Goal: Information Seeking & Learning: Learn about a topic

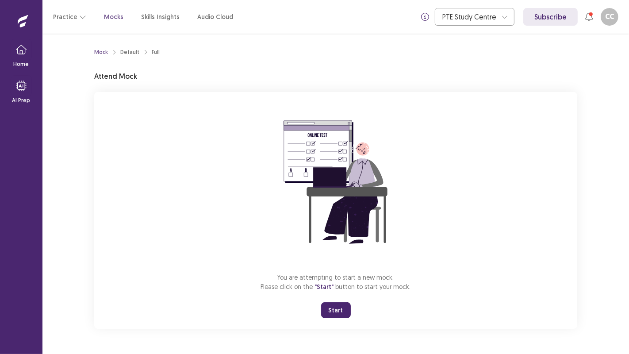
click at [330, 312] on button "Start" at bounding box center [336, 310] width 30 height 16
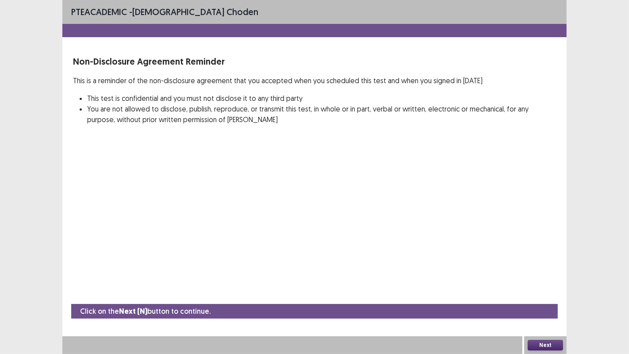
click at [539, 345] on button "Next" at bounding box center [544, 345] width 35 height 11
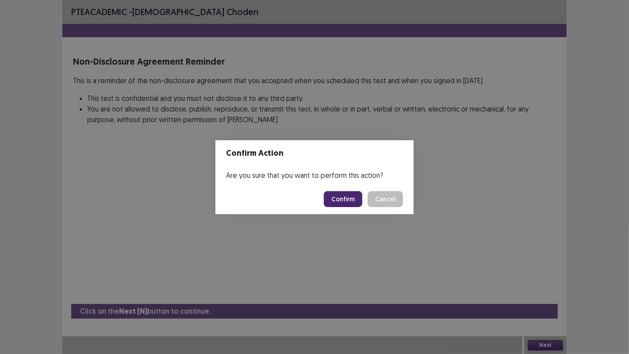
click at [353, 205] on button "Confirm" at bounding box center [343, 199] width 38 height 16
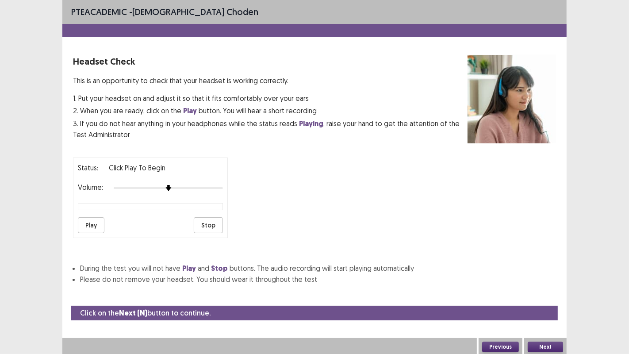
click at [84, 226] on button "Play" at bounding box center [91, 225] width 27 height 16
click at [86, 225] on button "Play" at bounding box center [91, 225] width 27 height 16
click at [87, 221] on button "Play" at bounding box center [91, 225] width 27 height 16
click at [89, 221] on button "Play" at bounding box center [91, 225] width 27 height 16
click at [203, 222] on button "Stop" at bounding box center [208, 225] width 29 height 16
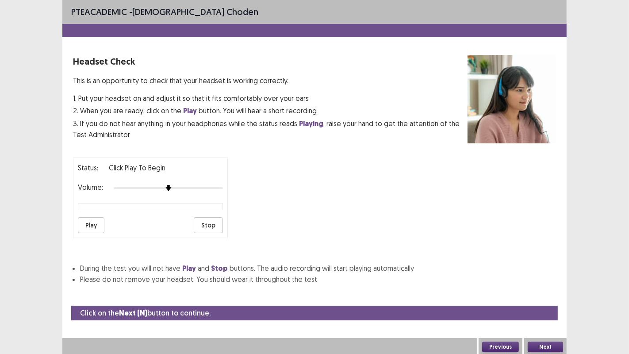
click at [508, 345] on button "Previous" at bounding box center [500, 346] width 37 height 11
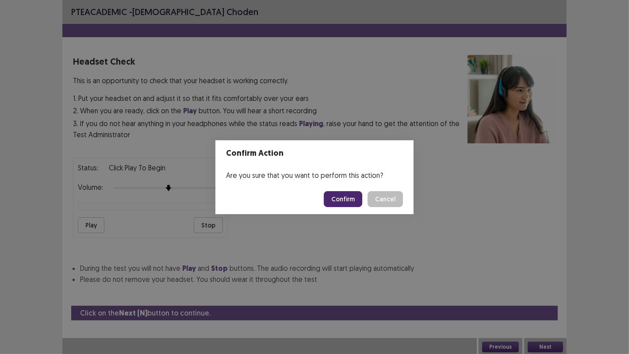
click at [332, 200] on button "Confirm" at bounding box center [343, 199] width 38 height 16
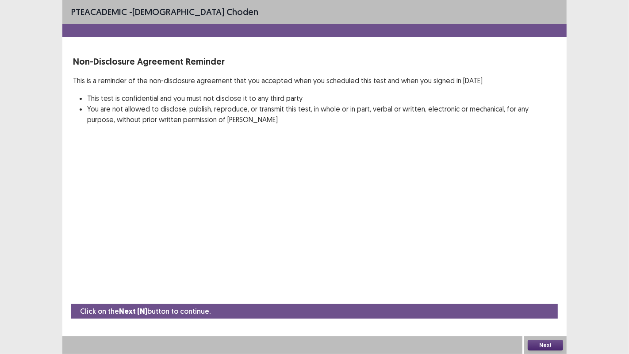
click at [547, 345] on button "Next" at bounding box center [544, 345] width 35 height 11
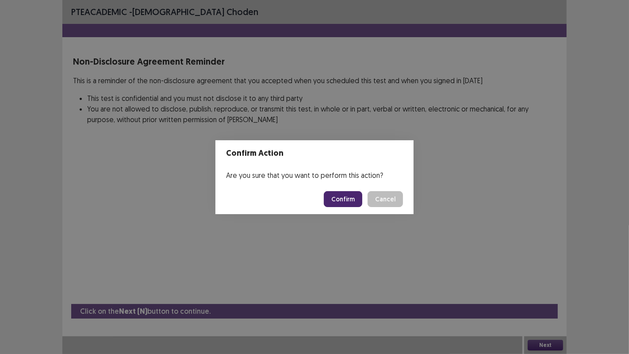
click at [350, 201] on button "Confirm" at bounding box center [343, 199] width 38 height 16
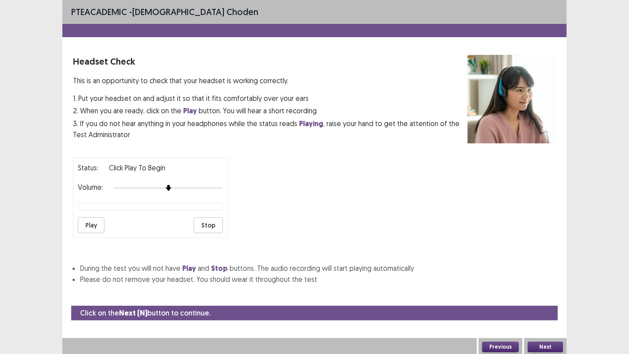
click at [501, 345] on button "Previous" at bounding box center [500, 346] width 37 height 11
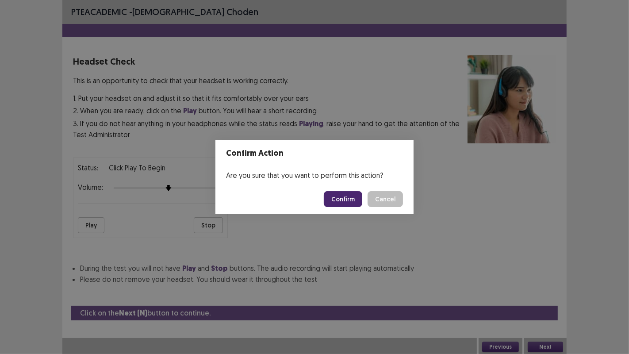
click at [355, 205] on button "Confirm" at bounding box center [343, 199] width 38 height 16
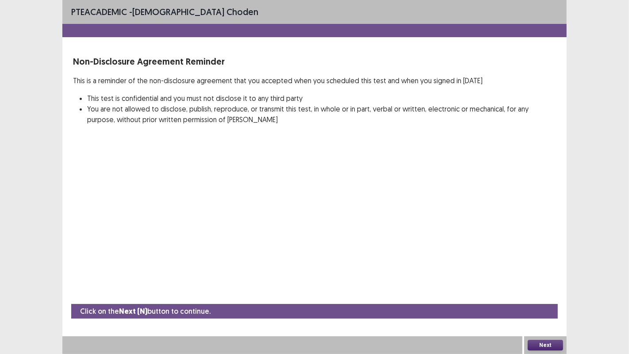
click at [541, 344] on button "Next" at bounding box center [544, 345] width 35 height 11
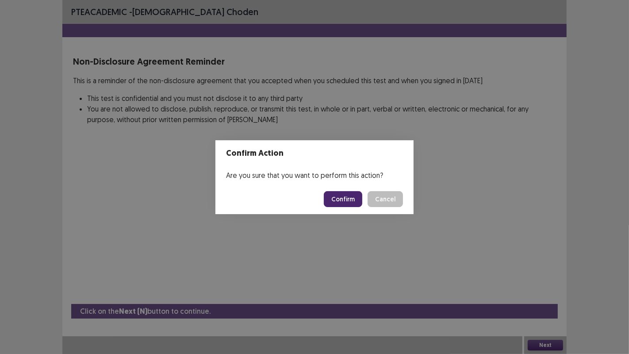
click at [325, 201] on footer "Confirm Cancel" at bounding box center [314, 199] width 198 height 30
click at [332, 200] on button "Confirm" at bounding box center [343, 199] width 38 height 16
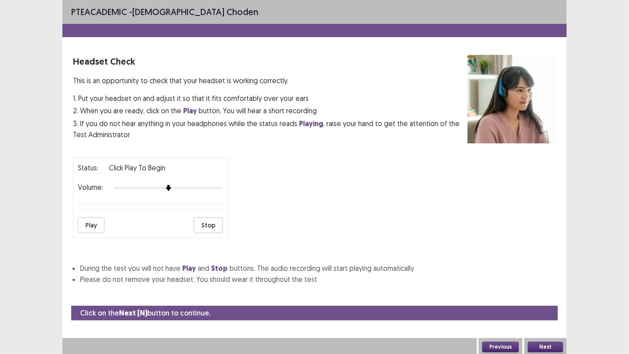
click at [98, 220] on button "Play" at bounding box center [91, 225] width 27 height 16
click at [544, 344] on button "Next" at bounding box center [544, 346] width 35 height 11
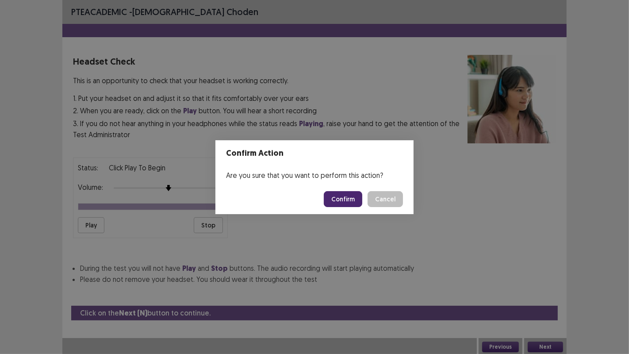
click at [348, 206] on button "Confirm" at bounding box center [343, 199] width 38 height 16
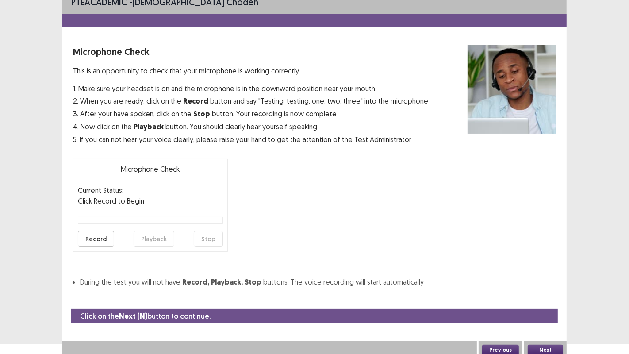
scroll to position [14, 0]
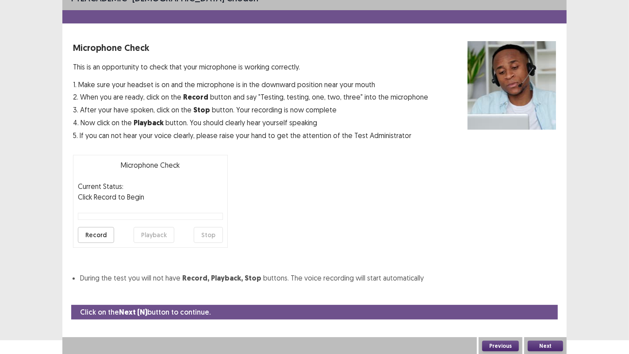
click at [542, 342] on button "Next" at bounding box center [544, 345] width 35 height 11
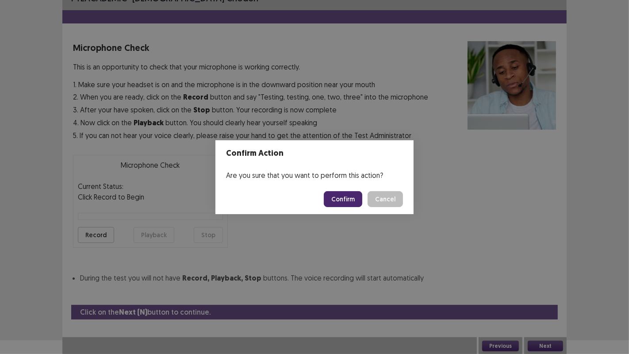
click at [379, 201] on button "Cancel" at bounding box center [384, 199] width 35 height 16
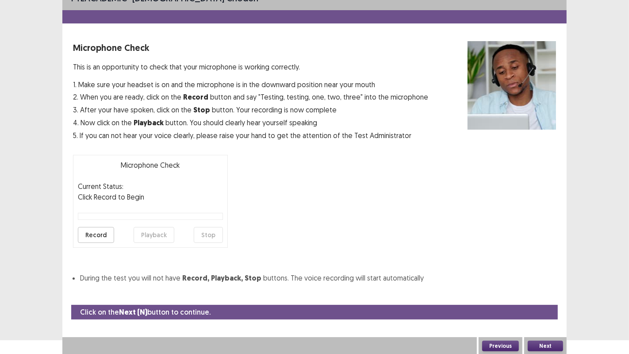
click at [96, 232] on button "Record" at bounding box center [96, 235] width 36 height 16
click at [210, 231] on button "Stop" at bounding box center [208, 235] width 29 height 16
click at [92, 234] on button "Record" at bounding box center [96, 235] width 36 height 16
click at [207, 235] on button "Stop" at bounding box center [208, 235] width 29 height 16
click at [155, 235] on button "Playback" at bounding box center [154, 235] width 41 height 16
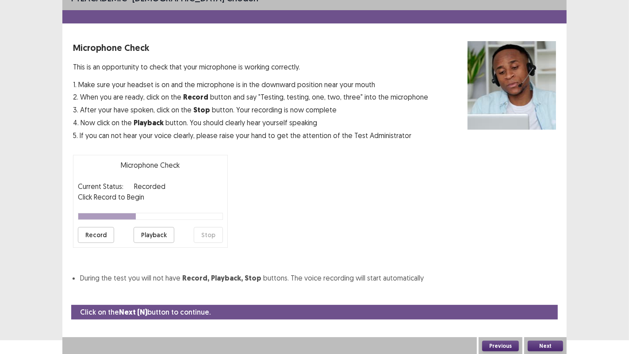
click at [94, 228] on button "Record" at bounding box center [96, 235] width 36 height 16
click at [201, 233] on button "Stop" at bounding box center [208, 235] width 29 height 16
click at [159, 239] on button "Playback" at bounding box center [154, 235] width 41 height 16
click at [542, 341] on button "Next" at bounding box center [544, 345] width 35 height 11
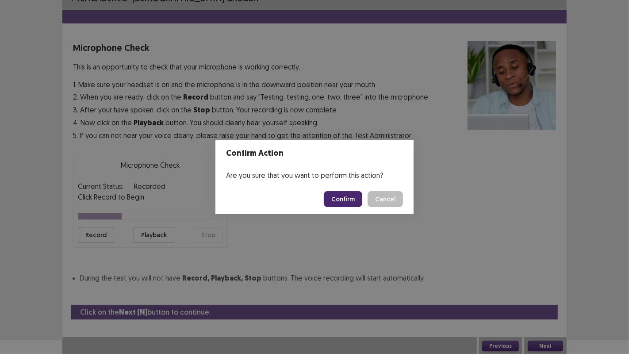
click at [331, 198] on button "Confirm" at bounding box center [343, 199] width 38 height 16
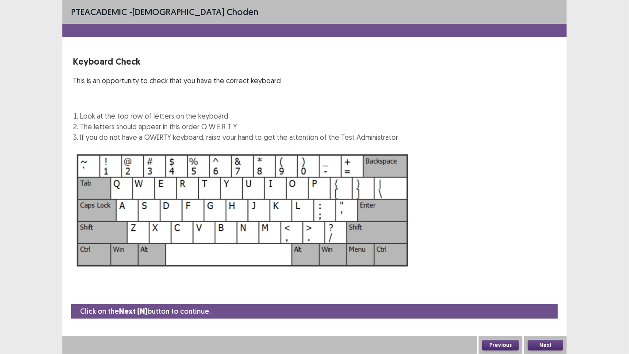
scroll to position [0, 0]
click at [544, 344] on button "Next" at bounding box center [544, 345] width 35 height 11
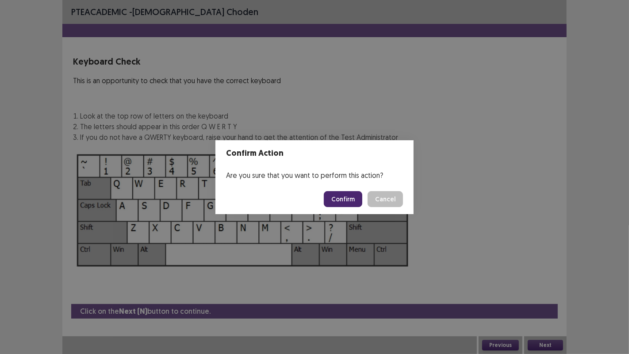
click at [349, 206] on button "Confirm" at bounding box center [343, 199] width 38 height 16
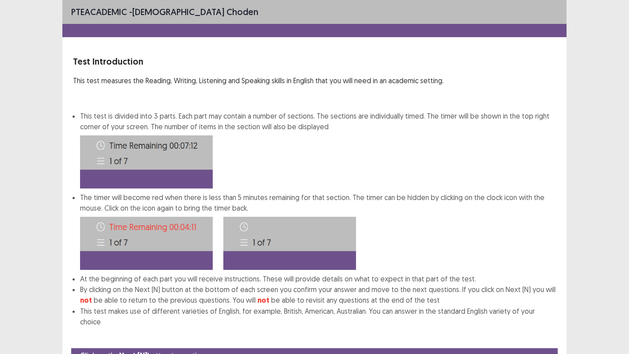
scroll to position [33, 0]
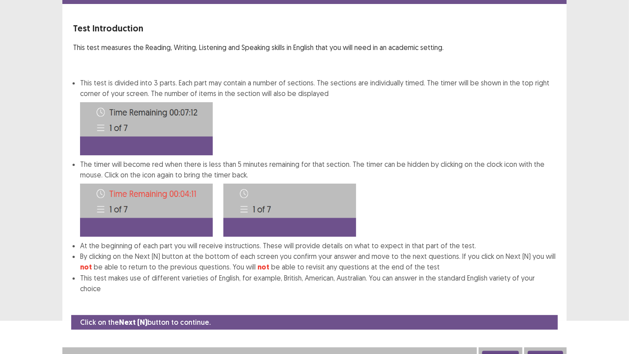
click at [557, 351] on button "Next" at bounding box center [544, 356] width 35 height 11
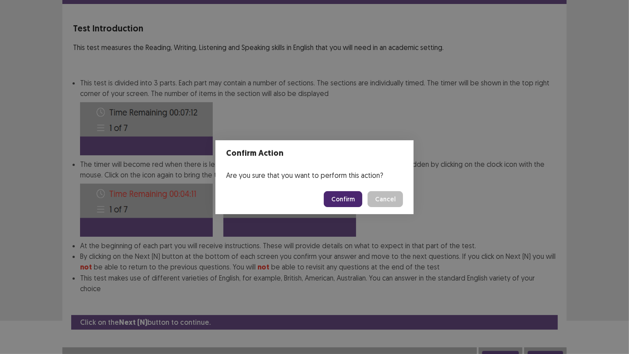
click at [356, 201] on button "Confirm" at bounding box center [343, 199] width 38 height 16
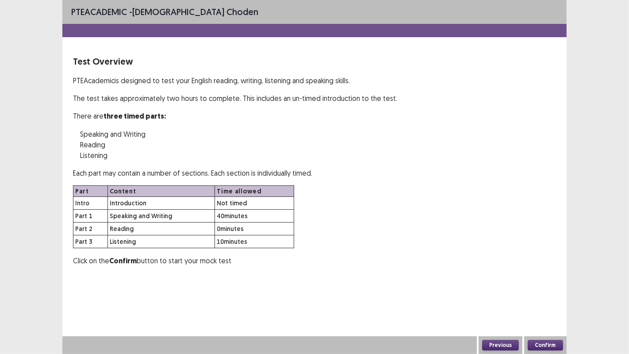
scroll to position [0, 0]
click at [544, 341] on button "Confirm" at bounding box center [544, 345] width 35 height 11
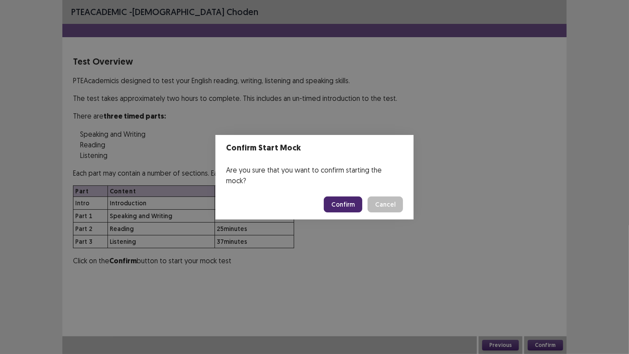
click at [345, 196] on button "Confirm" at bounding box center [343, 204] width 38 height 16
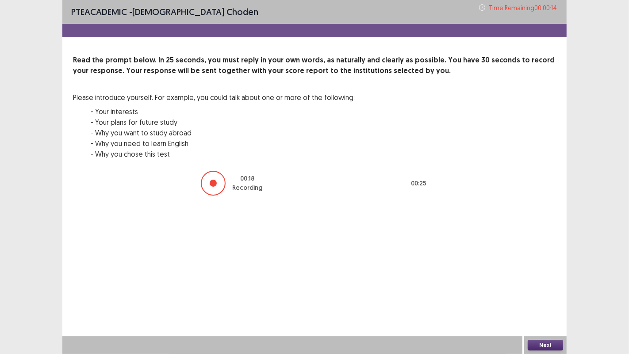
click at [554, 350] on button "Next" at bounding box center [544, 345] width 35 height 11
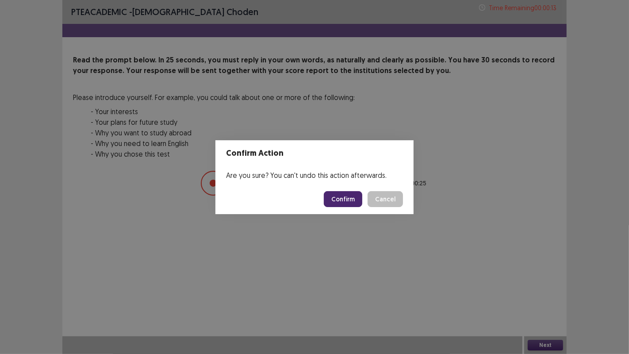
click at [352, 196] on button "Confirm" at bounding box center [343, 199] width 38 height 16
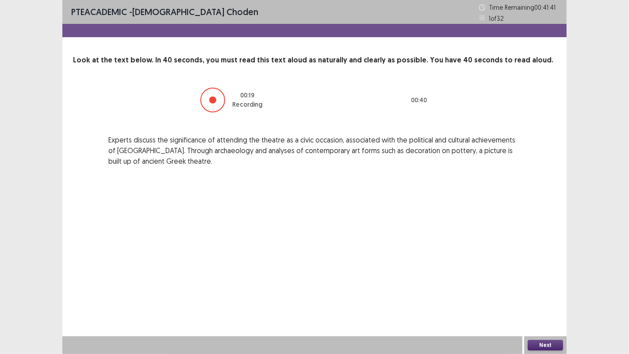
click at [543, 342] on button "Next" at bounding box center [544, 345] width 35 height 11
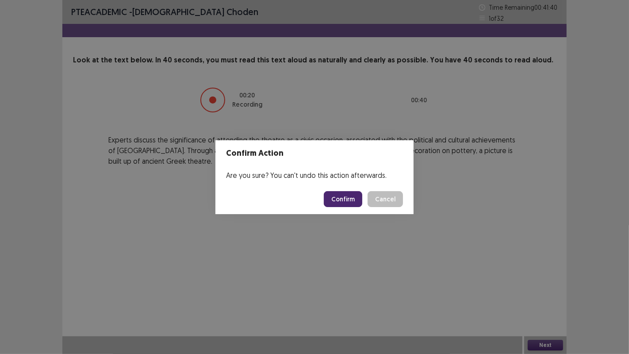
click at [327, 192] on div "Confirm Cancel" at bounding box center [363, 199] width 79 height 16
click at [333, 194] on button "Confirm" at bounding box center [343, 199] width 38 height 16
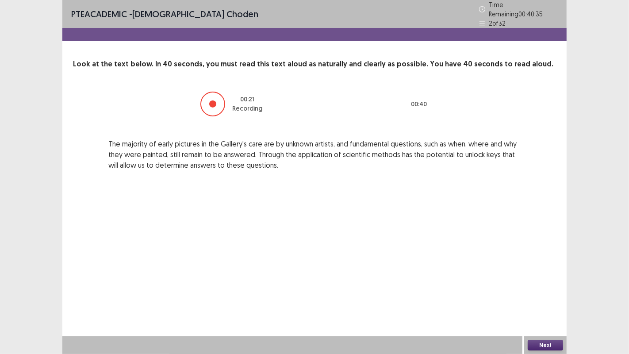
click at [540, 346] on button "Next" at bounding box center [544, 345] width 35 height 11
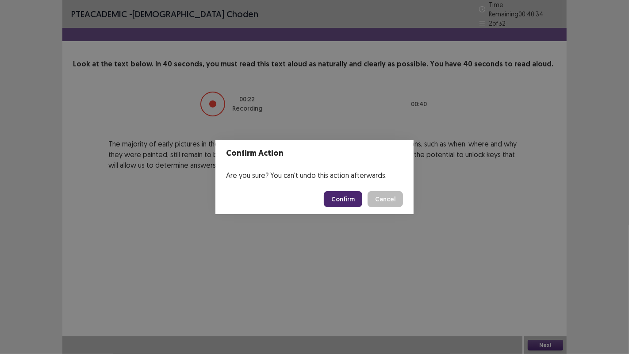
click at [344, 199] on button "Confirm" at bounding box center [343, 199] width 38 height 16
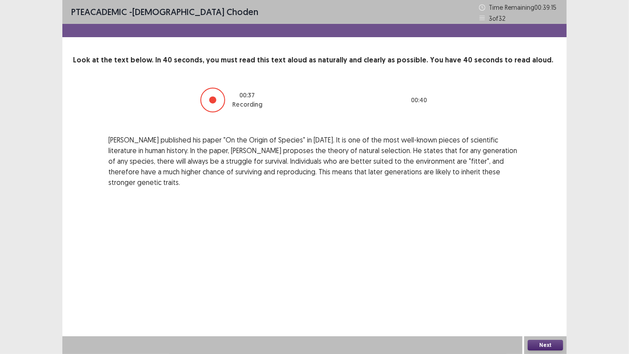
click at [543, 341] on button "Next" at bounding box center [544, 345] width 35 height 11
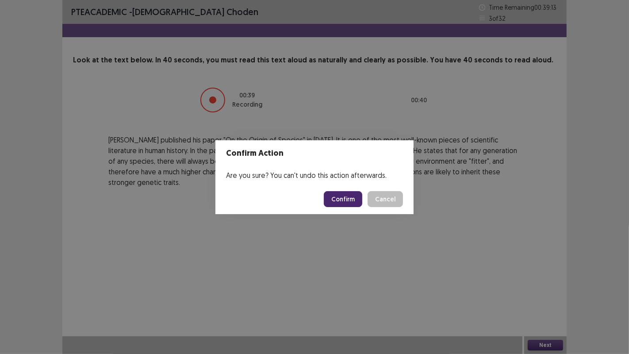
click at [344, 197] on button "Confirm" at bounding box center [343, 199] width 38 height 16
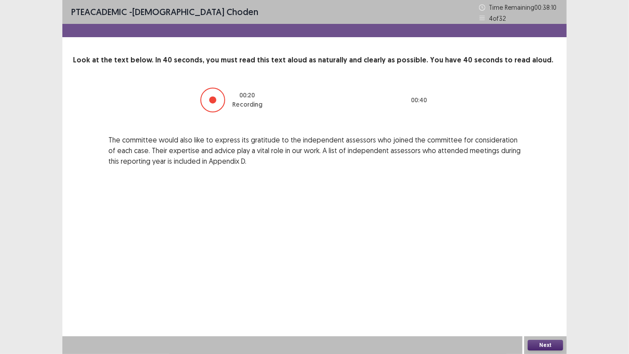
click at [553, 346] on button "Next" at bounding box center [544, 345] width 35 height 11
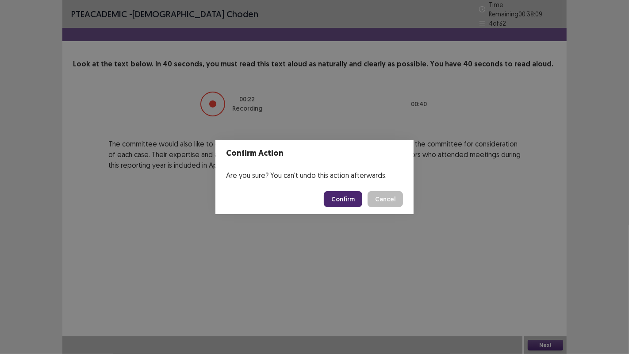
click at [341, 198] on button "Confirm" at bounding box center [343, 199] width 38 height 16
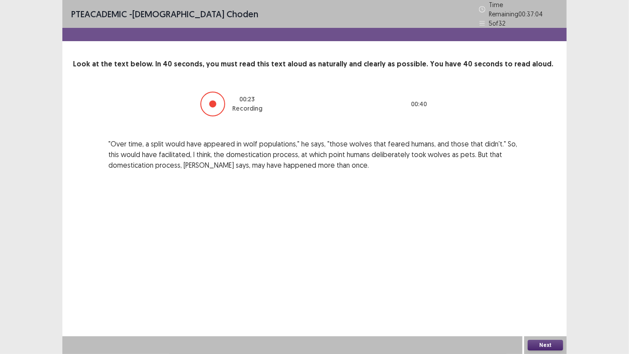
click at [543, 342] on button "Next" at bounding box center [544, 345] width 35 height 11
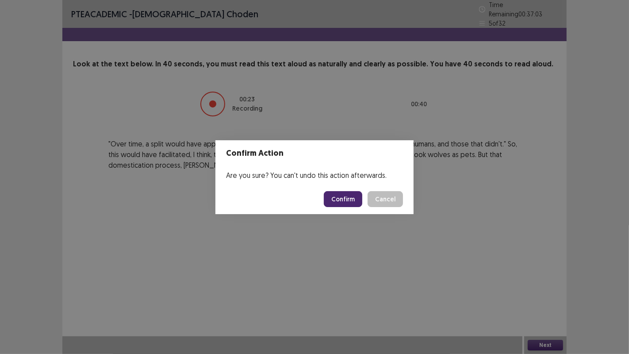
click at [342, 199] on button "Confirm" at bounding box center [343, 199] width 38 height 16
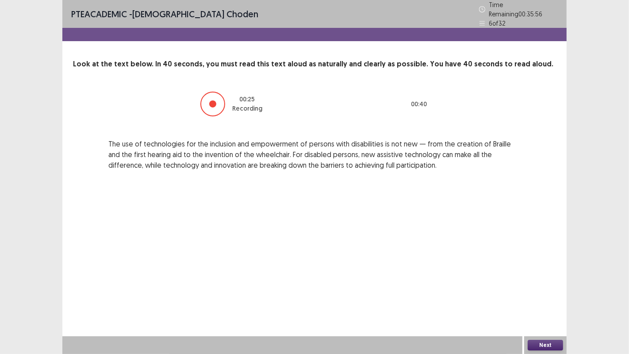
click at [545, 347] on button "Next" at bounding box center [544, 345] width 35 height 11
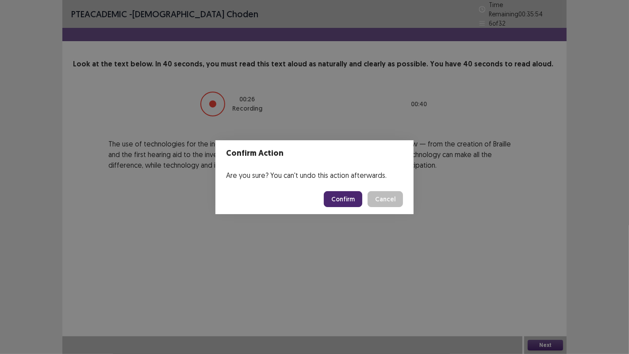
click at [336, 206] on button "Confirm" at bounding box center [343, 199] width 38 height 16
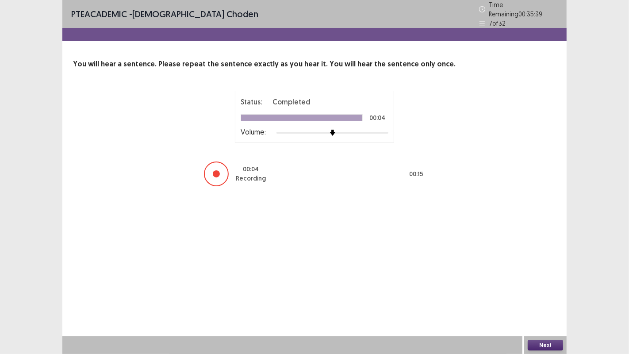
click at [533, 341] on button "Next" at bounding box center [544, 345] width 35 height 11
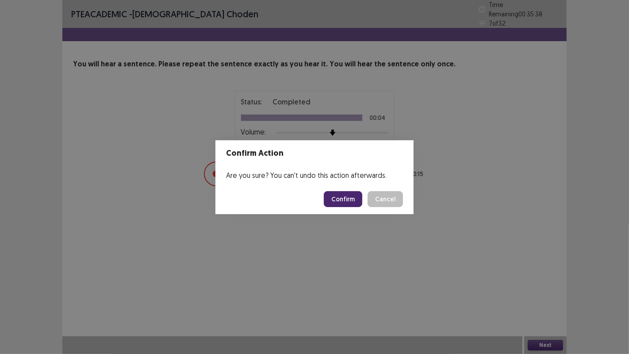
click at [345, 194] on button "Confirm" at bounding box center [343, 199] width 38 height 16
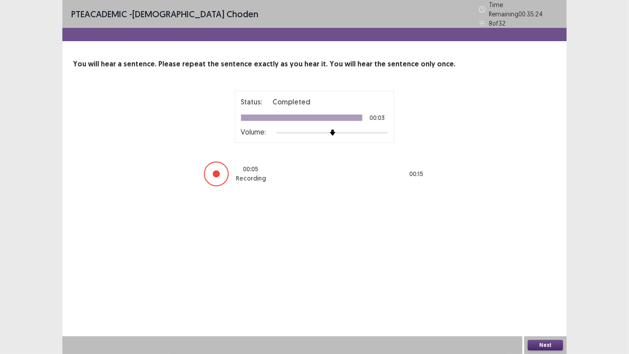
click at [540, 342] on button "Next" at bounding box center [544, 345] width 35 height 11
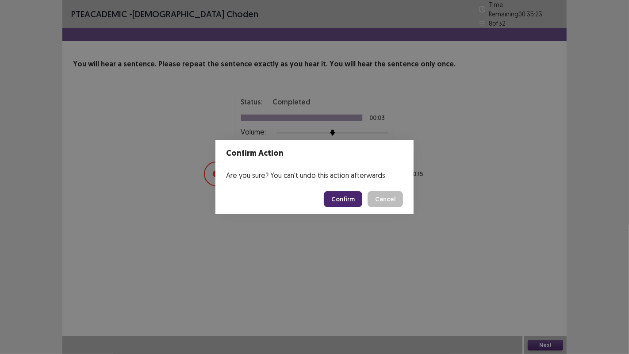
click at [327, 199] on button "Confirm" at bounding box center [343, 199] width 38 height 16
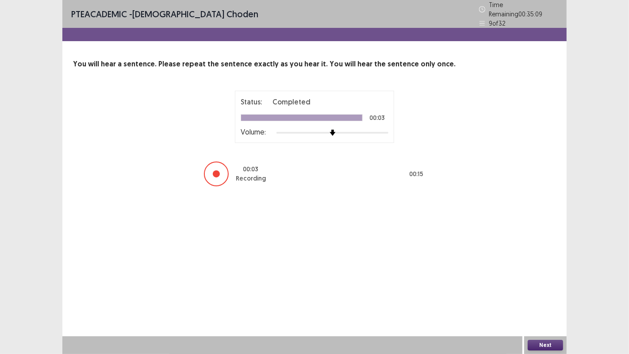
click at [546, 345] on button "Next" at bounding box center [544, 345] width 35 height 11
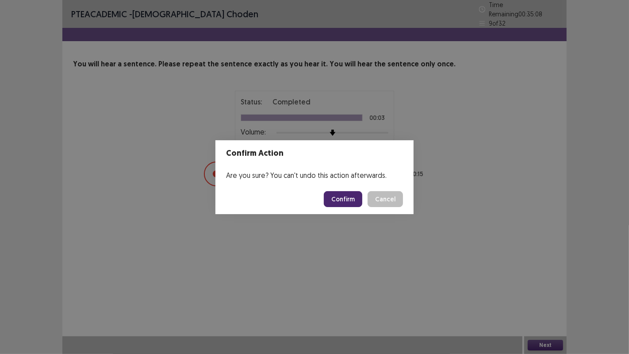
click at [337, 203] on button "Confirm" at bounding box center [343, 199] width 38 height 16
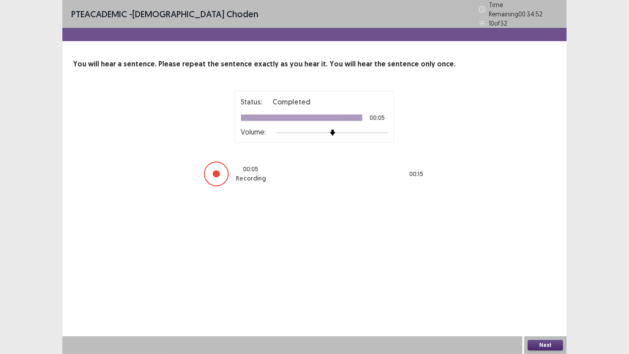
click at [541, 343] on button "Next" at bounding box center [544, 345] width 35 height 11
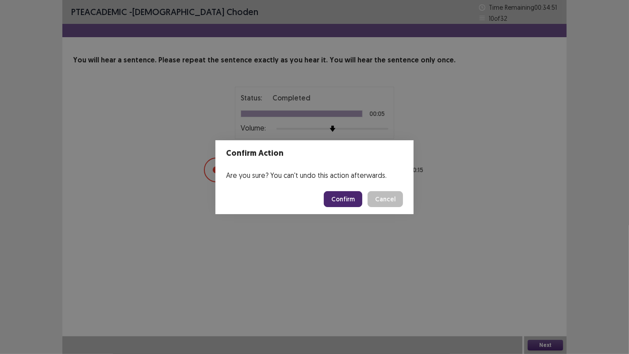
click at [355, 199] on button "Confirm" at bounding box center [343, 199] width 38 height 16
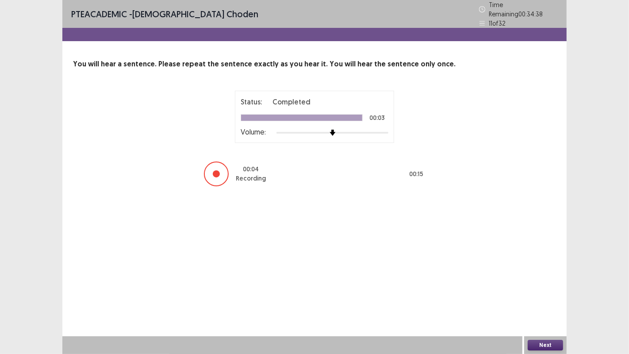
click at [546, 343] on button "Next" at bounding box center [544, 345] width 35 height 11
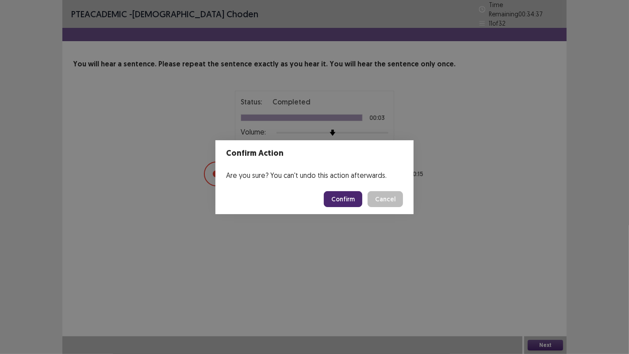
click at [354, 200] on button "Confirm" at bounding box center [343, 199] width 38 height 16
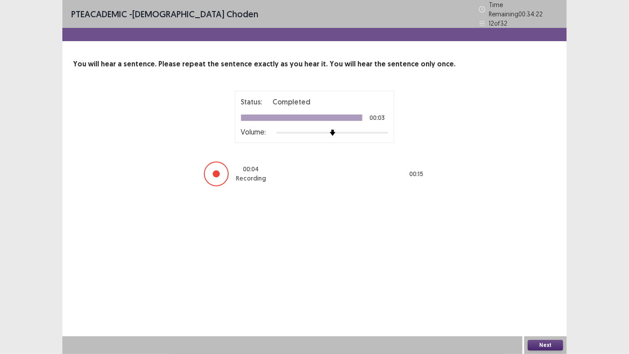
click at [550, 345] on button "Next" at bounding box center [544, 345] width 35 height 11
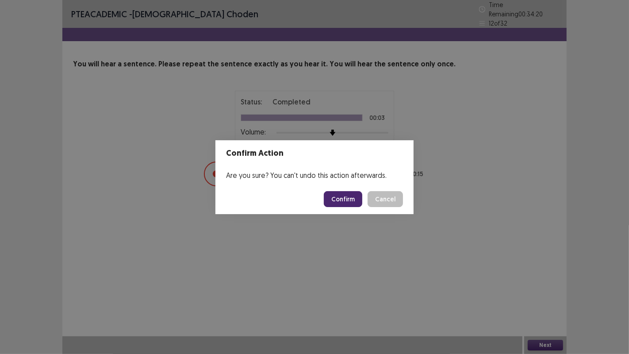
click at [345, 203] on button "Confirm" at bounding box center [343, 199] width 38 height 16
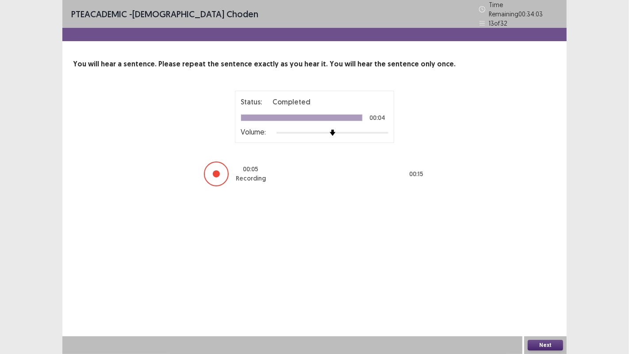
click at [544, 347] on button "Next" at bounding box center [544, 345] width 35 height 11
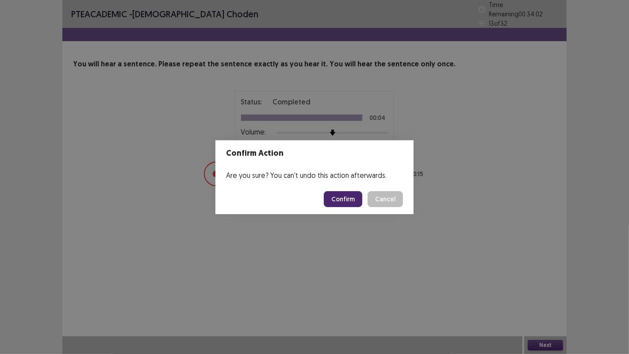
click at [346, 213] on footer "Confirm Cancel" at bounding box center [314, 199] width 198 height 30
click at [344, 198] on button "Confirm" at bounding box center [343, 199] width 38 height 16
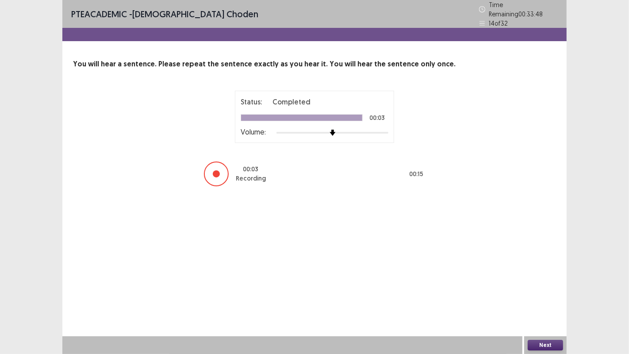
click at [539, 342] on button "Next" at bounding box center [544, 345] width 35 height 11
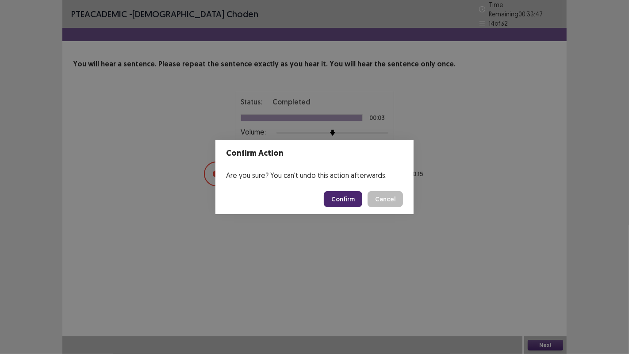
click at [351, 201] on button "Confirm" at bounding box center [343, 199] width 38 height 16
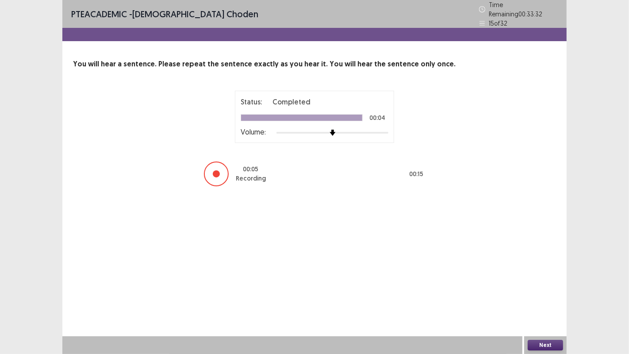
click at [543, 344] on button "Next" at bounding box center [544, 345] width 35 height 11
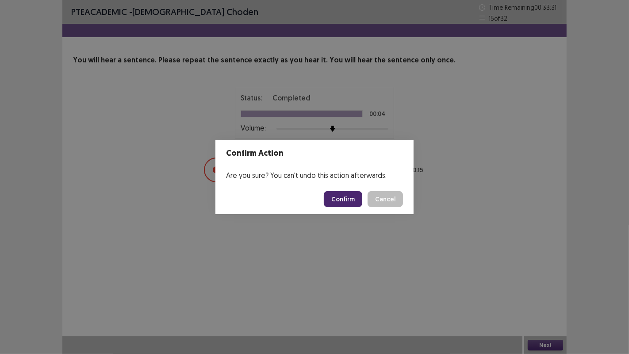
click at [347, 195] on button "Confirm" at bounding box center [343, 199] width 38 height 16
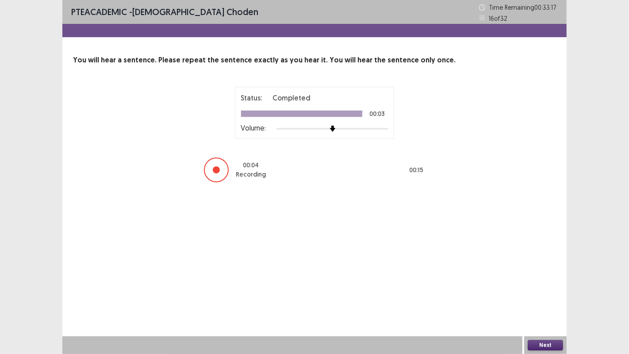
click at [550, 341] on button "Next" at bounding box center [544, 345] width 35 height 11
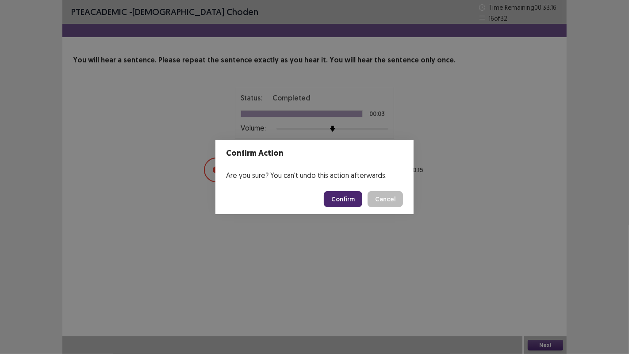
click at [339, 201] on button "Confirm" at bounding box center [343, 199] width 38 height 16
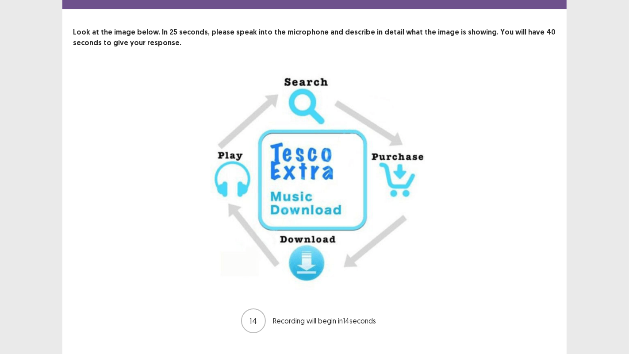
scroll to position [46, 0]
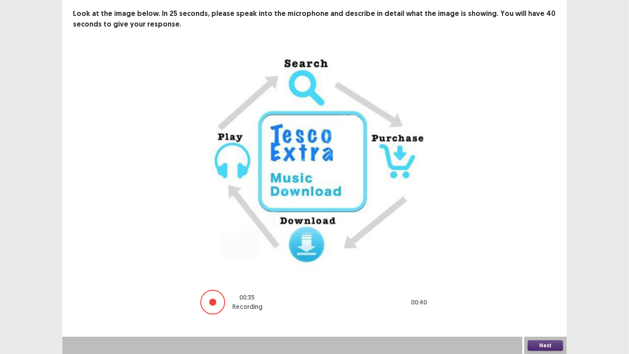
click at [550, 346] on button "Next" at bounding box center [544, 345] width 35 height 11
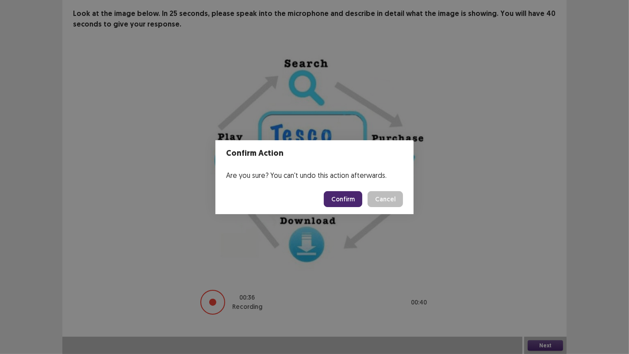
click at [346, 202] on button "Confirm" at bounding box center [343, 199] width 38 height 16
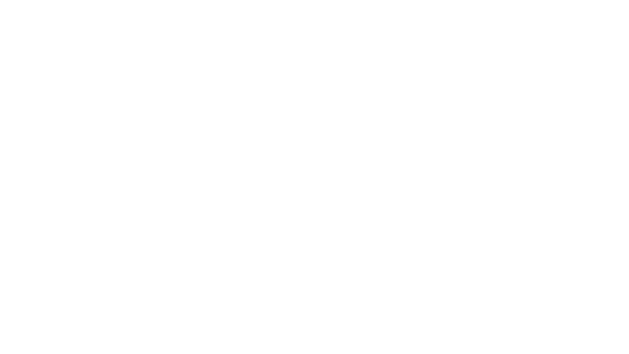
scroll to position [0, 0]
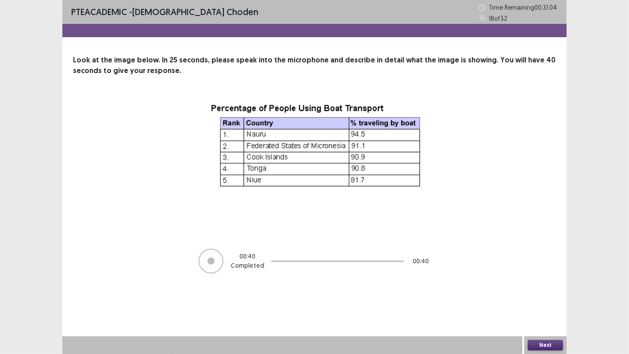
click at [544, 348] on button "Next" at bounding box center [544, 345] width 35 height 11
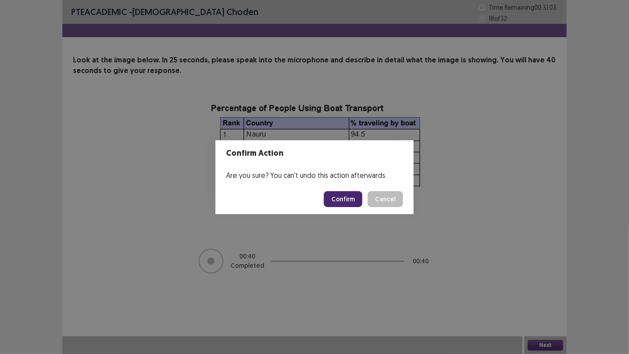
click at [348, 203] on button "Confirm" at bounding box center [343, 199] width 38 height 16
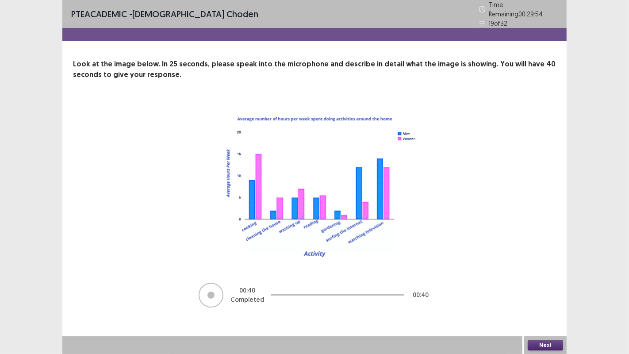
click at [546, 344] on button "Next" at bounding box center [544, 345] width 35 height 11
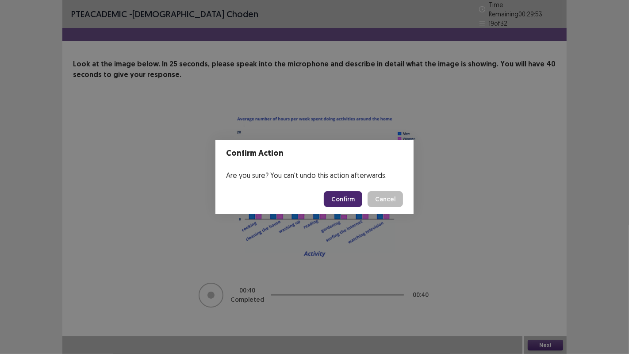
click at [336, 197] on button "Confirm" at bounding box center [343, 199] width 38 height 16
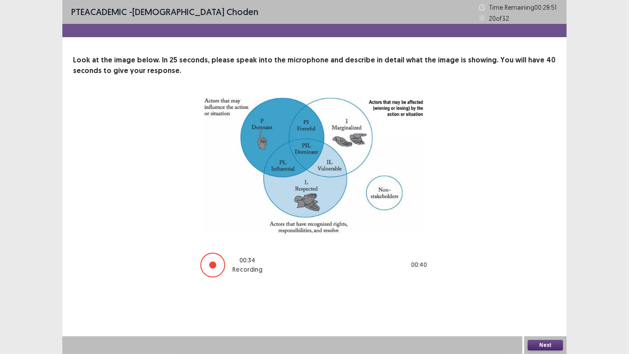
click at [543, 340] on button "Next" at bounding box center [544, 345] width 35 height 11
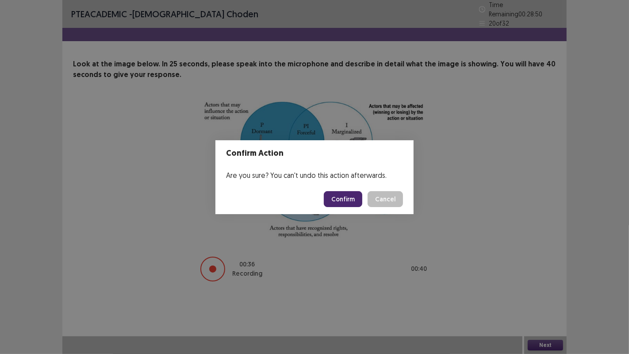
click at [352, 199] on button "Confirm" at bounding box center [343, 199] width 38 height 16
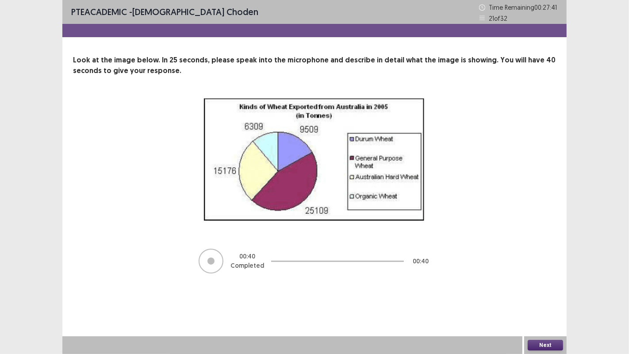
click at [551, 345] on button "Next" at bounding box center [544, 345] width 35 height 11
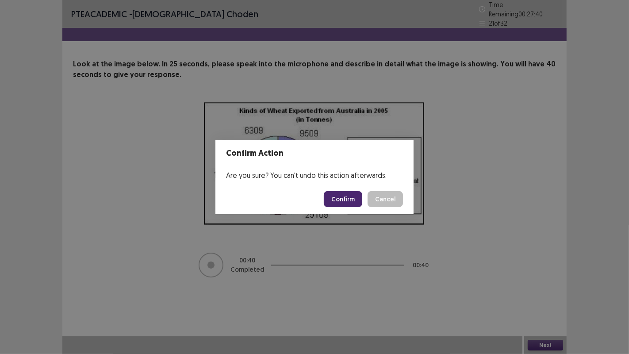
click at [345, 203] on button "Confirm" at bounding box center [343, 199] width 38 height 16
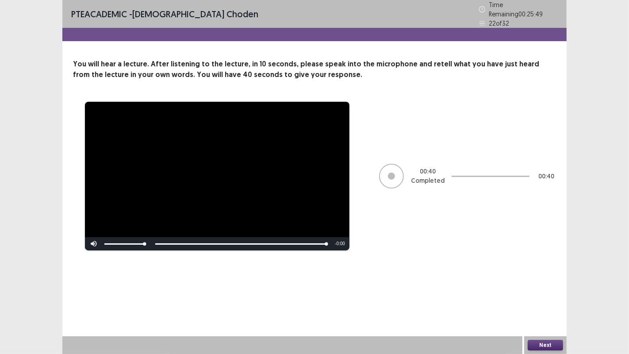
click at [547, 347] on button "Next" at bounding box center [544, 345] width 35 height 11
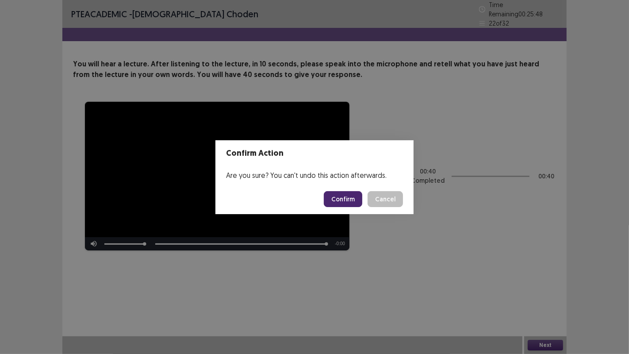
click at [352, 201] on button "Confirm" at bounding box center [343, 199] width 38 height 16
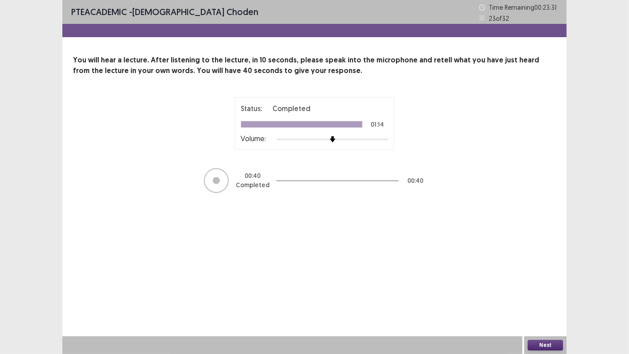
click at [548, 341] on button "Next" at bounding box center [544, 345] width 35 height 11
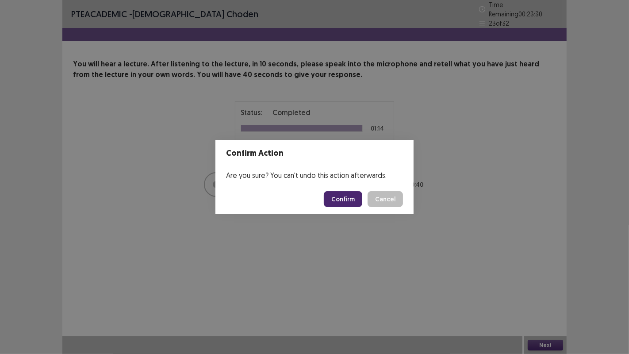
click at [345, 199] on button "Confirm" at bounding box center [343, 199] width 38 height 16
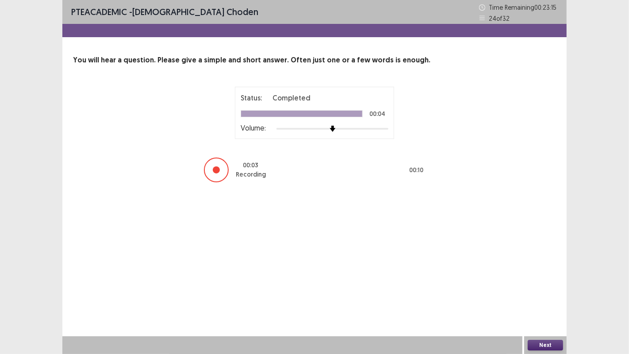
click at [553, 344] on button "Next" at bounding box center [544, 345] width 35 height 11
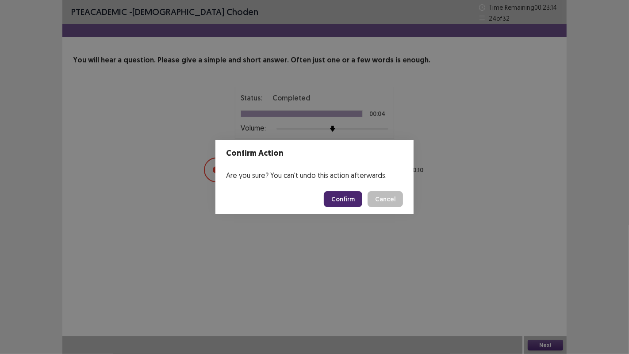
click at [352, 201] on button "Confirm" at bounding box center [343, 199] width 38 height 16
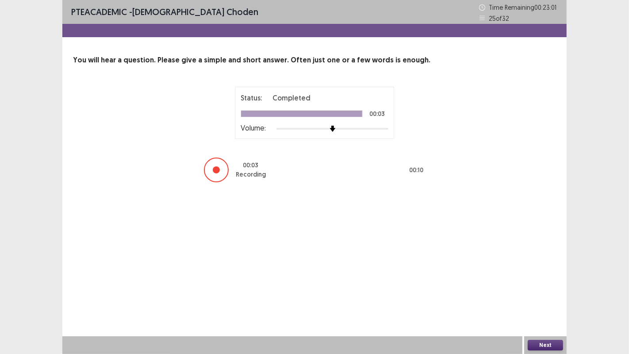
click at [552, 344] on button "Next" at bounding box center [544, 345] width 35 height 11
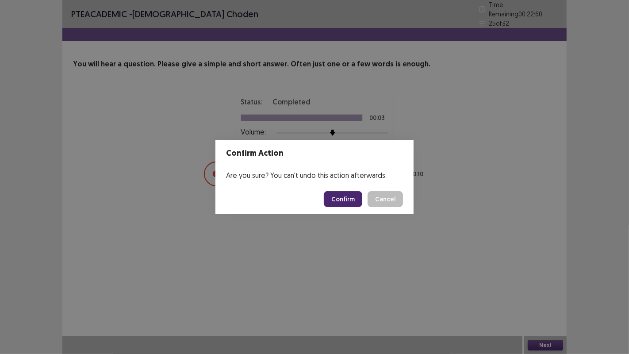
click at [350, 201] on button "Confirm" at bounding box center [343, 199] width 38 height 16
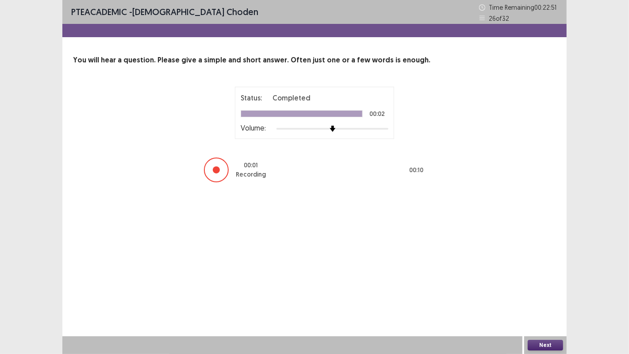
click at [544, 345] on button "Next" at bounding box center [544, 345] width 35 height 11
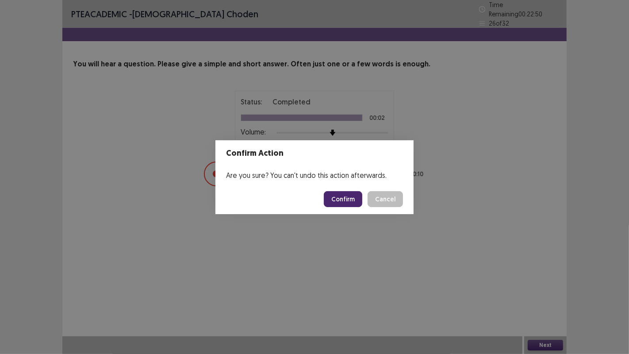
click at [354, 203] on button "Confirm" at bounding box center [343, 199] width 38 height 16
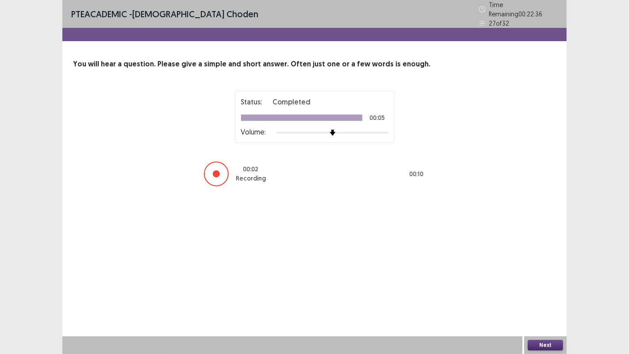
click at [544, 344] on button "Next" at bounding box center [544, 345] width 35 height 11
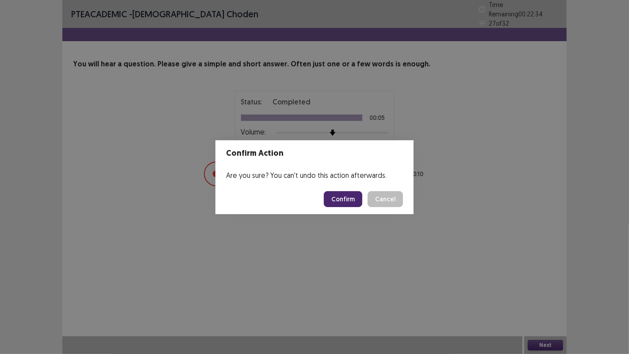
click at [350, 200] on button "Confirm" at bounding box center [343, 199] width 38 height 16
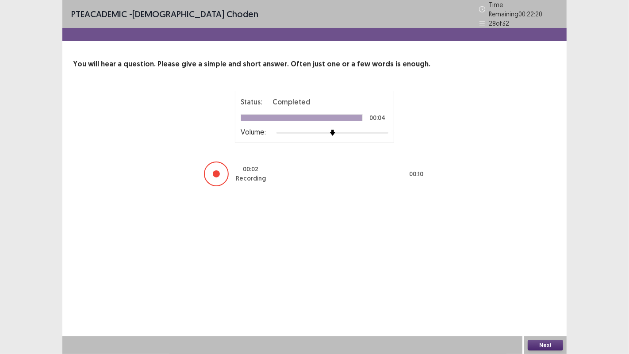
click at [544, 346] on button "Next" at bounding box center [544, 345] width 35 height 11
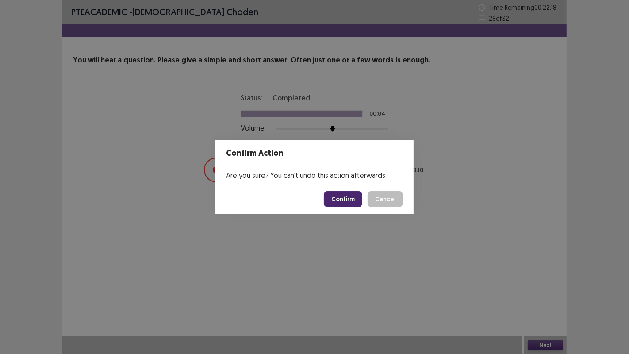
click at [346, 206] on button "Confirm" at bounding box center [343, 199] width 38 height 16
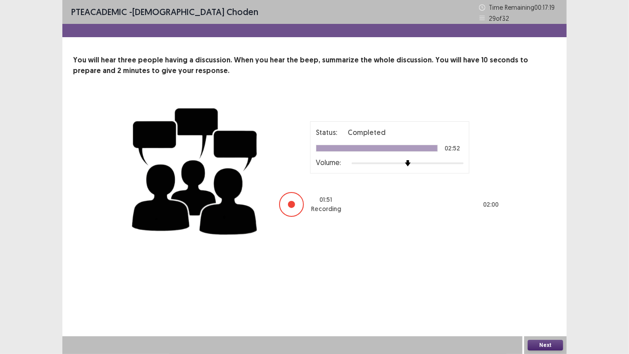
click at [553, 347] on button "Next" at bounding box center [544, 345] width 35 height 11
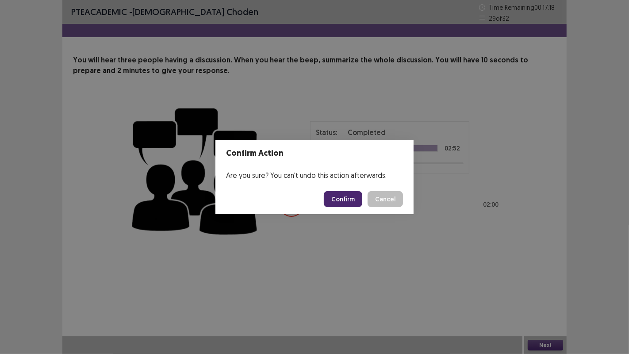
click at [333, 197] on button "Confirm" at bounding box center [343, 199] width 38 height 16
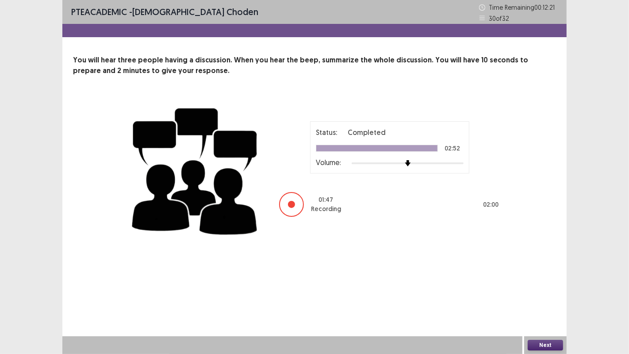
click at [539, 345] on button "Next" at bounding box center [544, 345] width 35 height 11
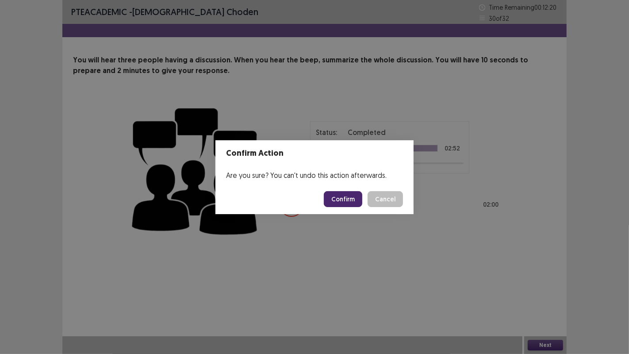
click at [354, 202] on button "Confirm" at bounding box center [343, 199] width 38 height 16
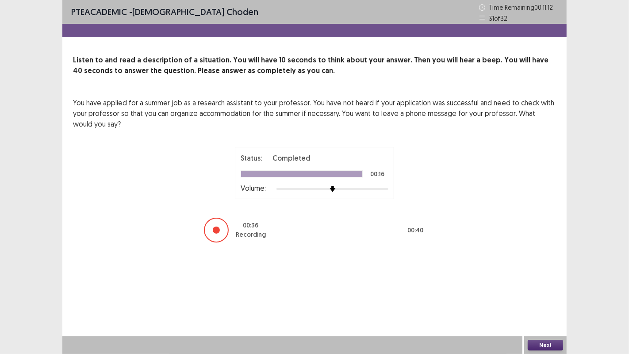
click at [543, 346] on button "Next" at bounding box center [544, 345] width 35 height 11
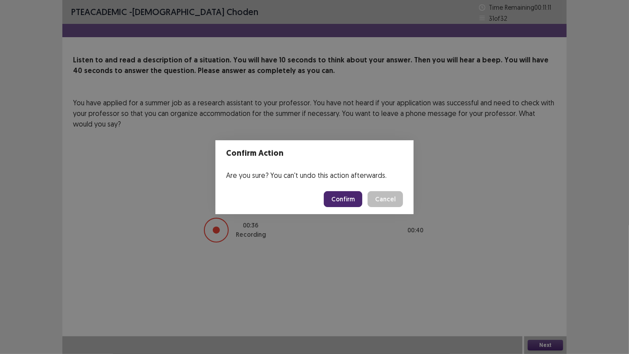
click at [349, 204] on button "Confirm" at bounding box center [343, 199] width 38 height 16
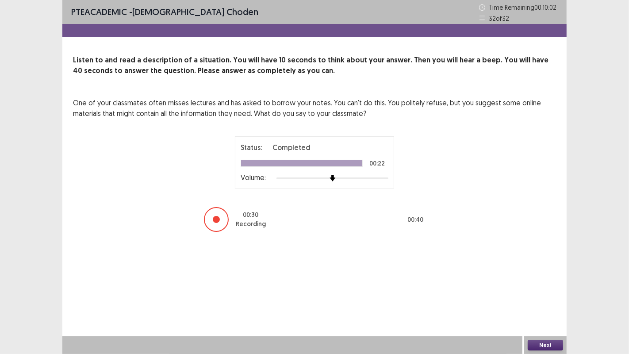
click at [539, 342] on button "Next" at bounding box center [544, 345] width 35 height 11
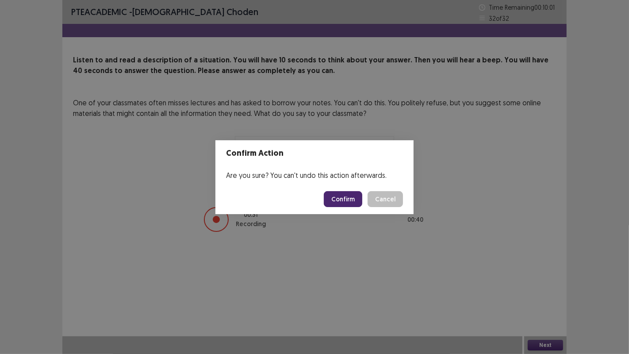
click at [348, 199] on button "Confirm" at bounding box center [343, 199] width 38 height 16
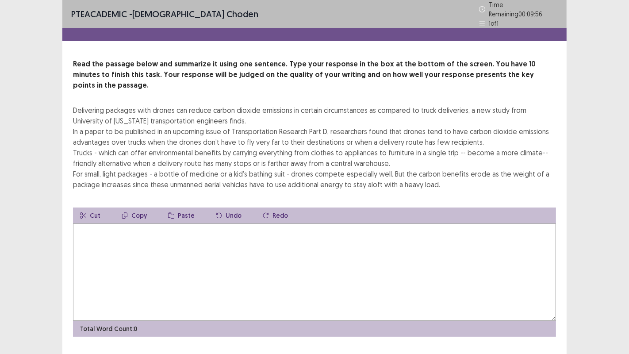
click at [115, 223] on textarea at bounding box center [314, 271] width 483 height 97
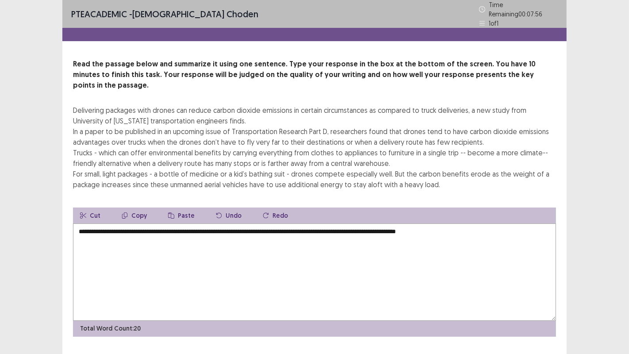
click at [422, 223] on textarea "**********" at bounding box center [314, 271] width 483 height 97
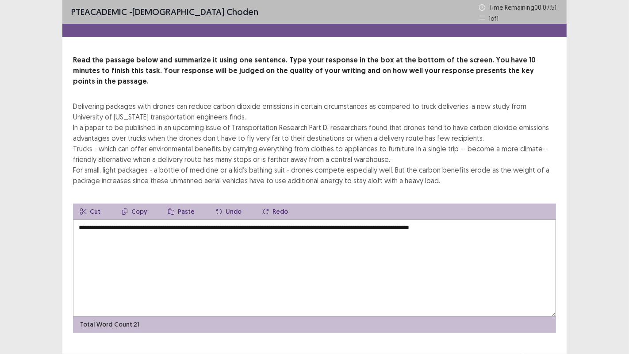
click at [496, 225] on textarea "**********" at bounding box center [314, 267] width 483 height 97
drag, startPoint x: 462, startPoint y: 217, endPoint x: 422, endPoint y: 218, distance: 40.3
click at [422, 219] on textarea "**********" at bounding box center [314, 267] width 483 height 97
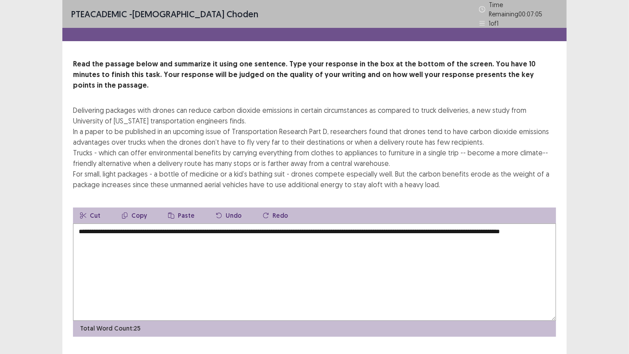
click at [144, 227] on textarea "**********" at bounding box center [314, 271] width 483 height 97
drag, startPoint x: 421, startPoint y: 217, endPoint x: 451, endPoint y: 248, distance: 43.1
click at [451, 248] on textarea "**********" at bounding box center [314, 271] width 483 height 97
click at [422, 223] on textarea "**********" at bounding box center [314, 271] width 483 height 97
click at [230, 226] on textarea "**********" at bounding box center [314, 271] width 483 height 97
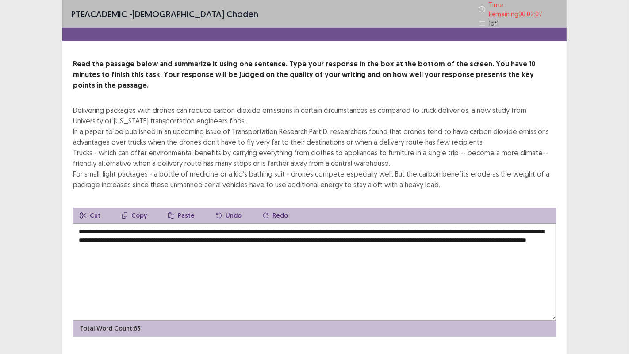
click at [256, 224] on textarea "**********" at bounding box center [314, 271] width 483 height 97
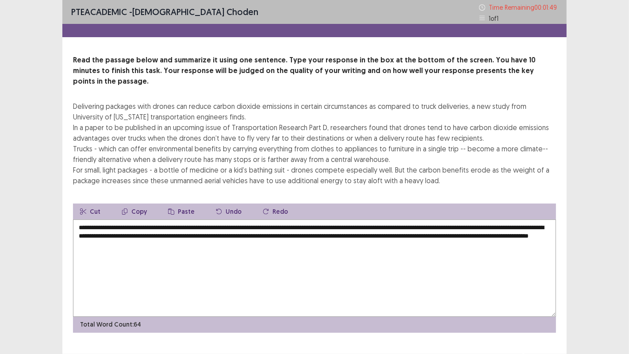
scroll to position [7, 0]
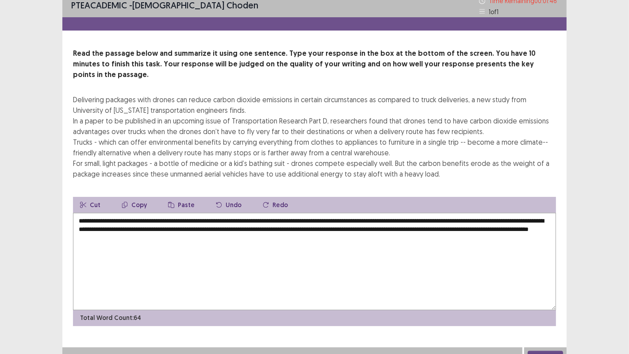
click at [547, 351] on button "Next" at bounding box center [544, 356] width 35 height 11
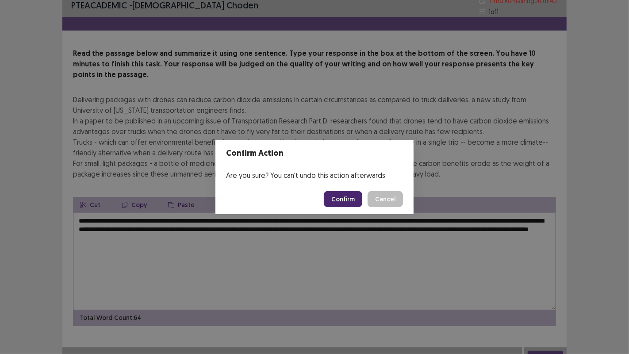
click at [393, 197] on button "Cancel" at bounding box center [384, 199] width 35 height 16
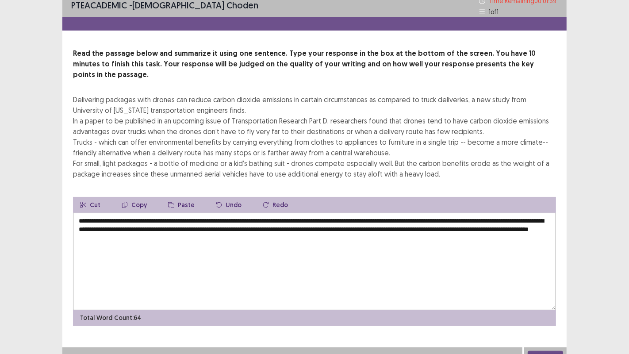
scroll to position [0, 0]
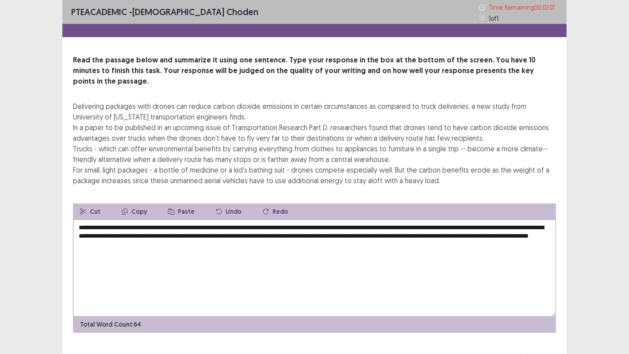
drag, startPoint x: 462, startPoint y: 225, endPoint x: 399, endPoint y: 228, distance: 63.3
click at [399, 228] on textarea "**********" at bounding box center [314, 267] width 483 height 97
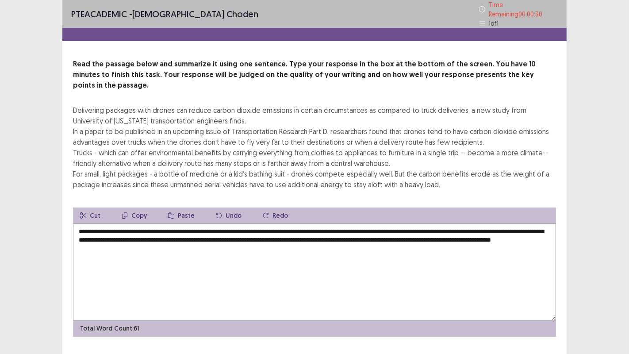
type textarea "**********"
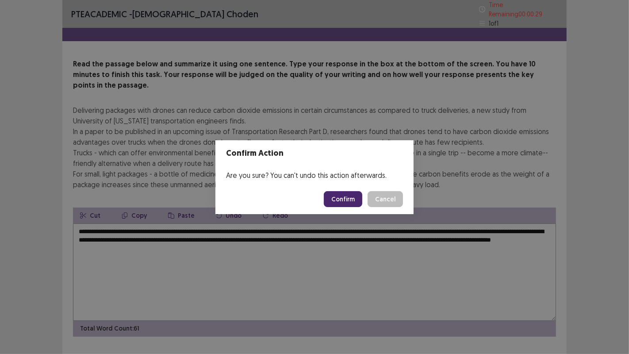
click at [352, 203] on button "Confirm" at bounding box center [343, 199] width 38 height 16
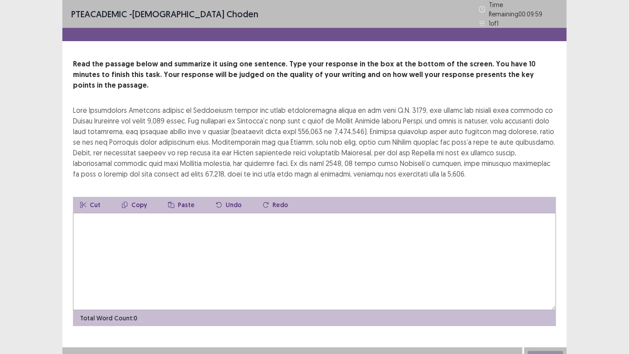
click at [103, 221] on textarea at bounding box center [314, 261] width 483 height 97
click at [97, 216] on textarea at bounding box center [314, 261] width 483 height 97
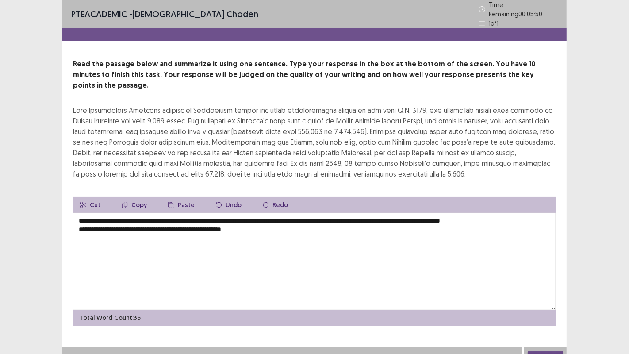
click at [517, 213] on textarea "**********" at bounding box center [314, 261] width 483 height 97
click at [229, 250] on textarea "**********" at bounding box center [314, 261] width 483 height 97
click at [262, 216] on textarea "**********" at bounding box center [314, 261] width 483 height 97
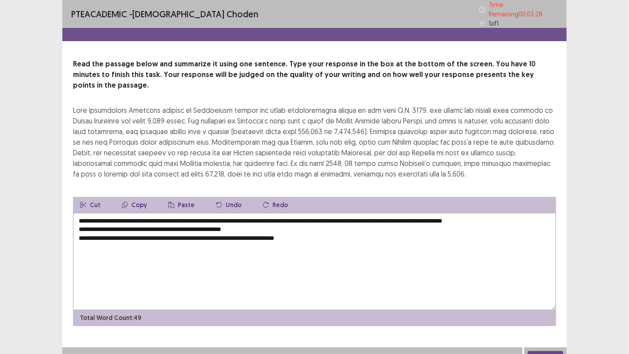
click at [78, 225] on textarea "**********" at bounding box center [314, 261] width 483 height 97
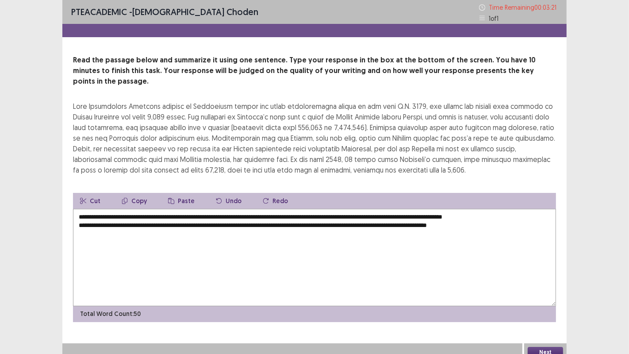
click at [522, 209] on textarea "**********" at bounding box center [314, 257] width 483 height 97
click at [501, 216] on textarea "**********" at bounding box center [314, 257] width 483 height 97
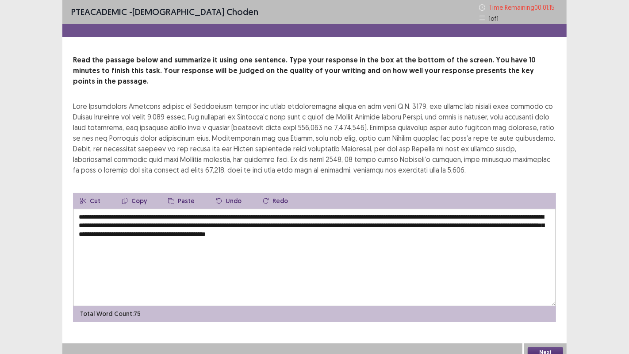
click at [430, 223] on textarea "**********" at bounding box center [314, 257] width 483 height 97
click at [444, 221] on textarea "**********" at bounding box center [314, 257] width 483 height 97
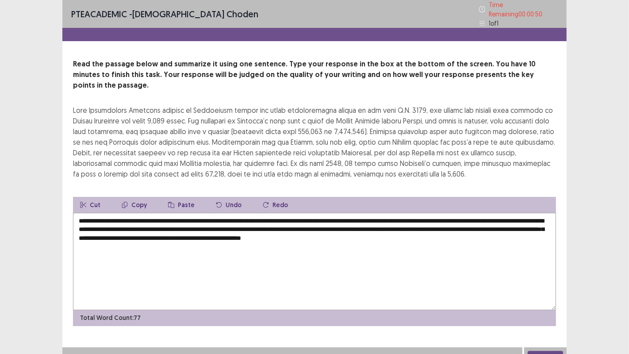
click at [466, 225] on textarea "**********" at bounding box center [314, 261] width 483 height 97
click at [482, 223] on textarea "**********" at bounding box center [314, 261] width 483 height 97
drag, startPoint x: 470, startPoint y: 224, endPoint x: 521, endPoint y: 224, distance: 51.3
click at [521, 224] on textarea "**********" at bounding box center [314, 261] width 483 height 97
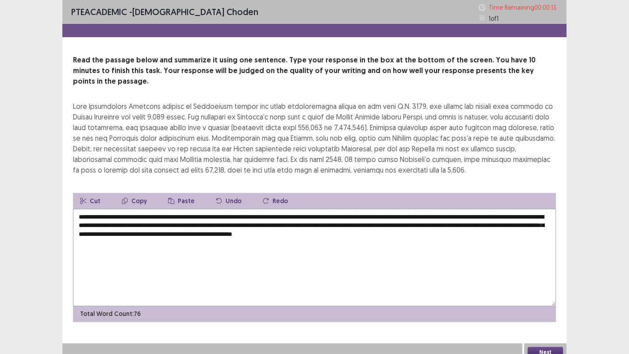
drag, startPoint x: 367, startPoint y: 222, endPoint x: 332, endPoint y: 225, distance: 35.0
click at [332, 225] on textarea "**********" at bounding box center [314, 257] width 483 height 97
type textarea "**********"
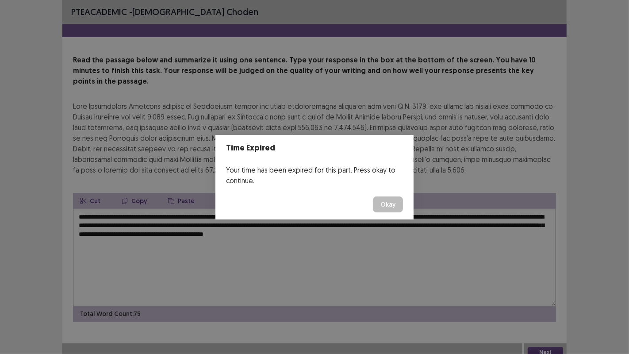
click at [382, 204] on button "Okay" at bounding box center [388, 204] width 30 height 16
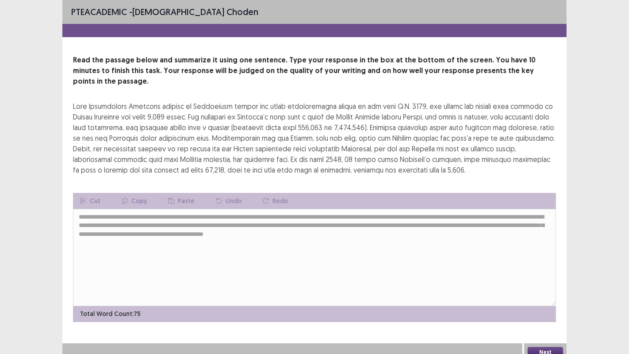
click at [539, 347] on button "Next" at bounding box center [544, 352] width 35 height 11
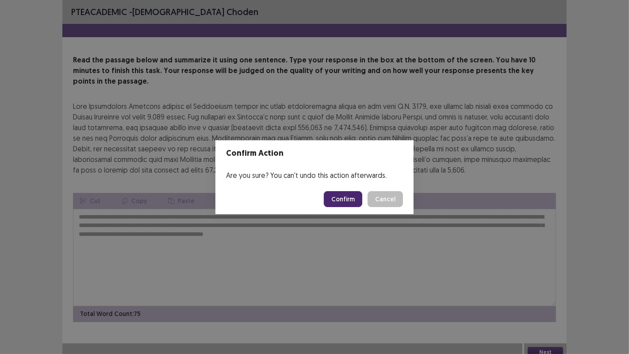
click at [346, 203] on button "Confirm" at bounding box center [343, 199] width 38 height 16
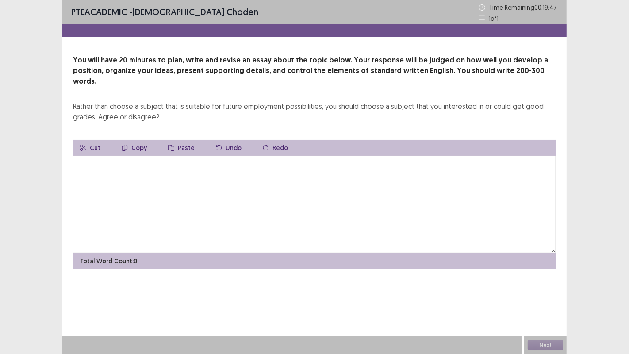
click at [84, 156] on textarea at bounding box center [314, 204] width 483 height 97
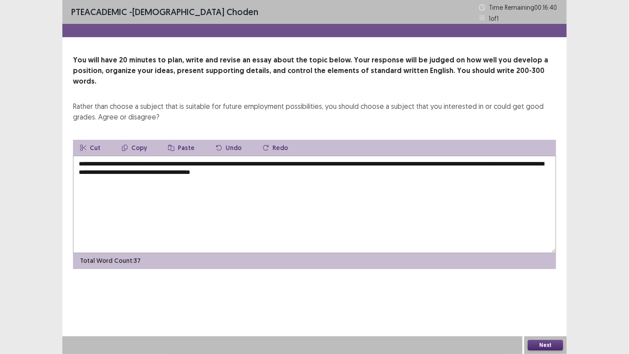
drag, startPoint x: 283, startPoint y: 161, endPoint x: 259, endPoint y: 164, distance: 24.4
click at [259, 164] on textarea "**********" at bounding box center [314, 204] width 483 height 97
click at [274, 165] on textarea "**********" at bounding box center [314, 204] width 483 height 97
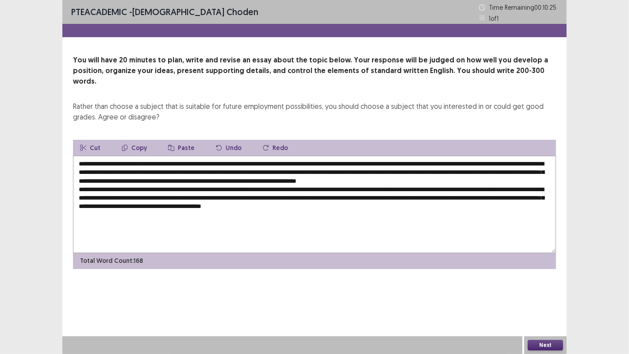
click at [531, 186] on textarea "**********" at bounding box center [314, 204] width 483 height 97
click at [434, 196] on textarea "**********" at bounding box center [314, 204] width 483 height 97
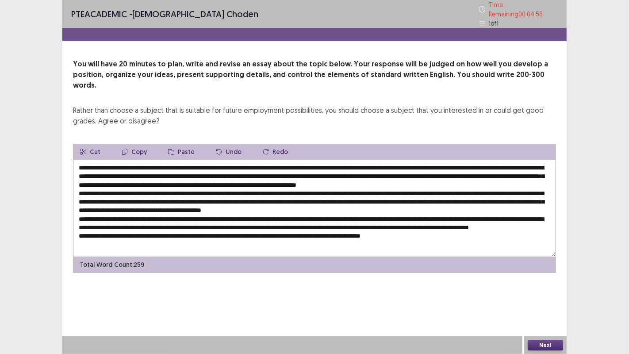
click at [355, 231] on textarea at bounding box center [314, 208] width 483 height 97
drag, startPoint x: 312, startPoint y: 228, endPoint x: 318, endPoint y: 226, distance: 6.4
click at [316, 226] on textarea at bounding box center [314, 208] width 483 height 97
drag, startPoint x: 320, startPoint y: 226, endPoint x: 294, endPoint y: 228, distance: 26.6
click at [294, 228] on textarea at bounding box center [314, 208] width 483 height 97
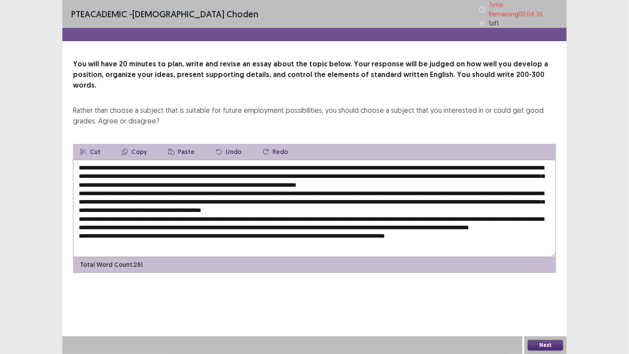
click at [394, 230] on textarea at bounding box center [314, 208] width 483 height 97
click at [292, 160] on textarea at bounding box center [314, 208] width 483 height 97
click at [329, 162] on textarea at bounding box center [314, 208] width 483 height 97
click at [331, 162] on textarea at bounding box center [314, 208] width 483 height 97
drag, startPoint x: 125, startPoint y: 170, endPoint x: 104, endPoint y: 172, distance: 20.8
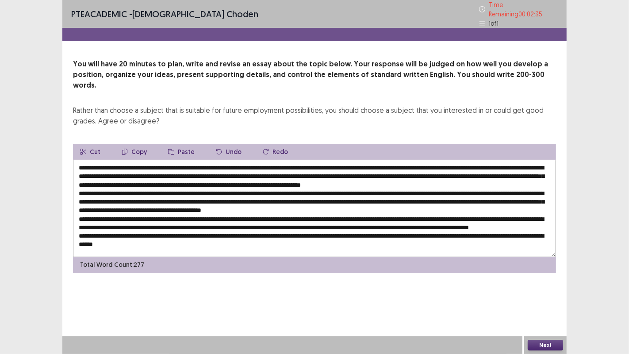
click at [104, 172] on textarea at bounding box center [314, 208] width 483 height 97
click at [134, 169] on textarea at bounding box center [314, 208] width 483 height 97
click at [279, 170] on textarea at bounding box center [314, 208] width 483 height 97
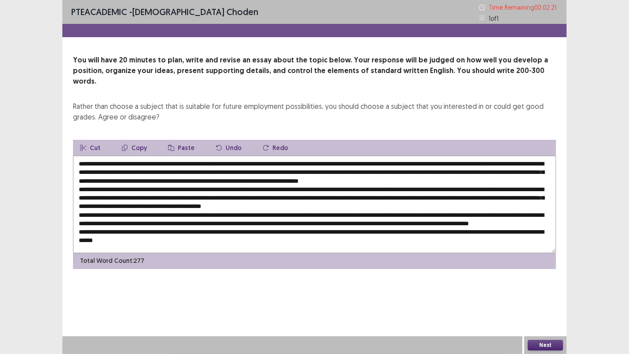
click at [281, 169] on textarea at bounding box center [314, 204] width 483 height 97
click at [319, 167] on textarea at bounding box center [314, 204] width 483 height 97
click at [374, 170] on textarea at bounding box center [314, 204] width 483 height 97
click at [178, 178] on textarea at bounding box center [314, 204] width 483 height 97
click at [349, 174] on textarea at bounding box center [314, 204] width 483 height 97
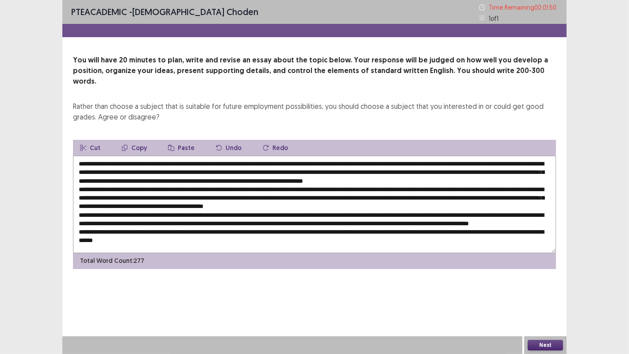
click at [347, 179] on textarea at bounding box center [314, 204] width 483 height 97
click at [436, 181] on textarea at bounding box center [314, 204] width 483 height 97
click at [86, 187] on textarea at bounding box center [314, 204] width 483 height 97
click at [131, 188] on textarea at bounding box center [314, 204] width 483 height 97
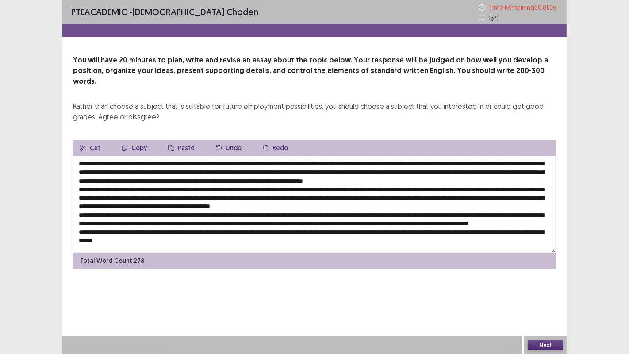
click at [279, 188] on textarea at bounding box center [314, 204] width 483 height 97
click at [280, 187] on textarea at bounding box center [314, 204] width 483 height 97
click at [282, 186] on textarea at bounding box center [314, 204] width 483 height 97
click at [284, 186] on textarea at bounding box center [314, 204] width 483 height 97
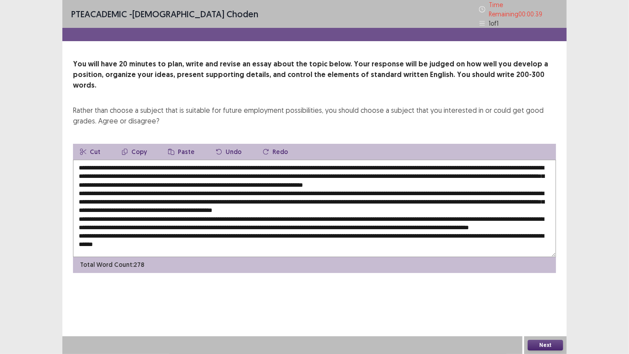
click at [403, 192] on textarea at bounding box center [314, 208] width 483 height 97
click at [161, 202] on textarea at bounding box center [314, 208] width 483 height 97
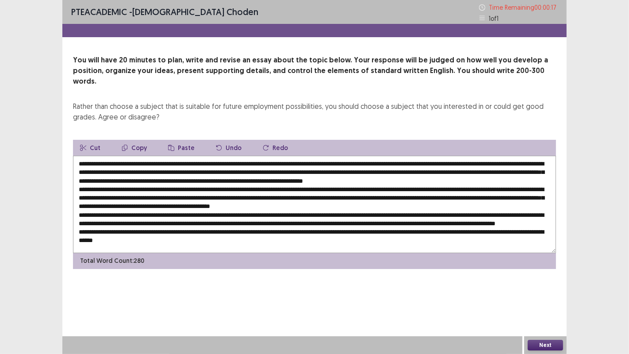
click at [190, 205] on textarea at bounding box center [314, 204] width 483 height 97
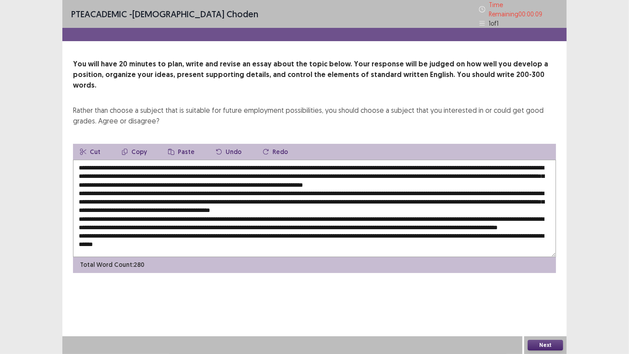
click at [427, 204] on textarea at bounding box center [314, 208] width 483 height 97
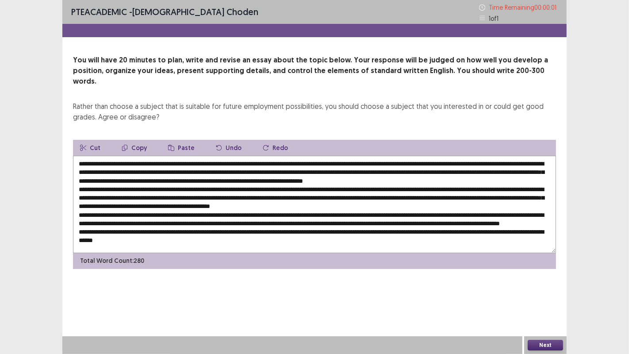
type textarea "**********"
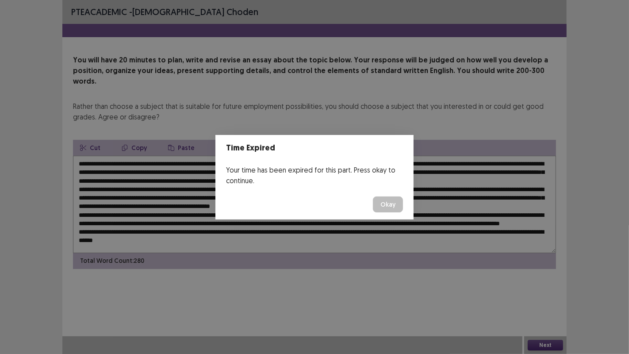
click at [385, 204] on button "Okay" at bounding box center [388, 204] width 30 height 16
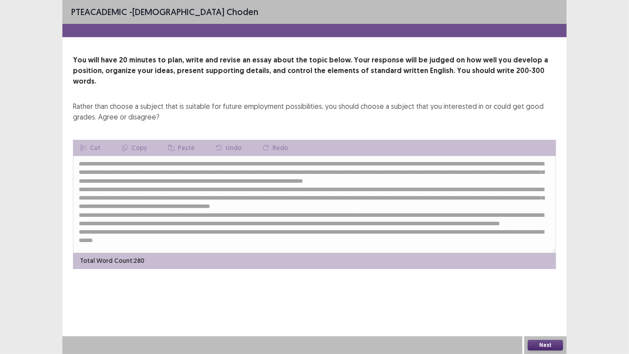
click at [529, 343] on button "Next" at bounding box center [544, 345] width 35 height 11
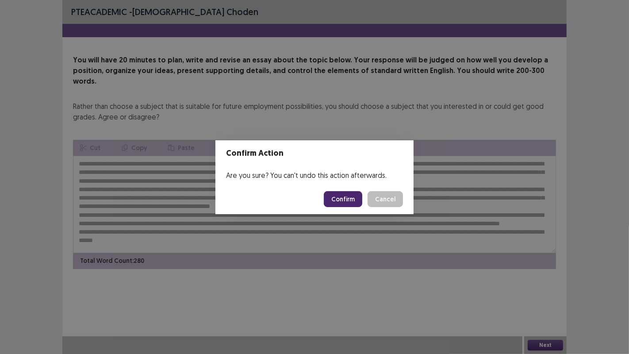
click at [347, 200] on button "Confirm" at bounding box center [343, 199] width 38 height 16
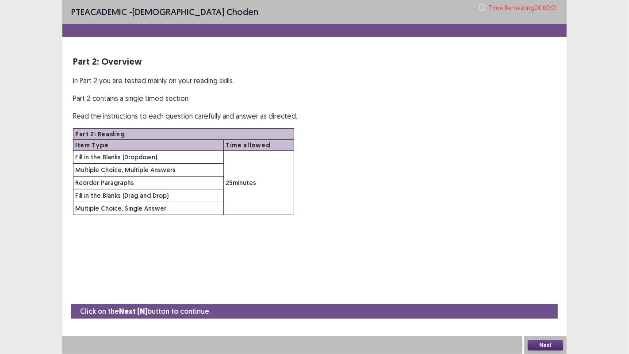
click at [547, 346] on button "Next" at bounding box center [544, 345] width 35 height 11
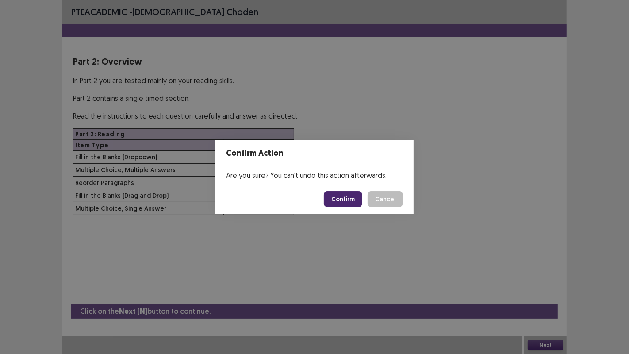
click at [341, 203] on button "Confirm" at bounding box center [343, 199] width 38 height 16
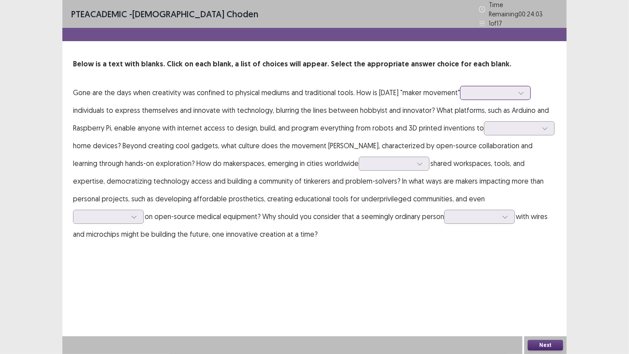
click at [487, 91] on div at bounding box center [490, 92] width 46 height 8
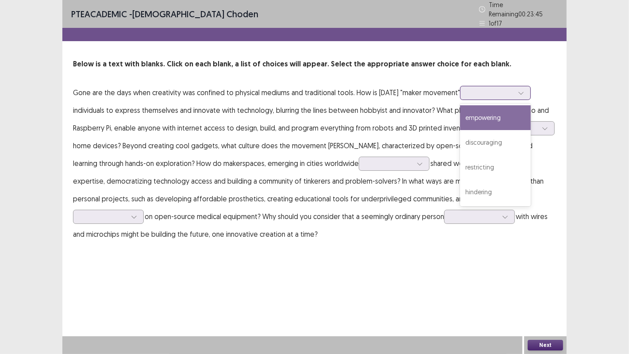
click at [489, 111] on div "empowering" at bounding box center [495, 117] width 71 height 25
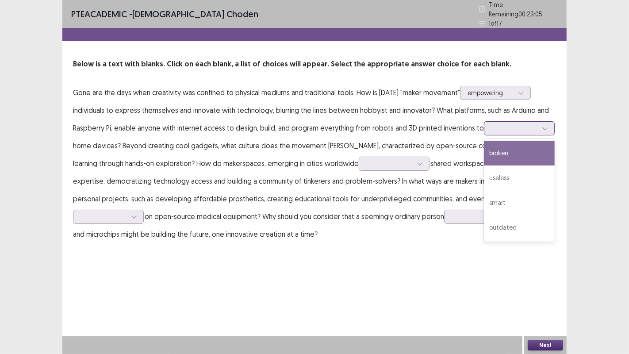
click at [494, 127] on div at bounding box center [514, 128] width 46 height 8
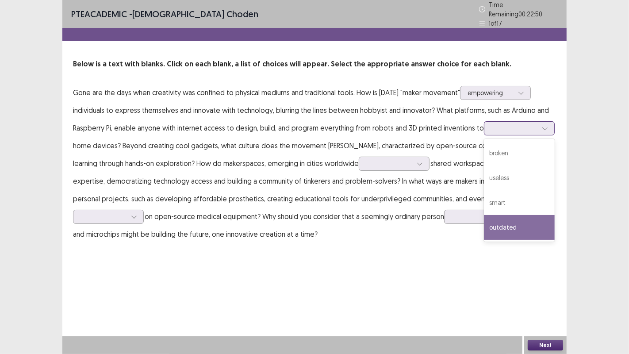
click at [506, 221] on div "outdated" at bounding box center [519, 227] width 71 height 25
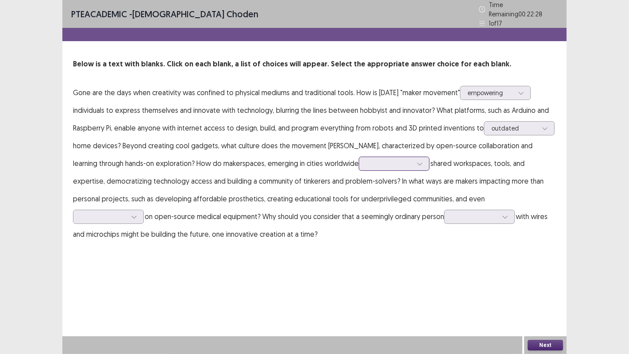
click at [366, 161] on div at bounding box center [389, 163] width 46 height 8
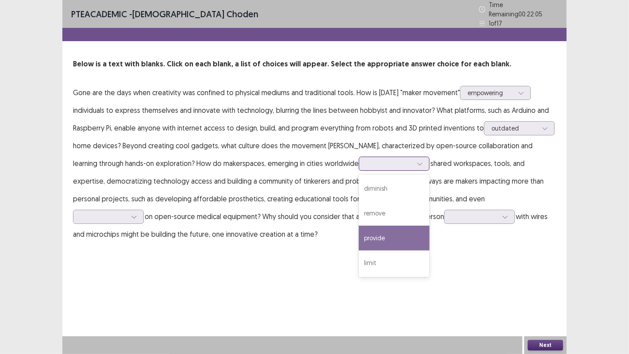
click at [359, 232] on div "provide" at bounding box center [394, 237] width 71 height 25
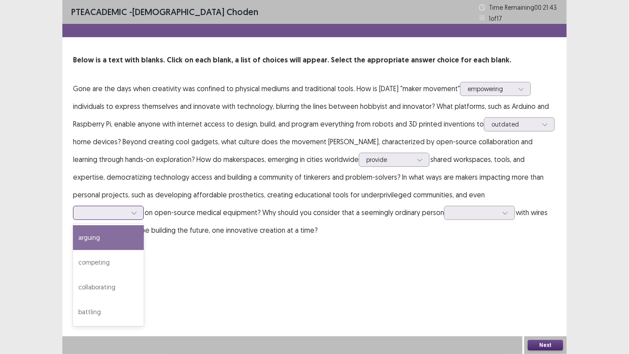
click at [126, 208] on div at bounding box center [103, 212] width 46 height 8
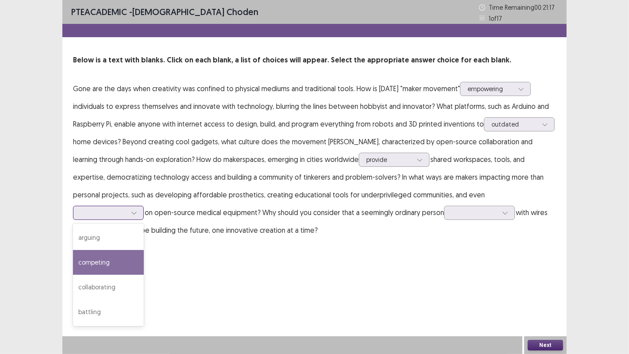
click at [144, 250] on div "competing" at bounding box center [108, 262] width 71 height 25
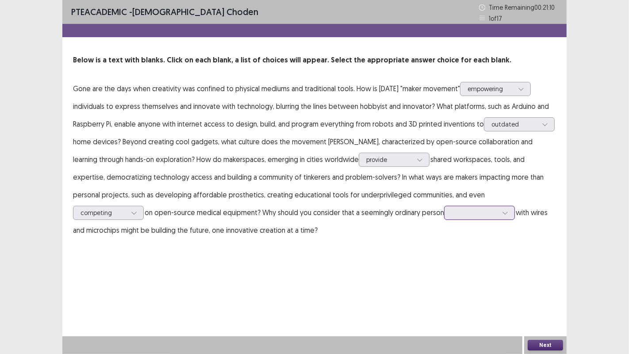
click at [451, 214] on div at bounding box center [474, 212] width 46 height 8
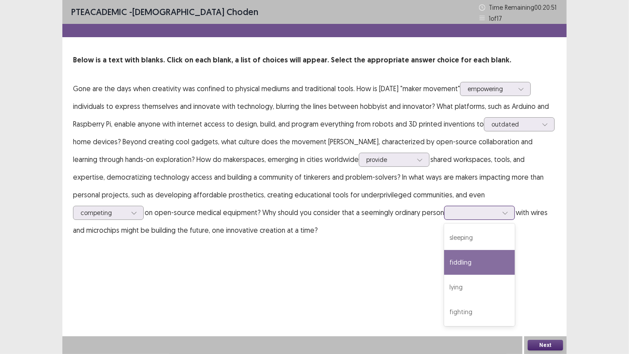
click at [444, 265] on div "fiddling" at bounding box center [479, 262] width 71 height 25
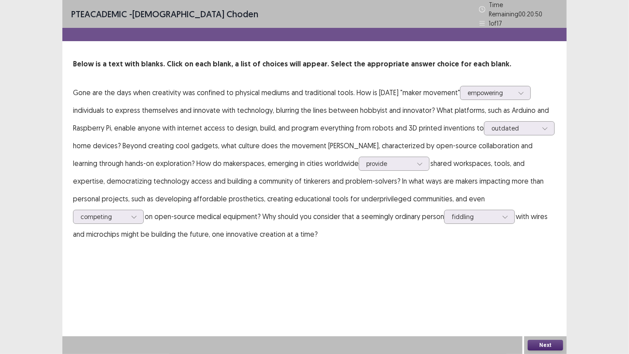
click at [539, 342] on button "Next" at bounding box center [544, 345] width 35 height 11
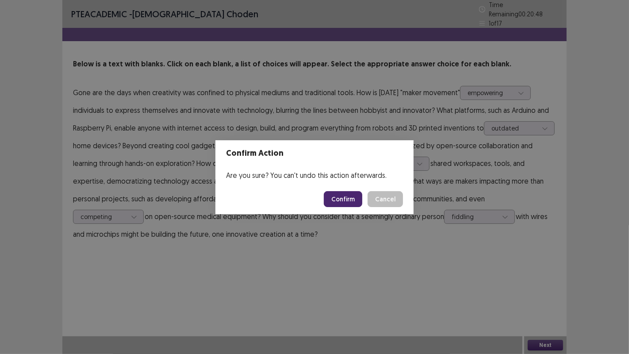
click at [331, 197] on button "Confirm" at bounding box center [343, 199] width 38 height 16
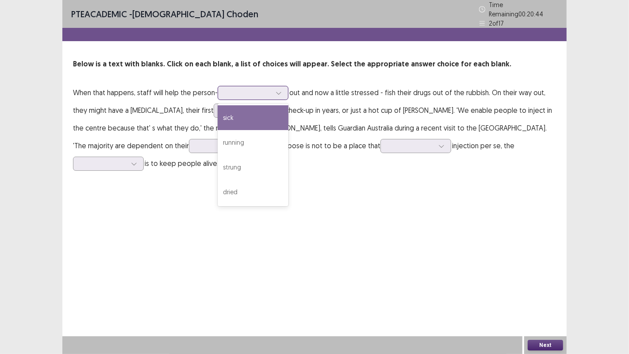
click at [243, 89] on div at bounding box center [248, 92] width 46 height 8
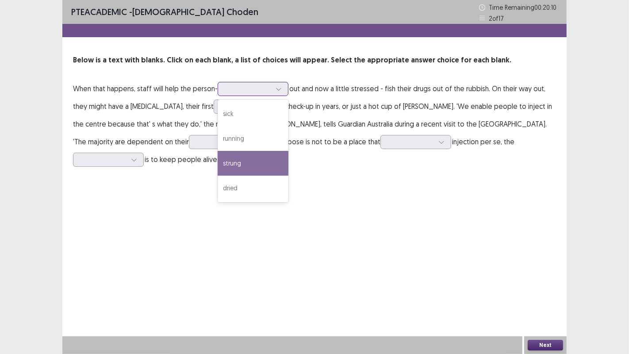
click at [241, 166] on div "strung" at bounding box center [253, 163] width 71 height 25
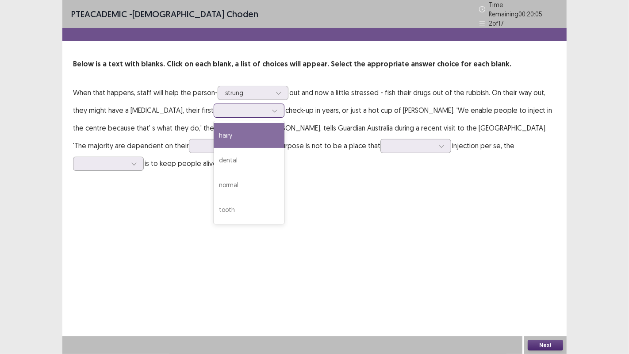
click at [226, 108] on div at bounding box center [244, 110] width 46 height 8
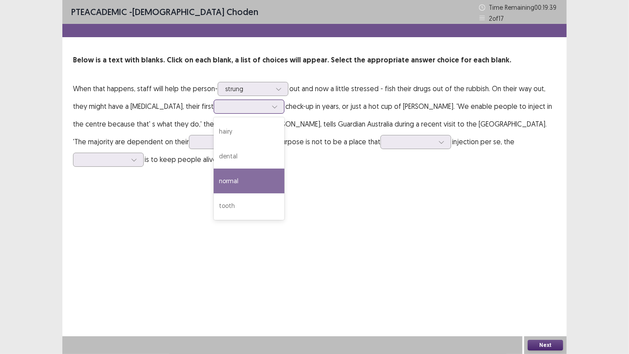
click at [222, 179] on div "normal" at bounding box center [249, 180] width 71 height 25
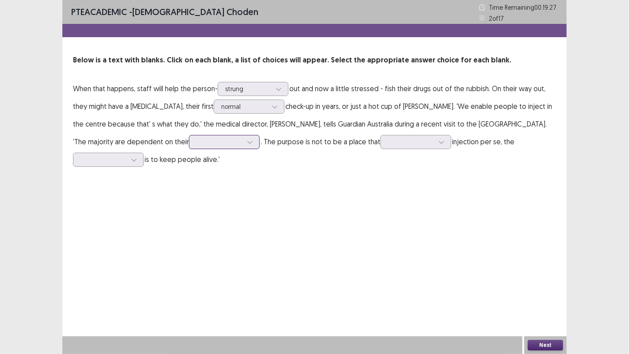
click at [209, 145] on div at bounding box center [219, 142] width 46 height 8
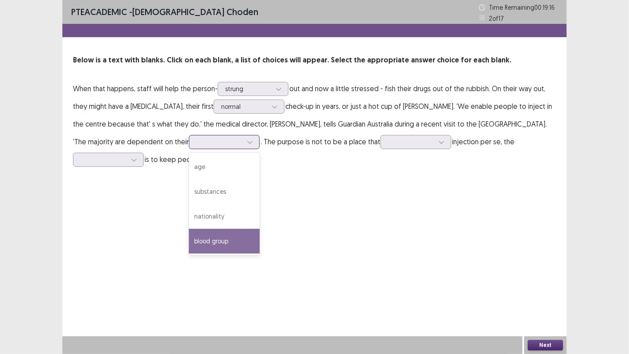
click at [217, 240] on div "blood group" at bounding box center [224, 241] width 71 height 25
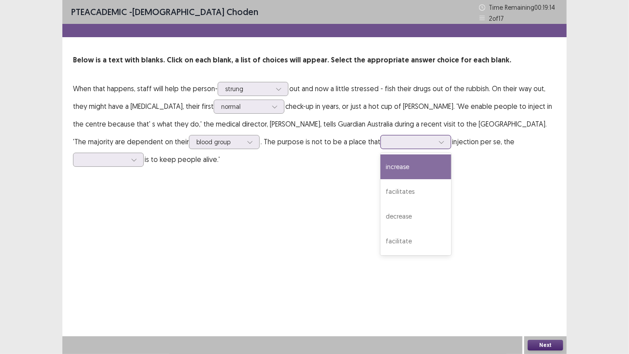
click at [388, 145] on div at bounding box center [411, 142] width 46 height 8
click at [247, 144] on icon at bounding box center [250, 142] width 6 height 6
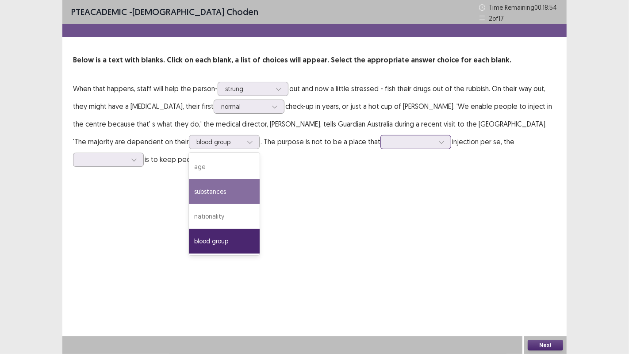
click at [405, 146] on div at bounding box center [411, 142] width 46 height 8
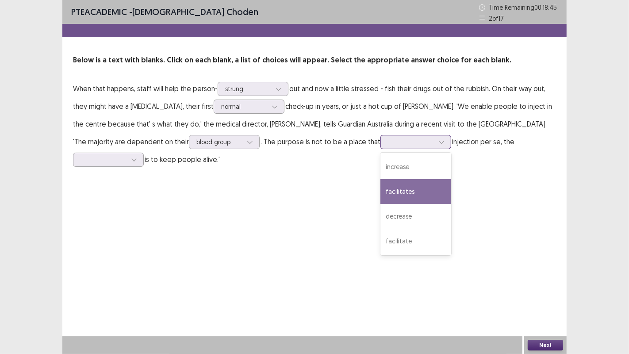
click at [396, 192] on div "facilitates" at bounding box center [415, 191] width 71 height 25
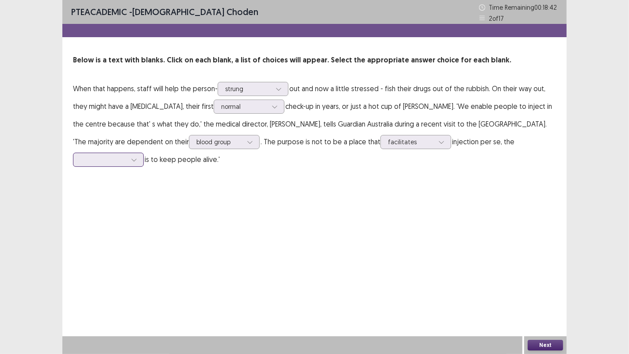
click at [134, 165] on div at bounding box center [133, 159] width 13 height 13
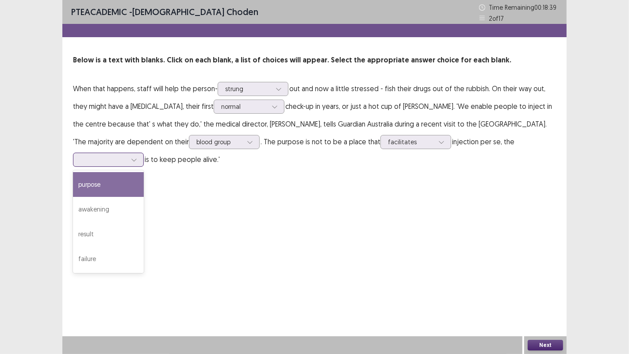
click at [103, 188] on div "purpose" at bounding box center [108, 184] width 71 height 25
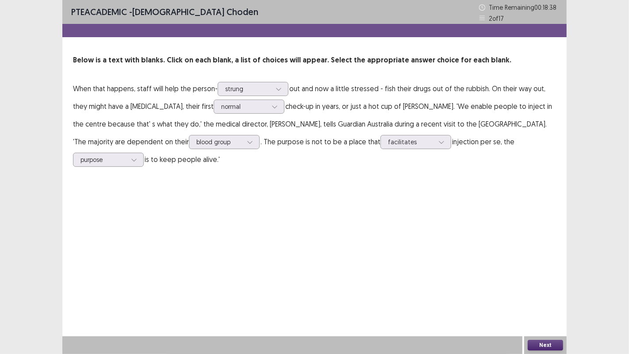
click at [554, 340] on button "Next" at bounding box center [544, 345] width 35 height 11
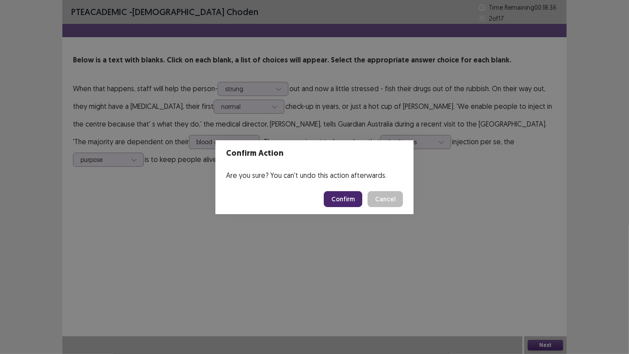
click at [345, 202] on button "Confirm" at bounding box center [343, 199] width 38 height 16
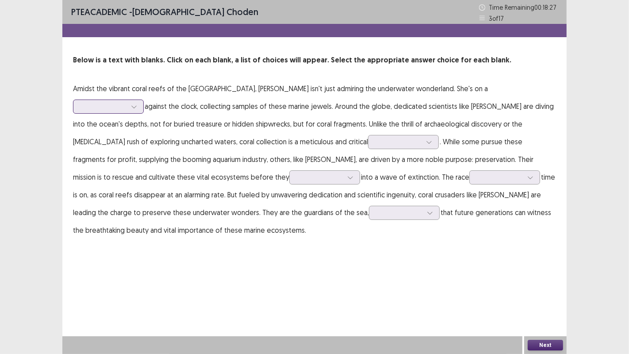
click at [126, 102] on div at bounding box center [103, 106] width 46 height 8
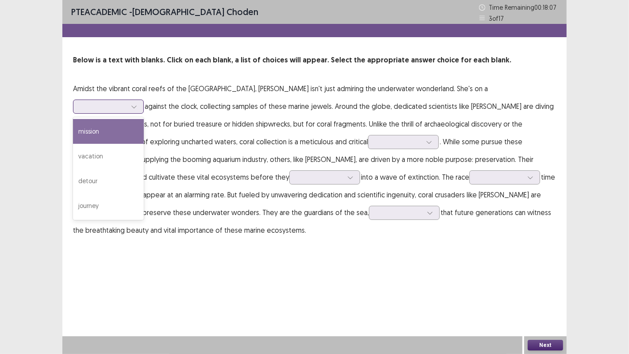
click at [144, 119] on div "mission" at bounding box center [108, 131] width 71 height 25
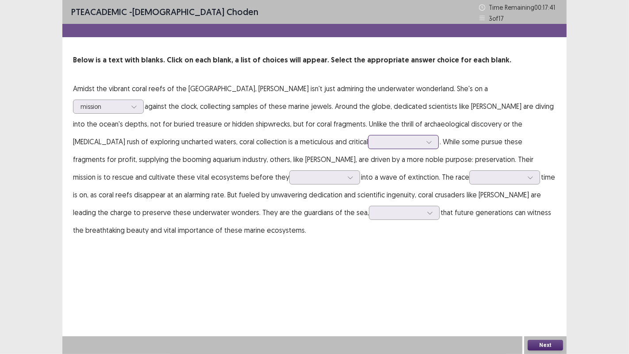
click at [375, 145] on div at bounding box center [398, 142] width 46 height 8
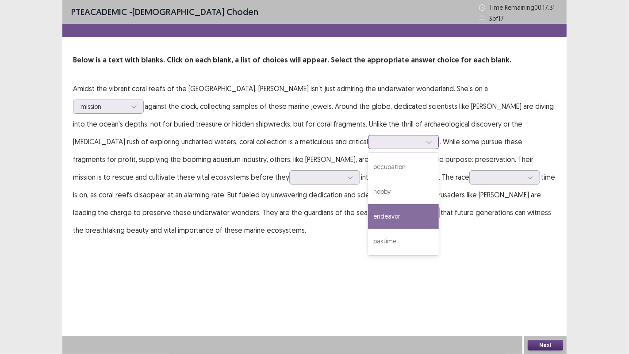
click at [368, 219] on div "endeavor" at bounding box center [403, 216] width 71 height 25
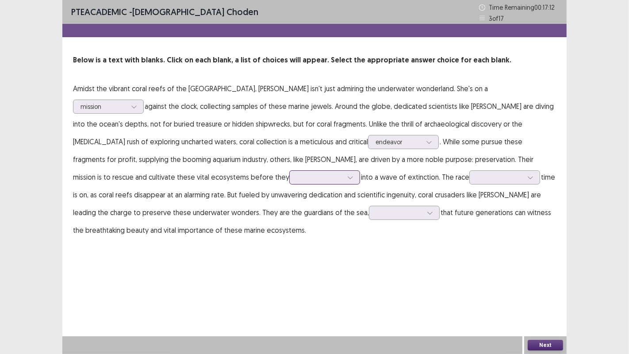
click at [344, 179] on div at bounding box center [350, 177] width 13 height 13
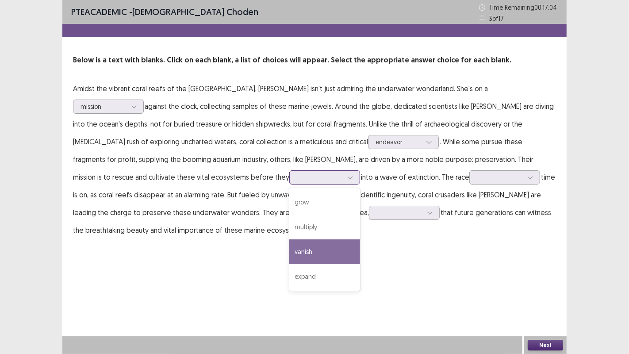
click at [289, 250] on div "vanish" at bounding box center [324, 251] width 71 height 25
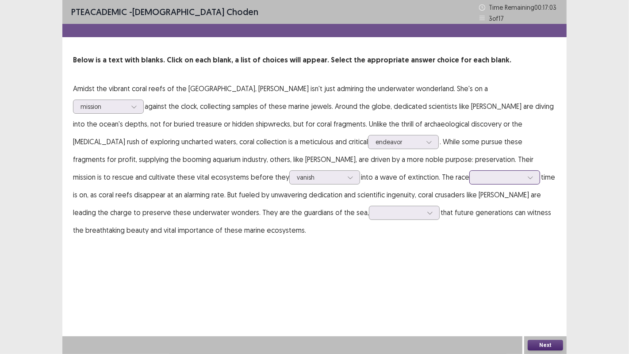
click at [477, 181] on div at bounding box center [500, 177] width 46 height 8
click at [469, 203] on div "against" at bounding box center [504, 202] width 71 height 25
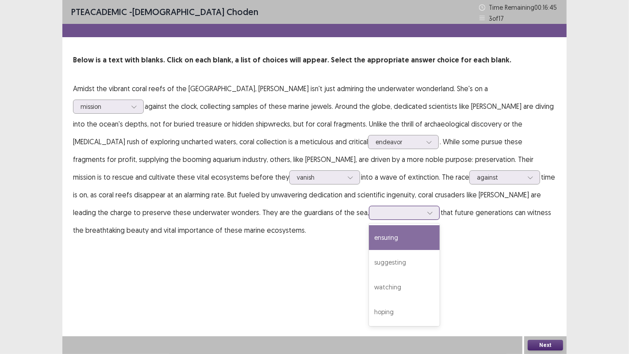
click at [376, 214] on div at bounding box center [399, 212] width 46 height 8
click at [369, 237] on div "ensuring" at bounding box center [404, 237] width 71 height 25
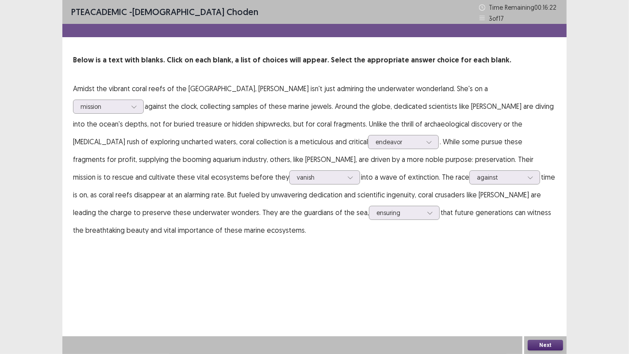
click at [547, 341] on button "Next" at bounding box center [544, 345] width 35 height 11
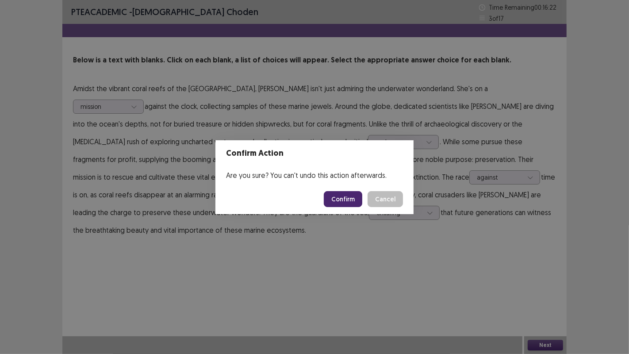
click at [345, 195] on button "Confirm" at bounding box center [343, 199] width 38 height 16
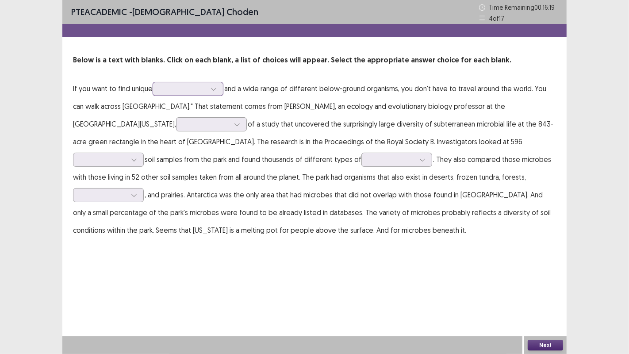
click at [206, 87] on div at bounding box center [183, 88] width 46 height 8
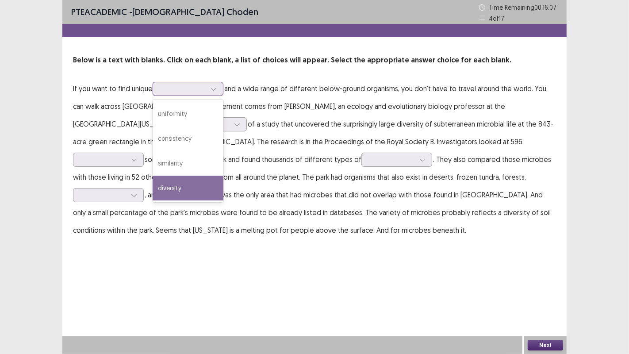
click at [171, 188] on div "diversity" at bounding box center [188, 188] width 71 height 25
click at [203, 88] on div at bounding box center [183, 88] width 46 height 8
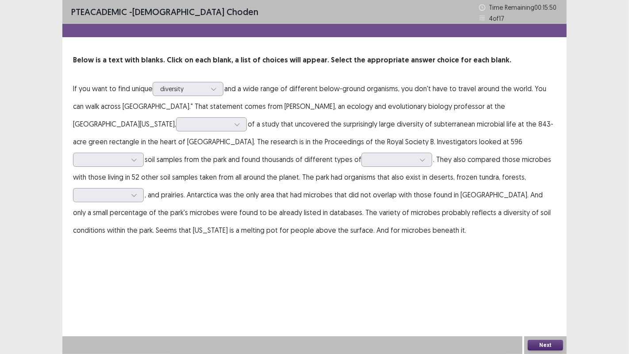
click at [111, 110] on p "If you want to find unique diversity and a wide range of different below-ground…" at bounding box center [314, 159] width 483 height 159
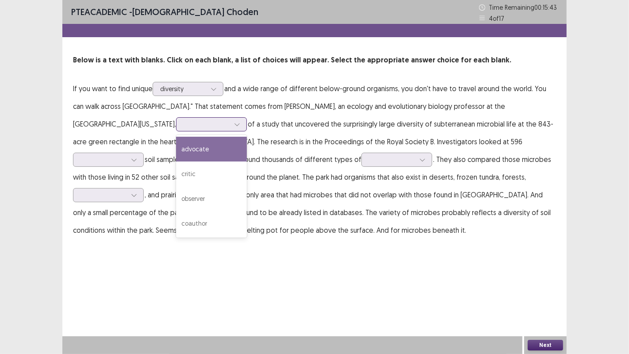
click at [234, 125] on icon at bounding box center [237, 124] width 6 height 6
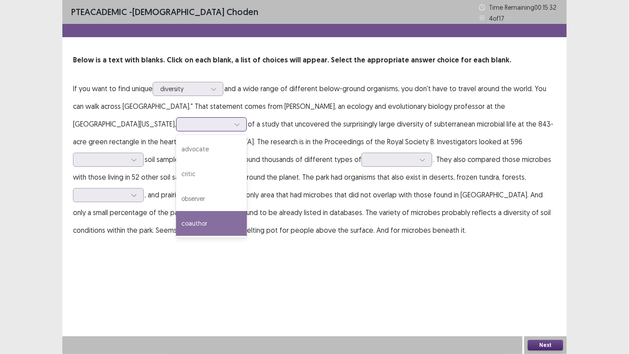
click at [176, 226] on div "coauthor" at bounding box center [211, 223] width 71 height 25
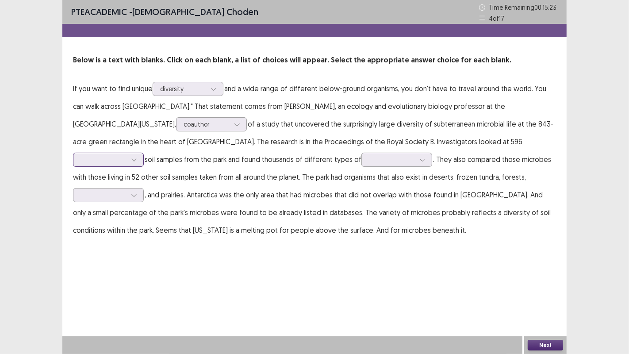
click at [127, 154] on div at bounding box center [104, 159] width 48 height 10
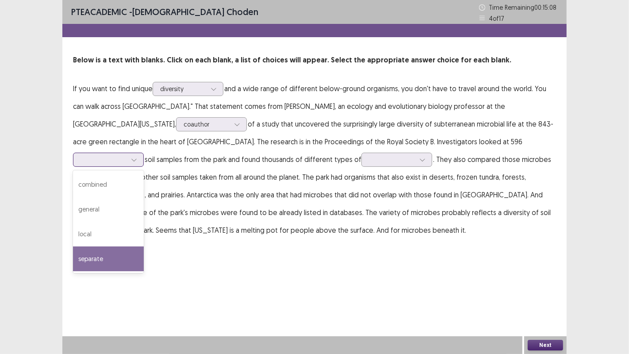
click at [144, 246] on div "separate" at bounding box center [108, 258] width 71 height 25
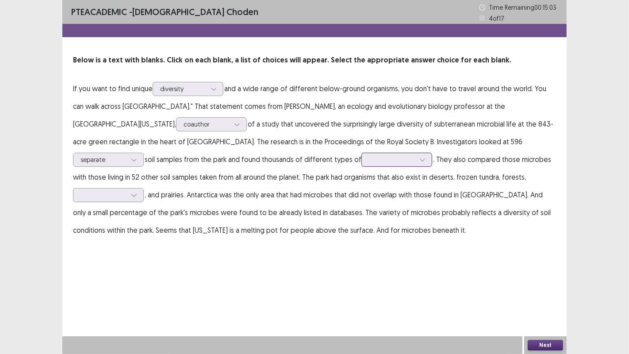
click at [369, 160] on div at bounding box center [392, 159] width 46 height 8
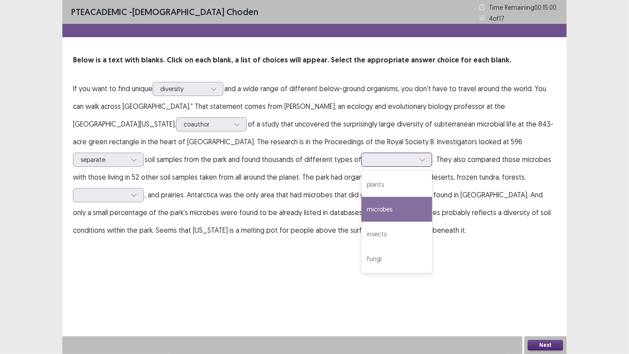
click at [361, 211] on div "microbes" at bounding box center [396, 209] width 71 height 25
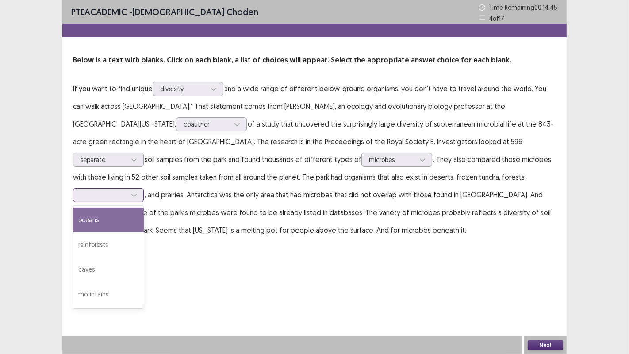
click at [126, 191] on div at bounding box center [103, 195] width 46 height 8
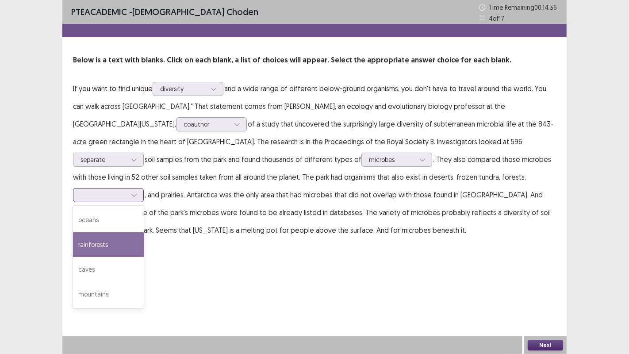
click at [144, 232] on div "rainforests" at bounding box center [108, 244] width 71 height 25
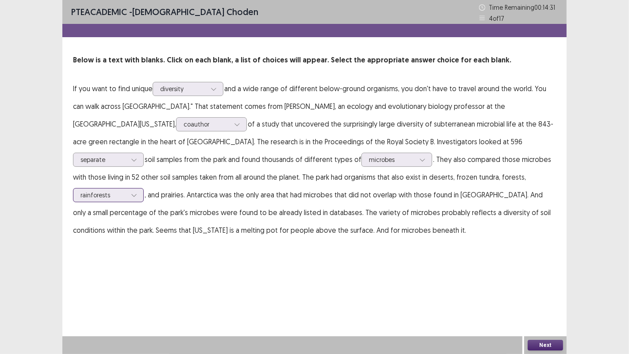
click at [126, 191] on div at bounding box center [103, 195] width 46 height 8
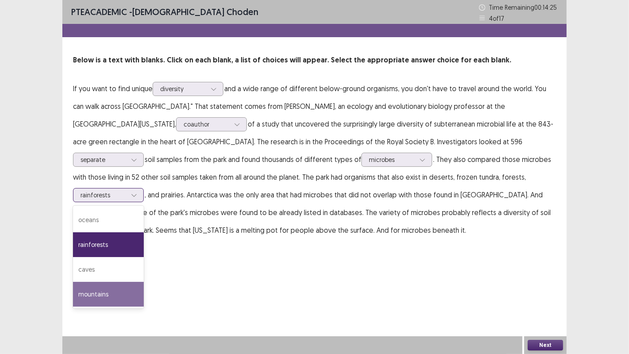
click at [144, 282] on div "mountains" at bounding box center [108, 294] width 71 height 25
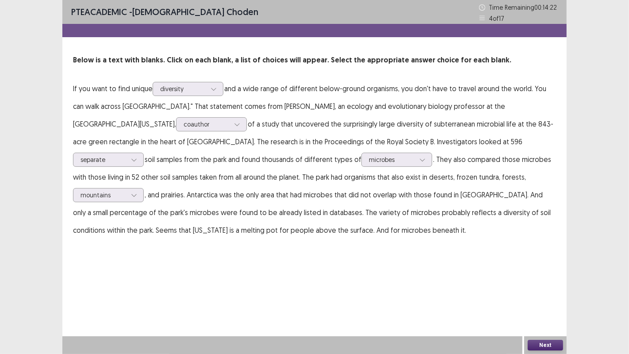
click at [535, 344] on button "Next" at bounding box center [544, 345] width 35 height 11
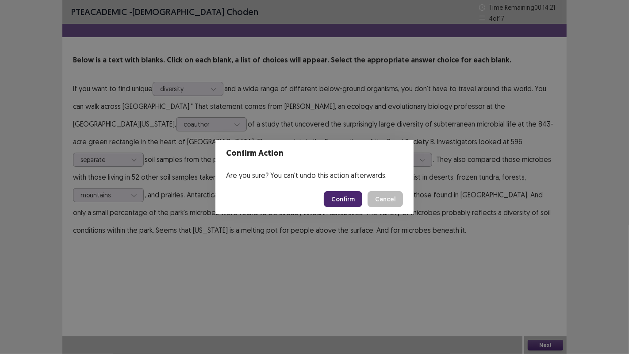
click at [361, 199] on button "Confirm" at bounding box center [343, 199] width 38 height 16
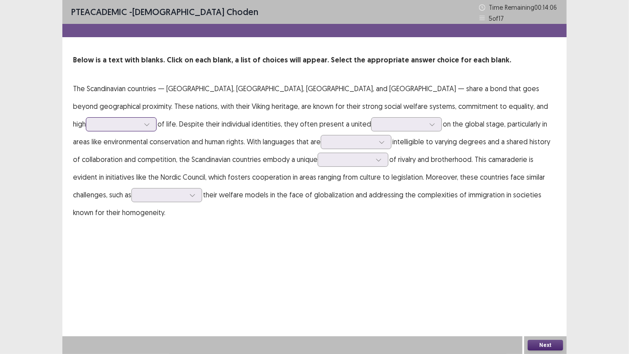
click at [139, 120] on div at bounding box center [116, 124] width 46 height 8
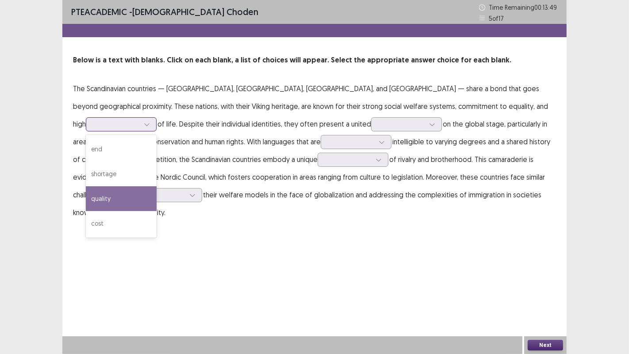
click at [157, 189] on div "quality" at bounding box center [121, 198] width 71 height 25
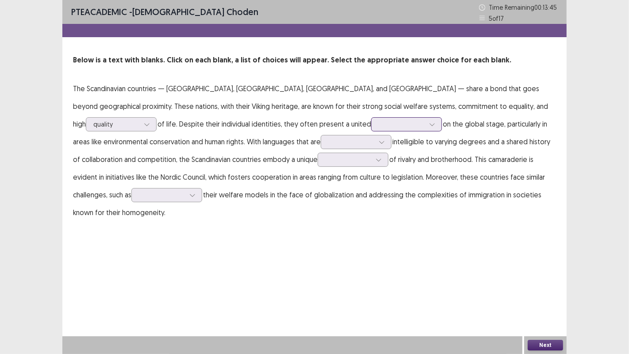
click at [378, 125] on div at bounding box center [401, 124] width 46 height 8
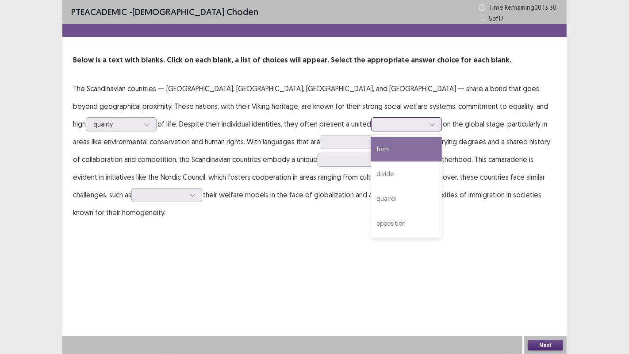
click at [371, 147] on div "front" at bounding box center [406, 149] width 71 height 25
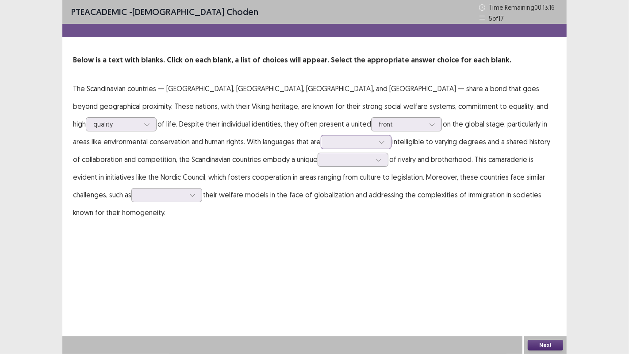
click at [328, 144] on div at bounding box center [351, 142] width 46 height 8
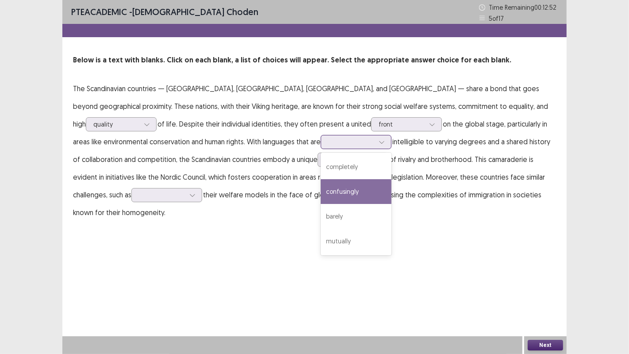
click at [321, 194] on div "confusingly" at bounding box center [356, 191] width 71 height 25
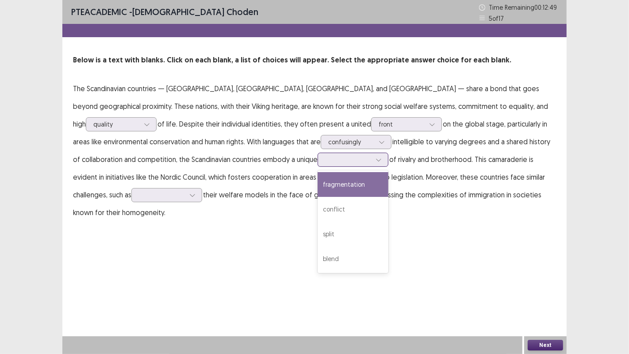
click at [325, 159] on div at bounding box center [348, 159] width 46 height 8
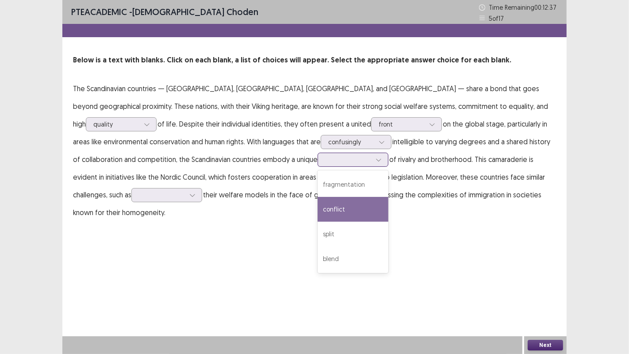
click at [317, 210] on div "conflict" at bounding box center [352, 209] width 71 height 25
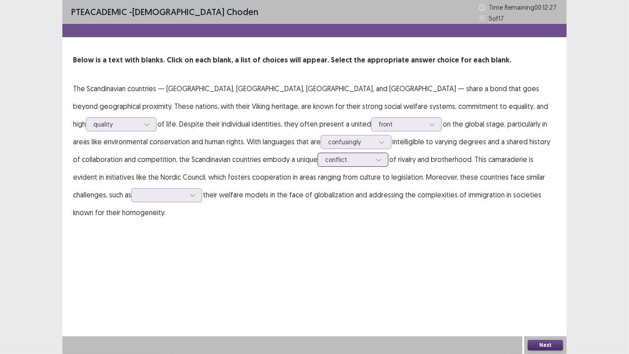
click at [375, 157] on icon at bounding box center [378, 160] width 6 height 6
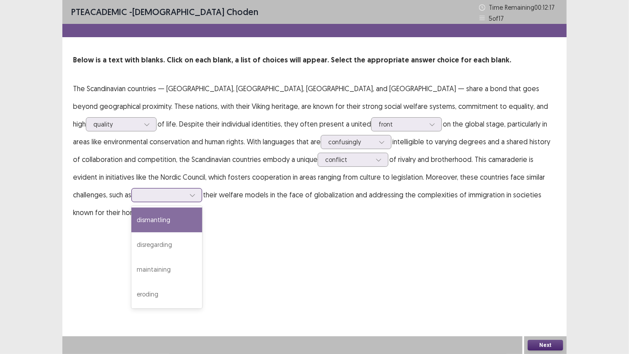
click at [185, 191] on div at bounding box center [162, 195] width 46 height 8
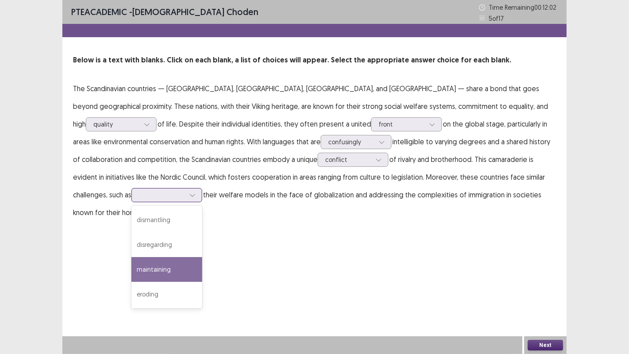
click at [202, 257] on div "maintaining" at bounding box center [166, 269] width 71 height 25
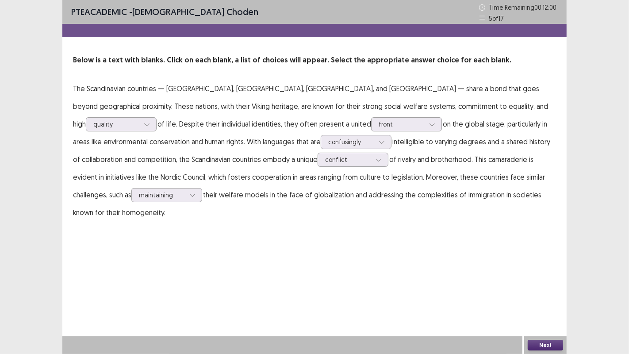
click at [542, 347] on button "Next" at bounding box center [544, 345] width 35 height 11
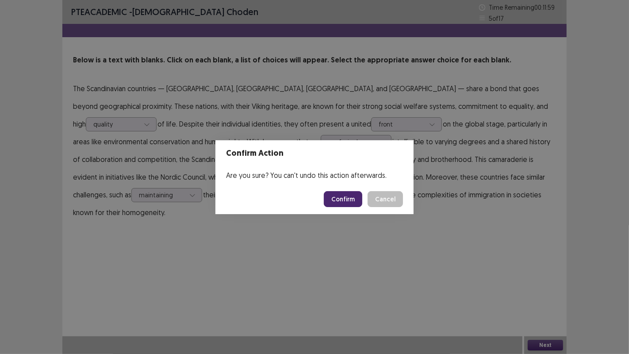
click at [342, 200] on button "Confirm" at bounding box center [343, 199] width 38 height 16
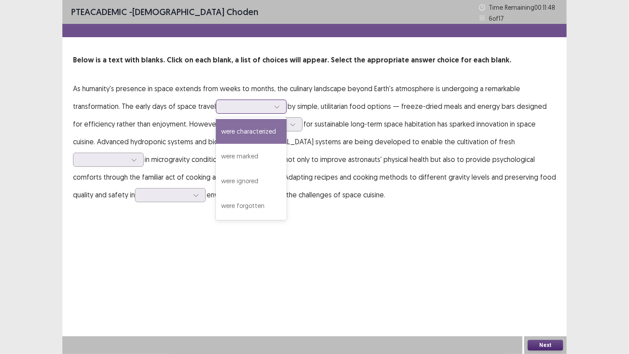
click at [256, 107] on div at bounding box center [246, 106] width 46 height 8
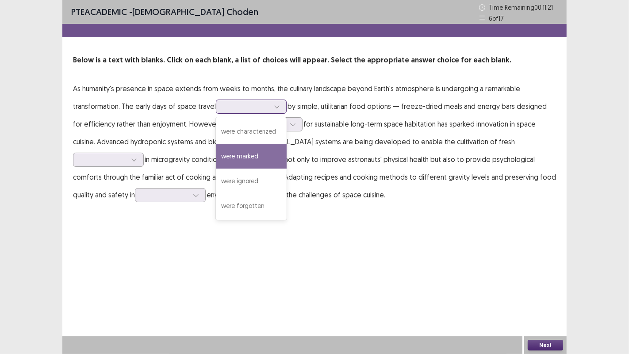
click at [242, 152] on div "were marked" at bounding box center [251, 156] width 71 height 25
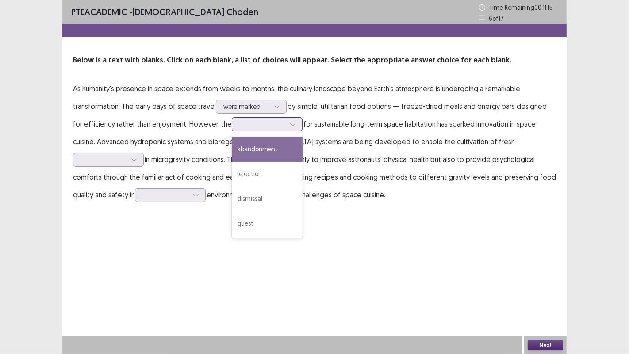
click at [239, 127] on div at bounding box center [262, 124] width 46 height 8
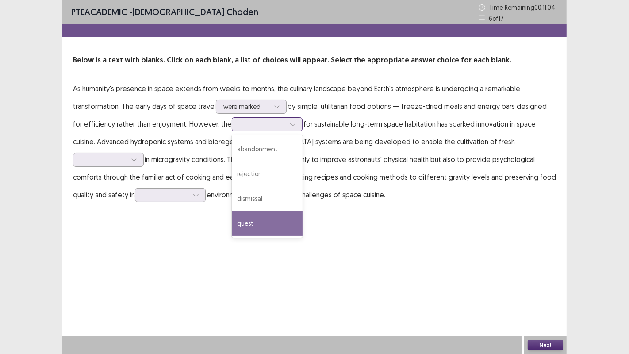
click at [245, 222] on div "quest" at bounding box center [267, 223] width 71 height 25
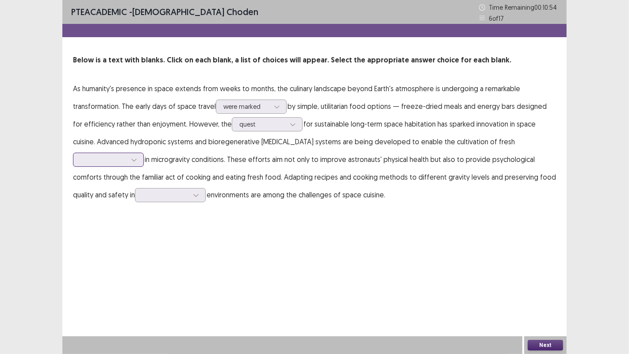
click at [126, 155] on div at bounding box center [103, 159] width 46 height 8
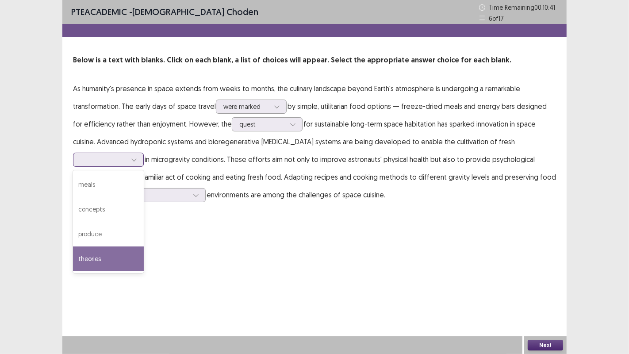
click at [144, 246] on div "theories" at bounding box center [108, 258] width 71 height 25
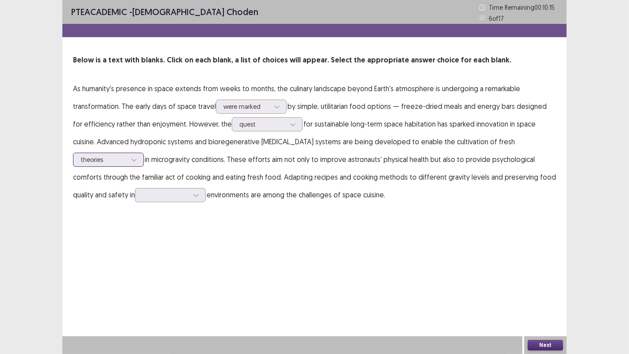
click at [126, 155] on div at bounding box center [103, 159] width 46 height 8
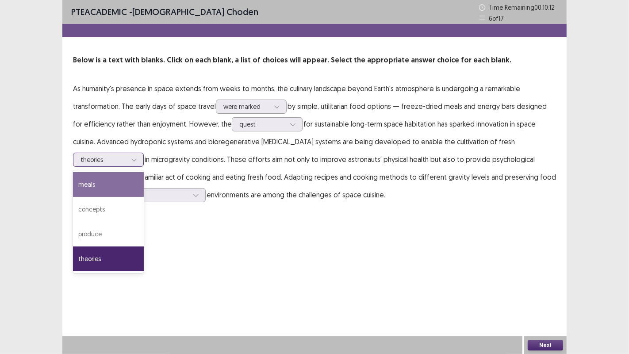
click at [144, 172] on div "meals" at bounding box center [108, 184] width 71 height 25
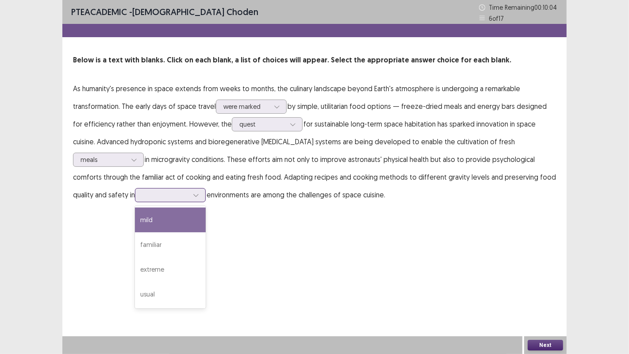
click at [189, 198] on div at bounding box center [195, 194] width 13 height 13
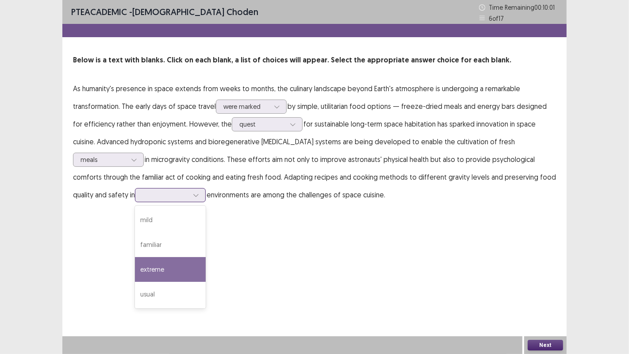
click at [135, 263] on div "extreme" at bounding box center [170, 269] width 71 height 25
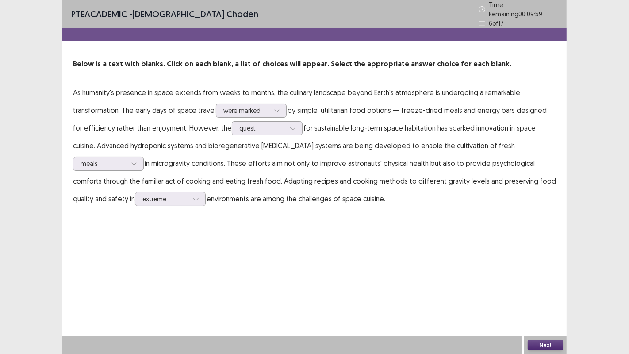
click at [547, 347] on button "Next" at bounding box center [544, 345] width 35 height 11
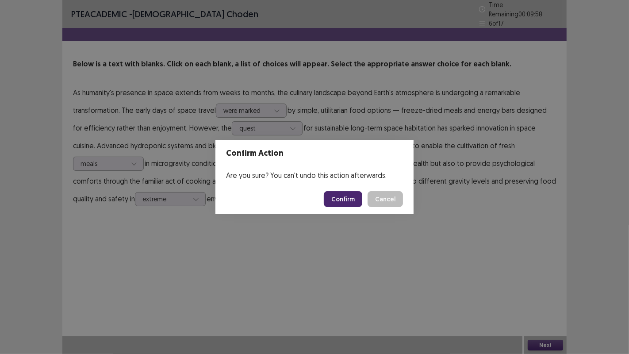
click at [342, 195] on button "Confirm" at bounding box center [343, 199] width 38 height 16
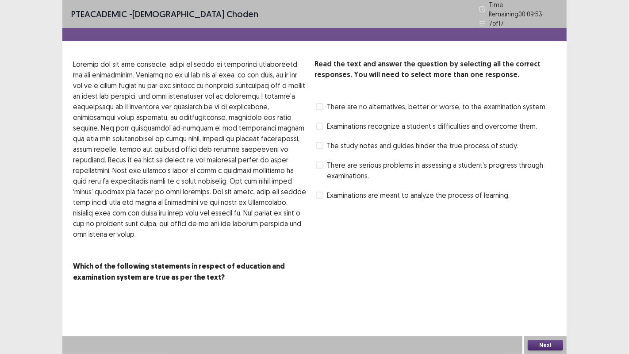
click at [318, 142] on span at bounding box center [319, 145] width 7 height 7
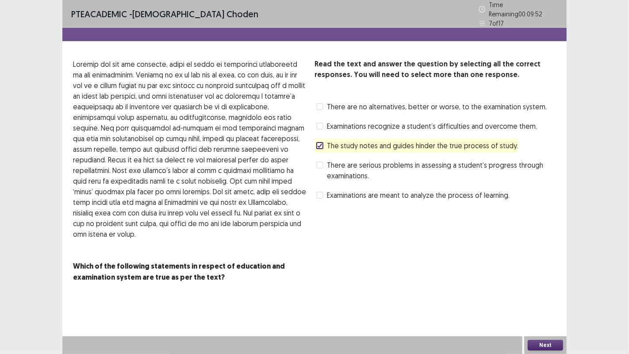
click at [543, 344] on button "Next" at bounding box center [544, 345] width 35 height 11
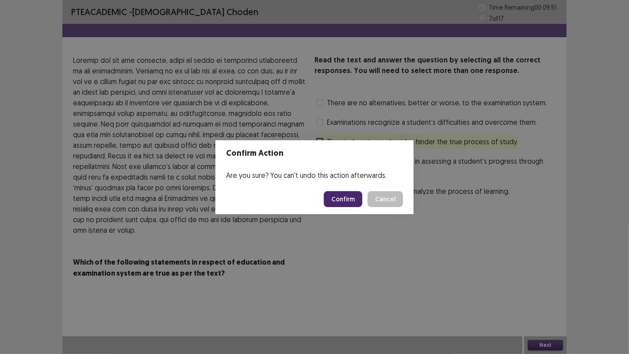
click at [355, 201] on button "Confirm" at bounding box center [343, 199] width 38 height 16
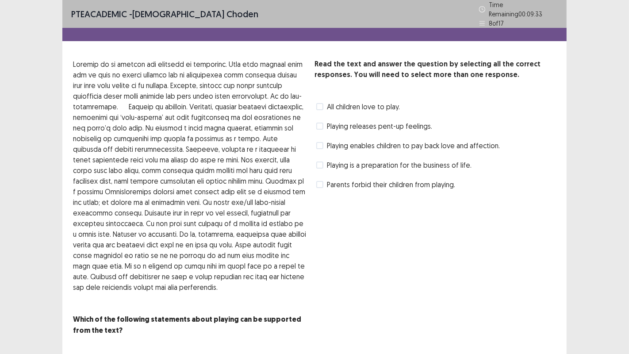
click at [319, 147] on div "Playing enables children to pay back love and affection." at bounding box center [406, 145] width 185 height 14
click at [319, 143] on span at bounding box center [319, 145] width 7 height 7
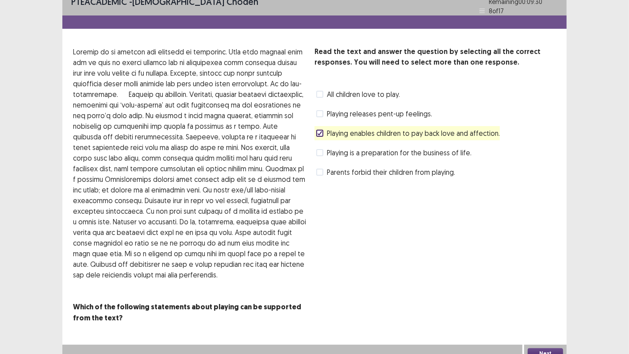
scroll to position [16, 0]
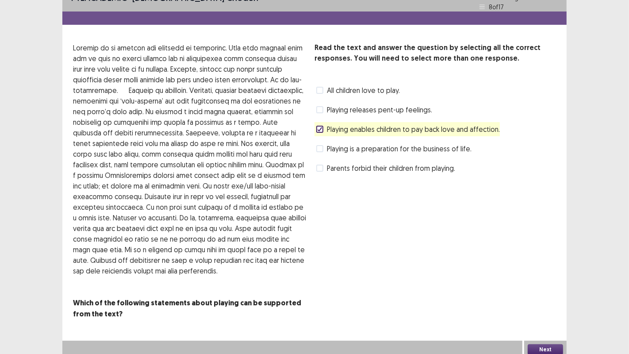
click at [554, 344] on button "Next" at bounding box center [544, 349] width 35 height 11
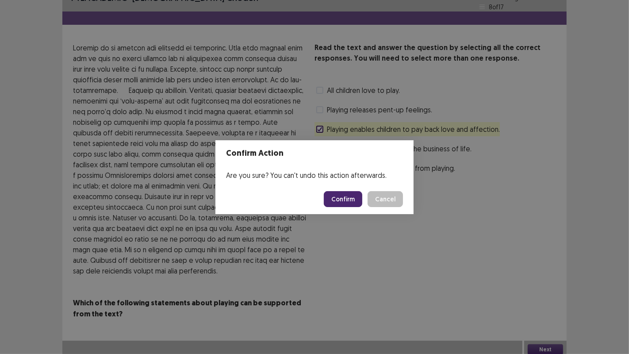
click at [347, 193] on button "Confirm" at bounding box center [343, 199] width 38 height 16
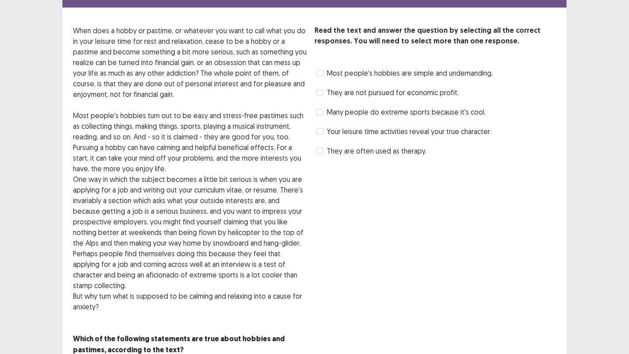
scroll to position [49, 0]
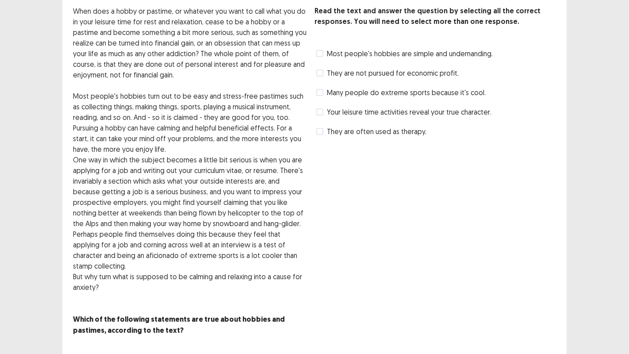
click at [323, 96] on label "Many people do extreme sports because it's cool." at bounding box center [400, 92] width 169 height 11
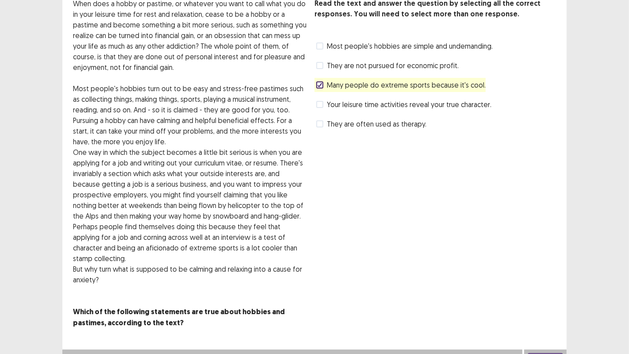
scroll to position [59, 0]
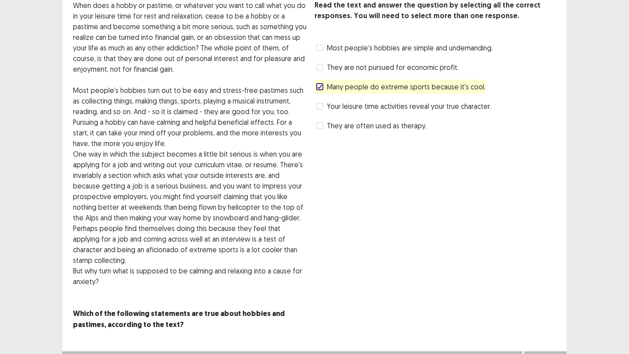
click at [318, 107] on div "Your leisure time activities reveal your true character." at bounding box center [402, 106] width 177 height 14
click at [319, 108] on div "Your leisure time activities reveal your true character." at bounding box center [402, 106] width 177 height 14
click at [319, 103] on span at bounding box center [319, 106] width 7 height 7
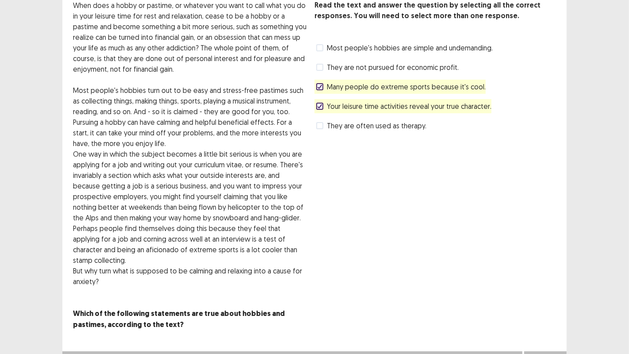
click at [539, 353] on button "Next" at bounding box center [544, 360] width 35 height 11
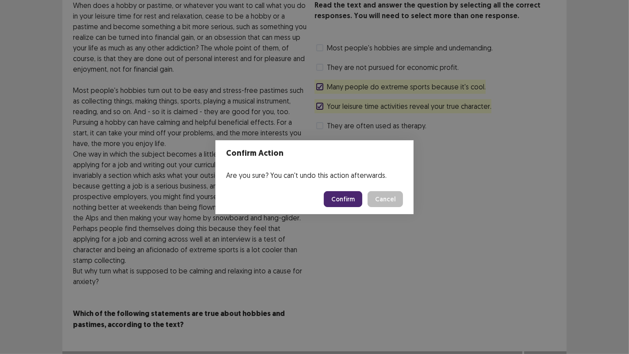
click at [345, 201] on button "Confirm" at bounding box center [343, 199] width 38 height 16
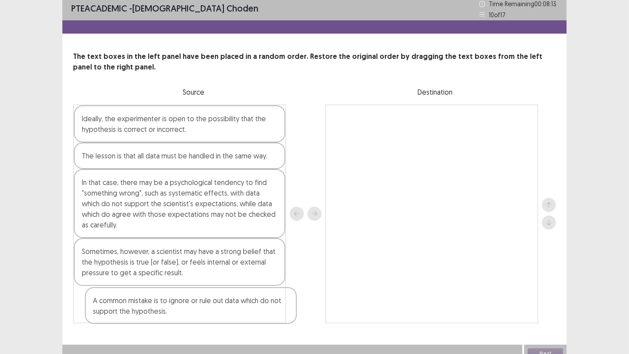
scroll to position [5, 0]
drag, startPoint x: 144, startPoint y: 307, endPoint x: 157, endPoint y: 307, distance: 13.7
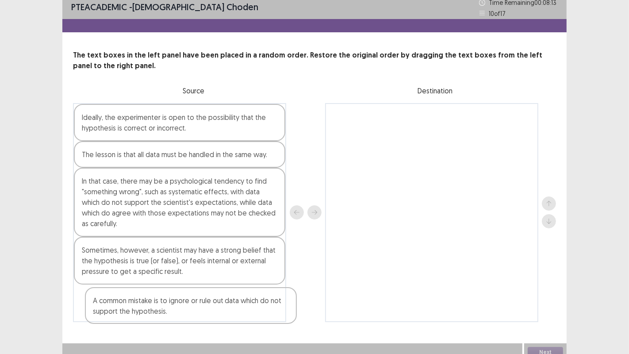
click at [157, 307] on div "Ideally, the experimenter is open to the possibility that the hypothesis is cor…" at bounding box center [179, 212] width 213 height 219
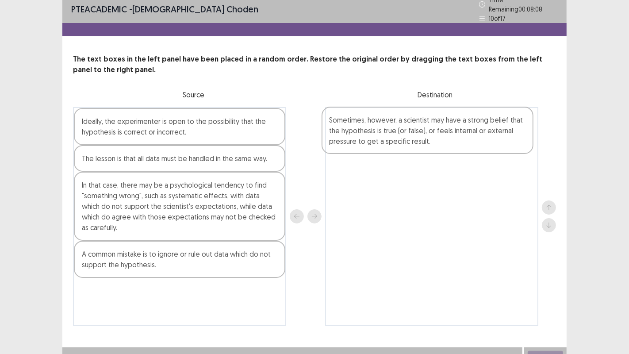
drag, startPoint x: 157, startPoint y: 261, endPoint x: 407, endPoint y: 134, distance: 280.6
click at [407, 134] on div "Ideally, the experimenter is open to the possibility that the hypothesis is cor…" at bounding box center [314, 216] width 483 height 219
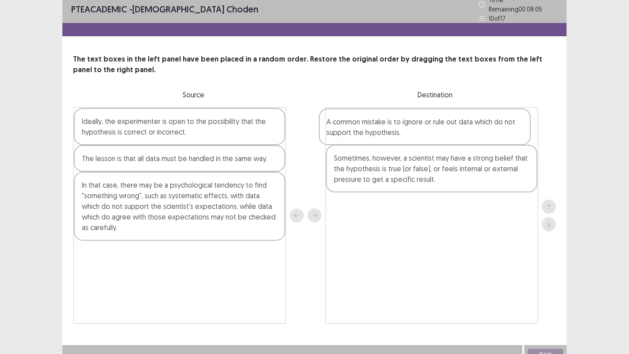
drag, startPoint x: 156, startPoint y: 264, endPoint x: 404, endPoint y: 137, distance: 279.2
click at [404, 137] on div "Ideally, the experimenter is open to the possibility that the hypothesis is cor…" at bounding box center [314, 215] width 483 height 217
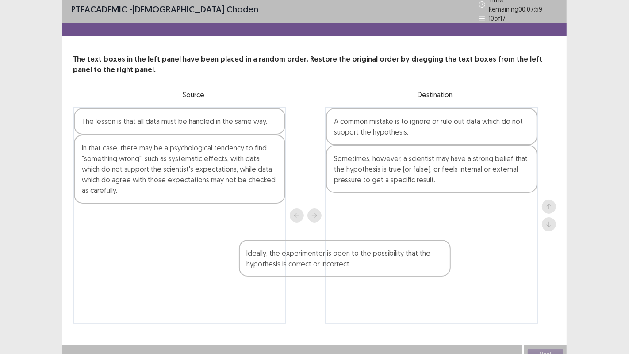
scroll to position [10, 0]
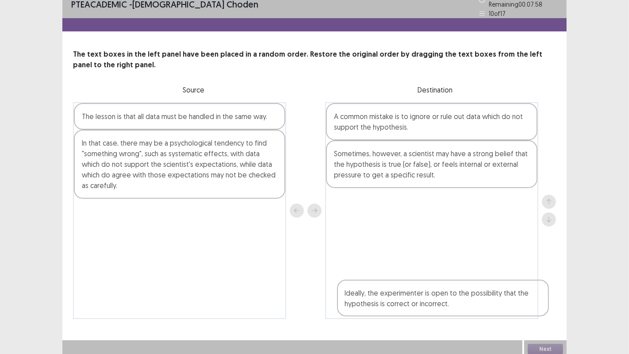
drag, startPoint x: 132, startPoint y: 128, endPoint x: 397, endPoint y: 306, distance: 319.5
click at [397, 306] on div "Ideally, the experimenter is open to the possibility that the hypothesis is cor…" at bounding box center [314, 210] width 483 height 217
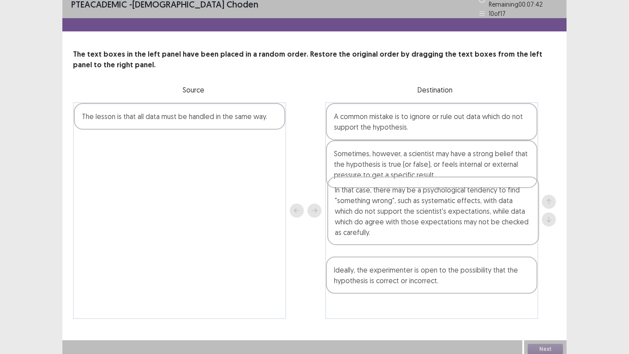
drag, startPoint x: 191, startPoint y: 176, endPoint x: 447, endPoint y: 229, distance: 261.4
click at [447, 229] on div "The lesson is that all data must be handled in the same way. In that case, ther…" at bounding box center [314, 210] width 483 height 217
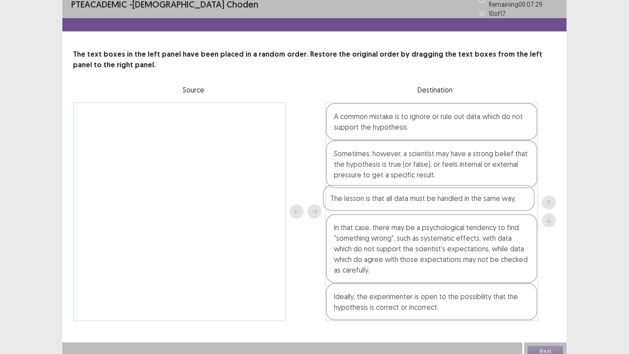
drag, startPoint x: 174, startPoint y: 121, endPoint x: 425, endPoint y: 210, distance: 266.3
click at [425, 210] on div "The lesson is that all data must be handled in the same way. A common mistake i…" at bounding box center [314, 211] width 483 height 219
click at [556, 346] on button "Next" at bounding box center [544, 351] width 35 height 11
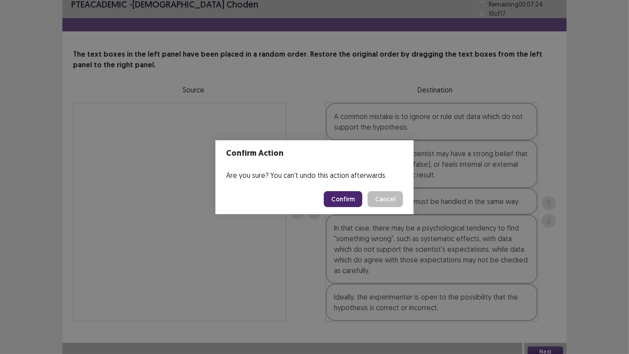
click at [348, 196] on button "Confirm" at bounding box center [343, 199] width 38 height 16
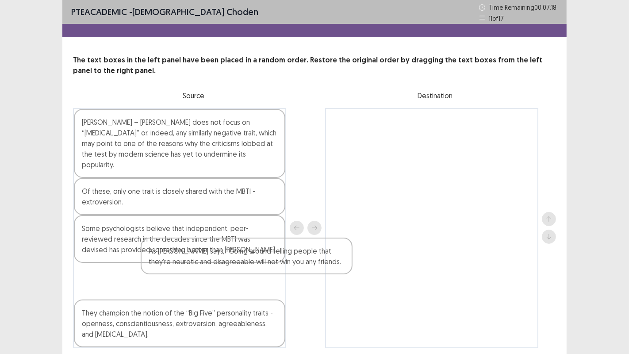
scroll to position [1, 0]
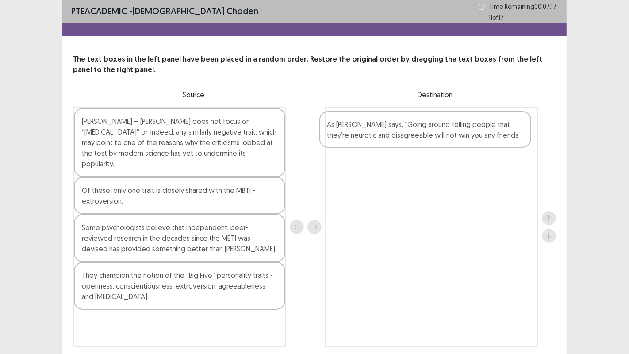
drag, startPoint x: 133, startPoint y: 276, endPoint x: 383, endPoint y: 137, distance: 286.6
click at [383, 137] on div "[PERSON_NAME] – [PERSON_NAME] does not focus on “[MEDICAL_DATA]” or, indeed, an…" at bounding box center [314, 227] width 483 height 240
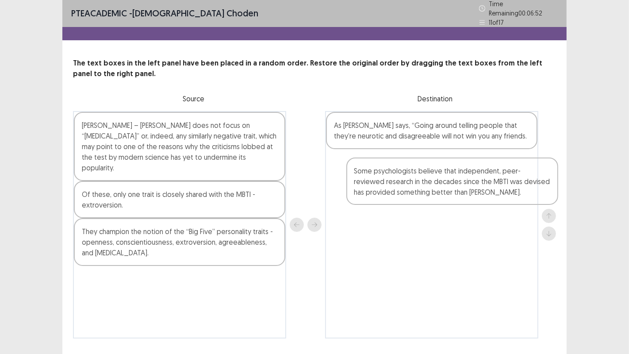
drag, startPoint x: 134, startPoint y: 239, endPoint x: 407, endPoint y: 194, distance: 277.0
click at [407, 194] on div "[PERSON_NAME] – [PERSON_NAME] does not focus on “[MEDICAL_DATA]” or, indeed, an…" at bounding box center [314, 224] width 483 height 227
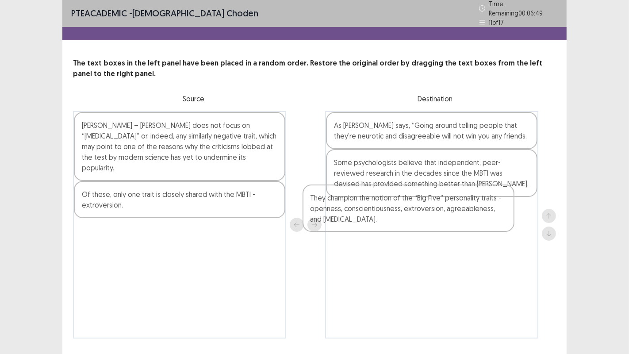
drag, startPoint x: 166, startPoint y: 233, endPoint x: 399, endPoint y: 215, distance: 233.2
click at [399, 215] on div "[PERSON_NAME] – [PERSON_NAME] does not focus on “[MEDICAL_DATA]” or, indeed, an…" at bounding box center [314, 224] width 483 height 227
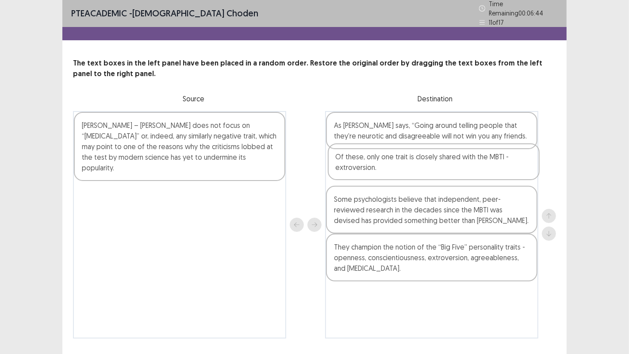
drag, startPoint x: 186, startPoint y: 191, endPoint x: 443, endPoint y: 170, distance: 258.2
click at [443, 170] on div "[PERSON_NAME] – [PERSON_NAME] does not focus on “[MEDICAL_DATA]” or, indeed, an…" at bounding box center [314, 224] width 483 height 227
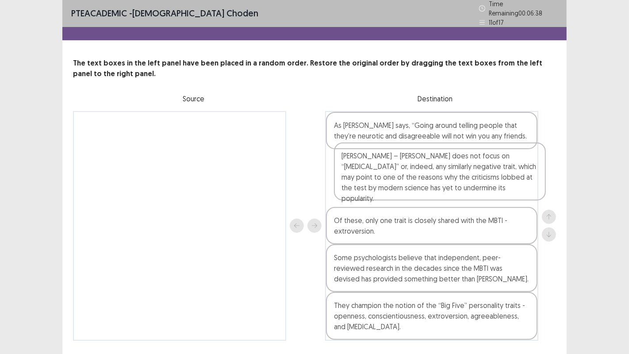
drag, startPoint x: 218, startPoint y: 148, endPoint x: 481, endPoint y: 183, distance: 265.0
click at [481, 183] on div "[PERSON_NAME] – [PERSON_NAME] does not focus on “[MEDICAL_DATA]” or, indeed, an…" at bounding box center [314, 225] width 483 height 229
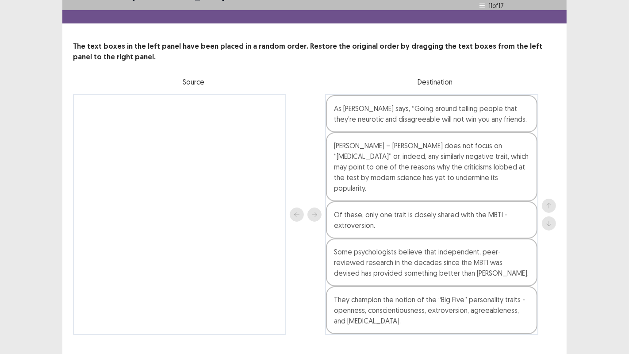
scroll to position [20, 0]
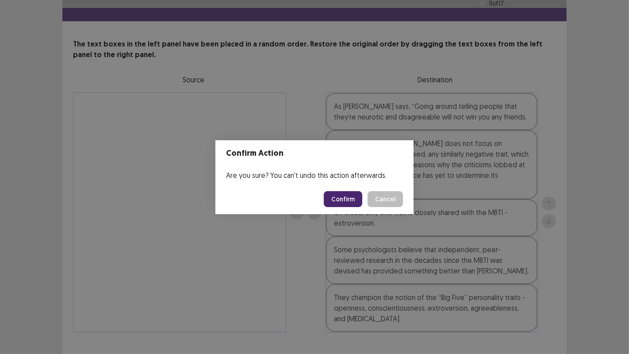
click at [358, 198] on button "Confirm" at bounding box center [343, 199] width 38 height 16
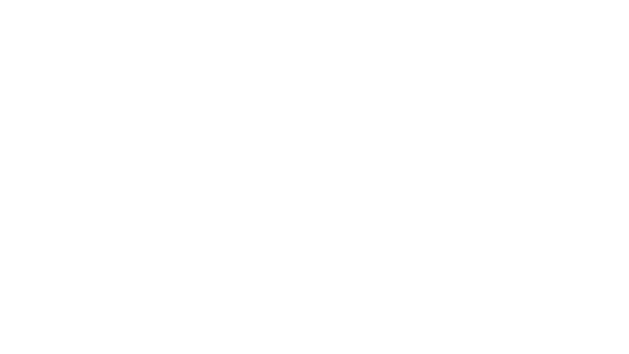
scroll to position [0, 0]
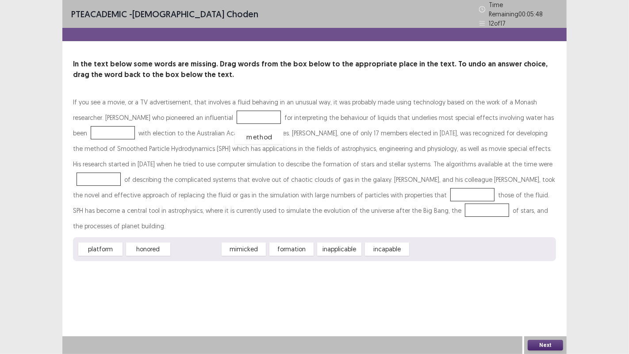
drag, startPoint x: 203, startPoint y: 232, endPoint x: 267, endPoint y: 120, distance: 128.9
click at [98, 241] on div "platform" at bounding box center [101, 248] width 49 height 15
drag, startPoint x: 98, startPoint y: 187, endPoint x: 94, endPoint y: 204, distance: 17.8
click at [97, 172] on div "If you see a movie, or a TV advertisement, that involves a fluid behaving in an…" at bounding box center [314, 177] width 483 height 167
drag, startPoint x: 97, startPoint y: 236, endPoint x: 102, endPoint y: 159, distance: 76.7
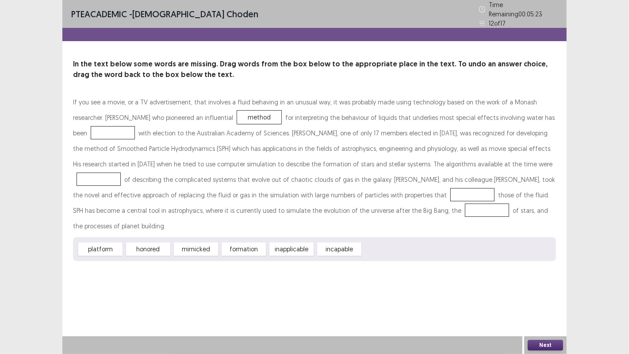
click at [102, 159] on div "If you see a movie, or a TV advertisement, that involves a fluid behaving in an…" at bounding box center [314, 177] width 483 height 167
drag, startPoint x: 106, startPoint y: 228, endPoint x: 109, endPoint y: 131, distance: 96.9
drag, startPoint x: 103, startPoint y: 231, endPoint x: 492, endPoint y: 164, distance: 394.3
drag, startPoint x: 105, startPoint y: 229, endPoint x: 366, endPoint y: 191, distance: 263.3
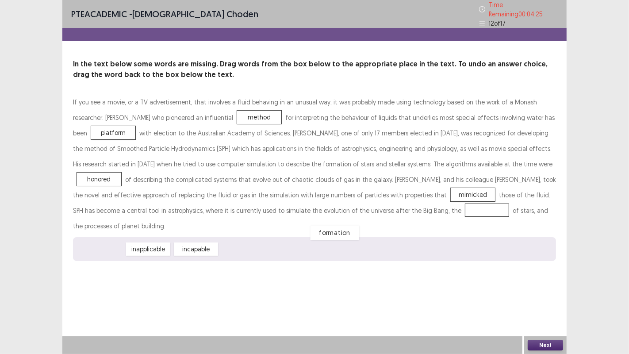
drag, startPoint x: 96, startPoint y: 226, endPoint x: 331, endPoint y: 210, distance: 234.9
click at [545, 345] on button "Next" at bounding box center [544, 345] width 35 height 11
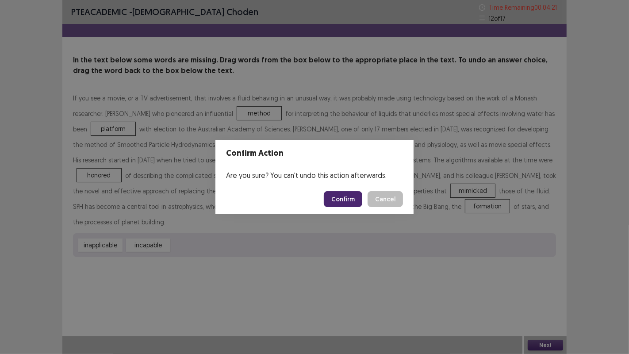
click at [351, 202] on button "Confirm" at bounding box center [343, 199] width 38 height 16
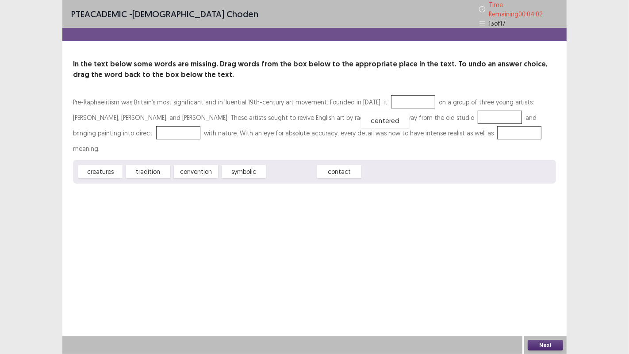
drag, startPoint x: 295, startPoint y: 151, endPoint x: 390, endPoint y: 98, distance: 108.3
drag, startPoint x: 251, startPoint y: 155, endPoint x: 242, endPoint y: 161, distance: 10.5
click at [242, 170] on div "symbolic" at bounding box center [235, 177] width 49 height 15
drag, startPoint x: 191, startPoint y: 153, endPoint x: 459, endPoint y: 117, distance: 270.4
drag, startPoint x: 245, startPoint y: 151, endPoint x: 163, endPoint y: 130, distance: 84.1
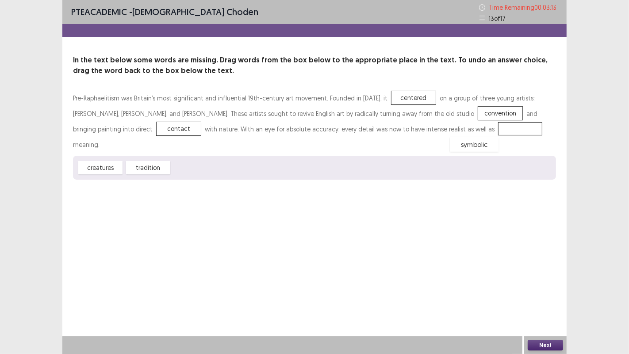
drag, startPoint x: 204, startPoint y: 151, endPoint x: 482, endPoint y: 127, distance: 279.1
click at [543, 345] on button "Next" at bounding box center [544, 345] width 35 height 11
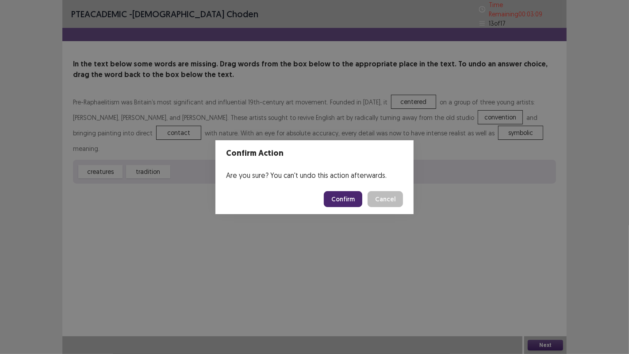
click at [338, 197] on button "Confirm" at bounding box center [343, 199] width 38 height 16
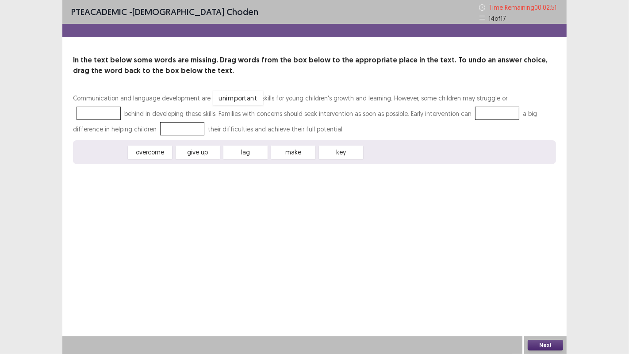
drag, startPoint x: 96, startPoint y: 153, endPoint x: 231, endPoint y: 99, distance: 146.1
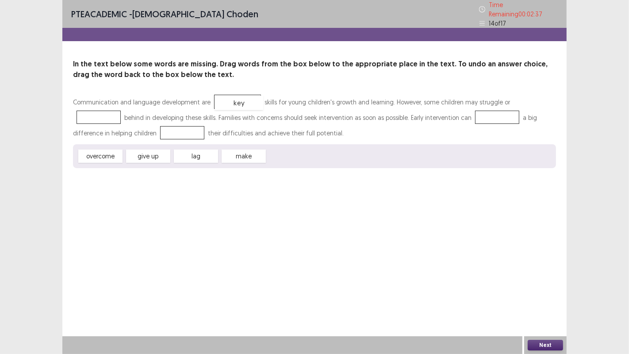
drag, startPoint x: 300, startPoint y: 153, endPoint x: 248, endPoint y: 99, distance: 74.7
drag, startPoint x: 143, startPoint y: 155, endPoint x: 517, endPoint y: 105, distance: 377.4
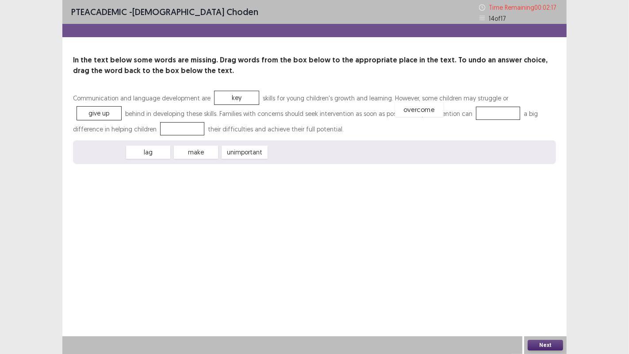
drag, startPoint x: 104, startPoint y: 156, endPoint x: 423, endPoint y: 113, distance: 321.6
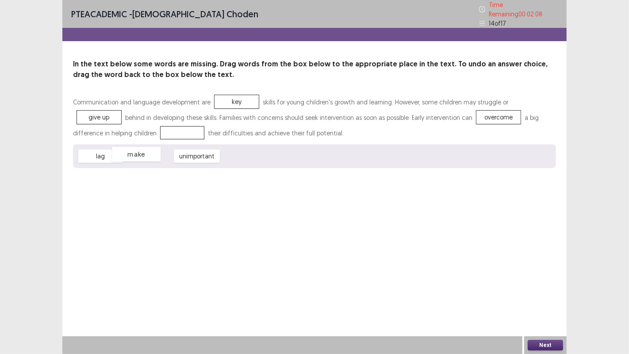
drag, startPoint x: 148, startPoint y: 153, endPoint x: 136, endPoint y: 150, distance: 12.1
click at [136, 150] on div "make" at bounding box center [136, 154] width 49 height 15
drag, startPoint x: 99, startPoint y: 155, endPoint x: 117, endPoint y: 134, distance: 27.0
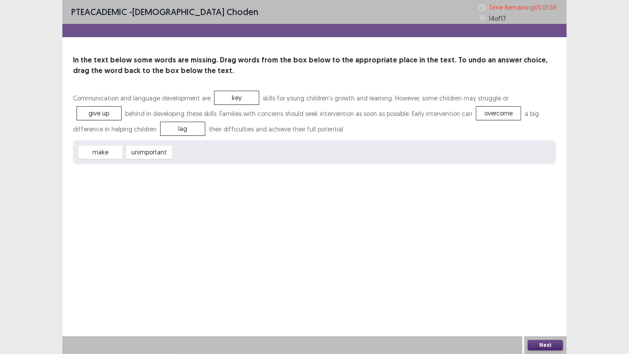
click at [544, 345] on button "Next" at bounding box center [544, 345] width 35 height 11
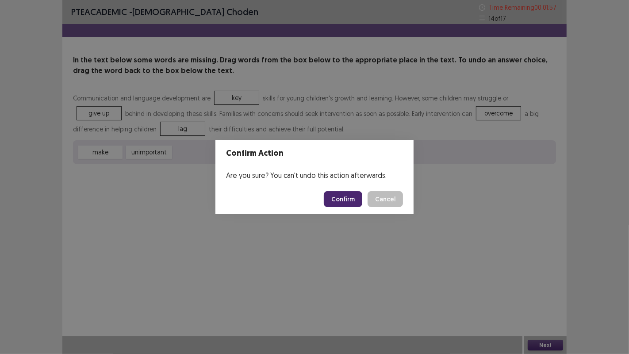
click at [351, 201] on button "Confirm" at bounding box center [343, 199] width 38 height 16
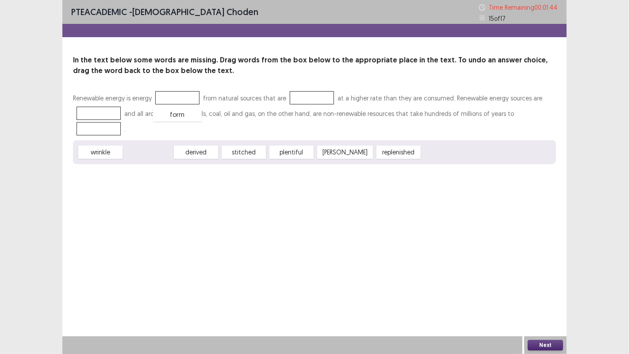
drag, startPoint x: 153, startPoint y: 140, endPoint x: 181, endPoint y: 102, distance: 47.7
drag, startPoint x: 153, startPoint y: 140, endPoint x: 285, endPoint y: 109, distance: 135.7
click at [285, 109] on div "Renewable energy is energy form from natural sources that are at a higher rate …" at bounding box center [314, 127] width 483 height 74
drag, startPoint x: 142, startPoint y: 134, endPoint x: 310, endPoint y: 97, distance: 171.3
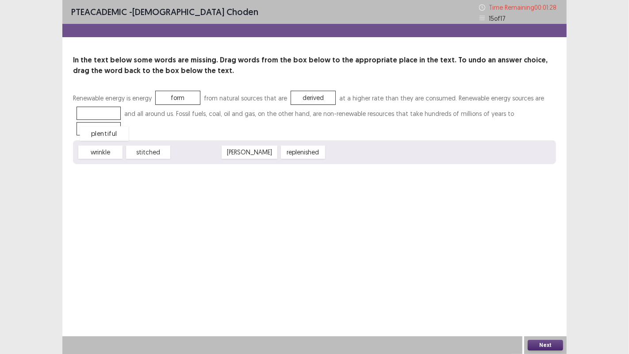
drag, startPoint x: 200, startPoint y: 139, endPoint x: 108, endPoint y: 120, distance: 93.9
drag, startPoint x: 261, startPoint y: 135, endPoint x: 538, endPoint y: 112, distance: 277.7
click at [546, 342] on button "Next" at bounding box center [544, 345] width 35 height 11
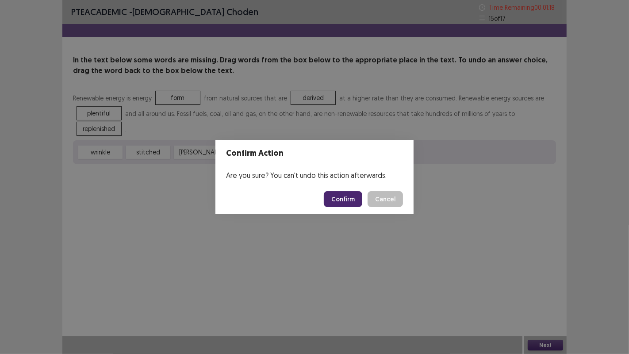
click at [342, 199] on button "Confirm" at bounding box center [343, 199] width 38 height 16
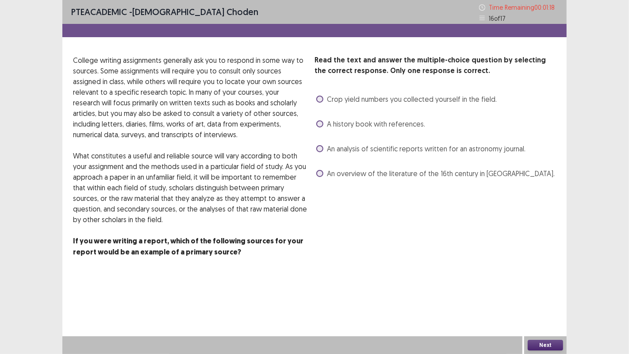
click at [315, 122] on div "A history book with references." at bounding box center [369, 124] width 111 height 14
click at [321, 127] on label "A history book with references." at bounding box center [370, 123] width 109 height 11
click at [545, 347] on button "Next" at bounding box center [544, 345] width 35 height 11
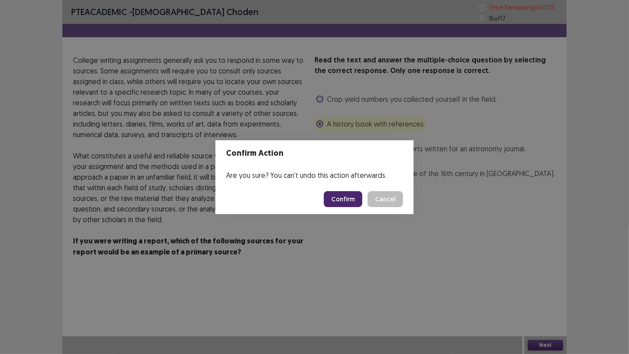
click at [353, 197] on button "Confirm" at bounding box center [343, 199] width 38 height 16
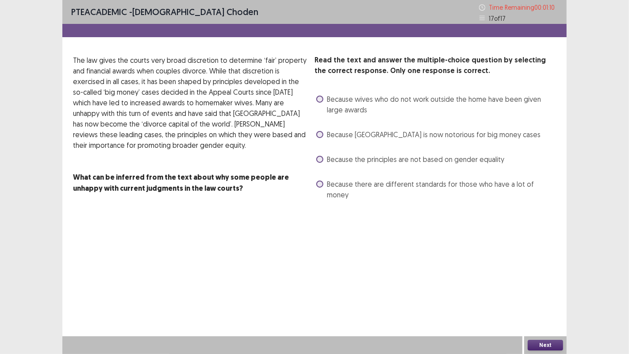
click at [321, 183] on span at bounding box center [319, 183] width 7 height 7
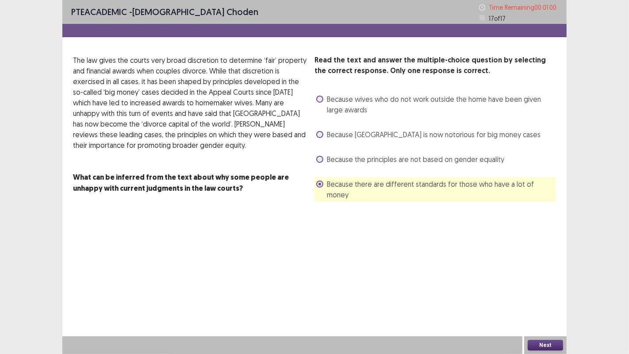
click at [538, 344] on button "Next" at bounding box center [544, 345] width 35 height 11
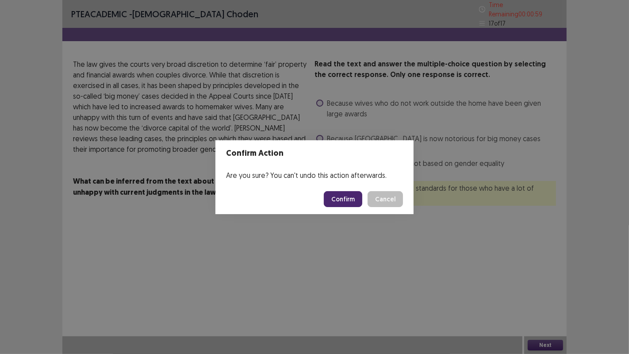
click at [346, 195] on button "Confirm" at bounding box center [343, 199] width 38 height 16
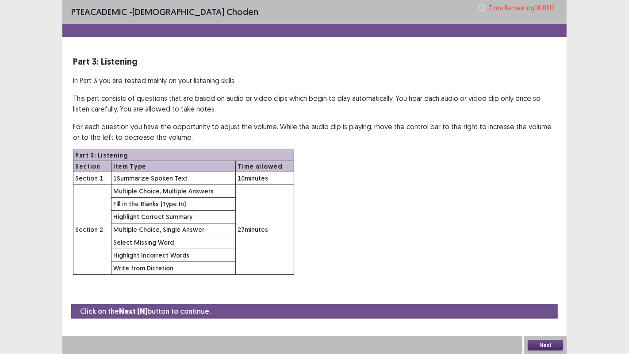
click at [548, 346] on button "Next" at bounding box center [544, 345] width 35 height 11
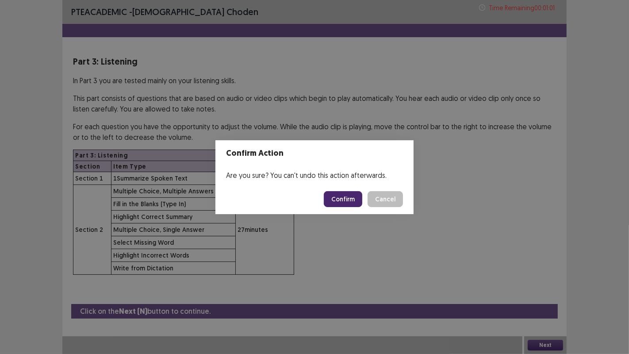
click at [339, 197] on button "Confirm" at bounding box center [343, 199] width 38 height 16
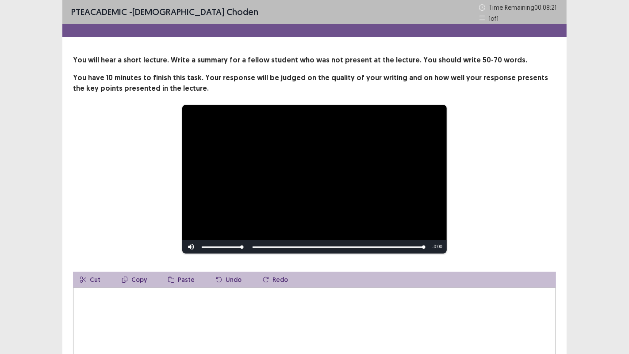
click at [111, 302] on textarea at bounding box center [314, 335] width 483 height 97
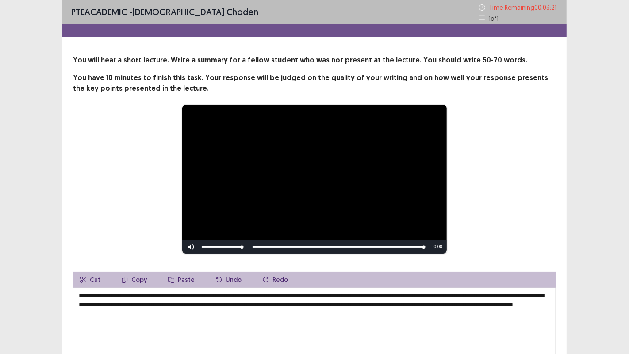
click at [166, 312] on textarea "**********" at bounding box center [314, 335] width 483 height 97
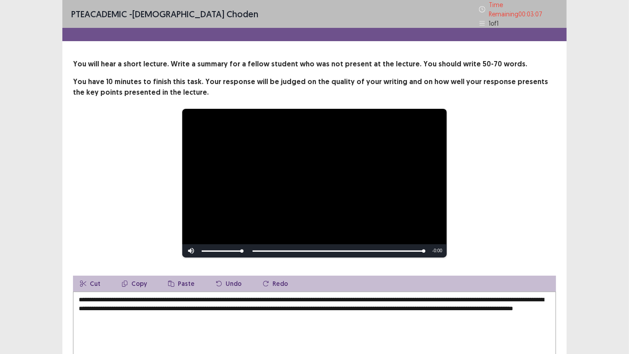
click at [273, 294] on textarea "**********" at bounding box center [314, 339] width 483 height 97
click at [100, 305] on textarea "**********" at bounding box center [314, 339] width 483 height 97
click at [392, 303] on textarea "**********" at bounding box center [314, 339] width 483 height 97
type textarea "**********"
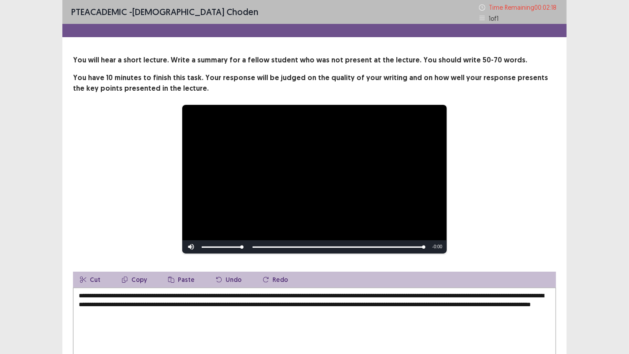
click at [466, 303] on textarea "**********" at bounding box center [314, 335] width 483 height 97
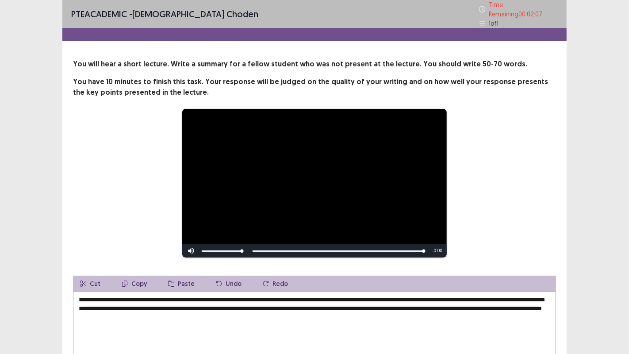
scroll to position [86, 0]
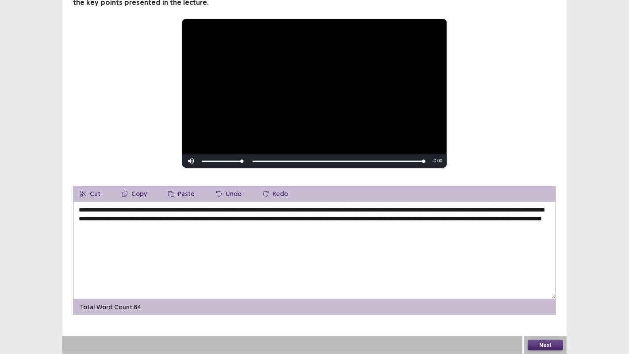
click at [115, 227] on textarea "**********" at bounding box center [314, 250] width 483 height 97
type textarea "**********"
click at [536, 342] on button "Next" at bounding box center [544, 345] width 35 height 11
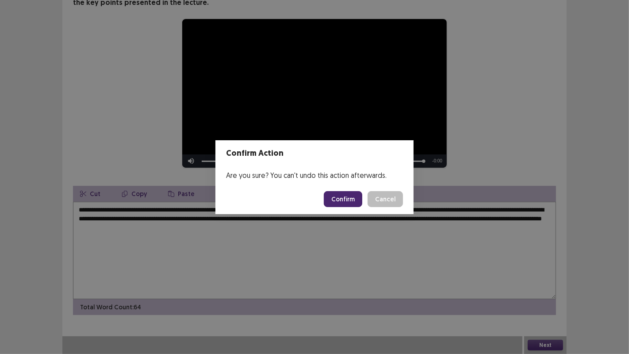
click at [346, 201] on button "Confirm" at bounding box center [343, 199] width 38 height 16
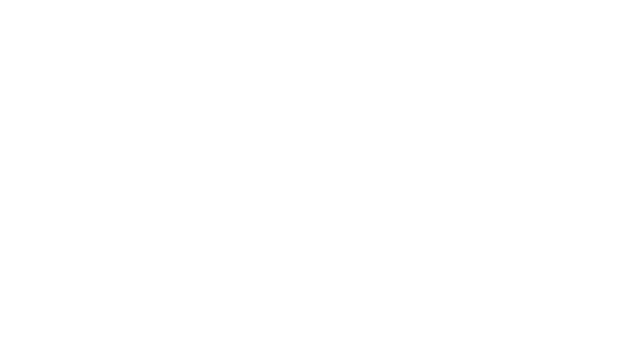
scroll to position [0, 0]
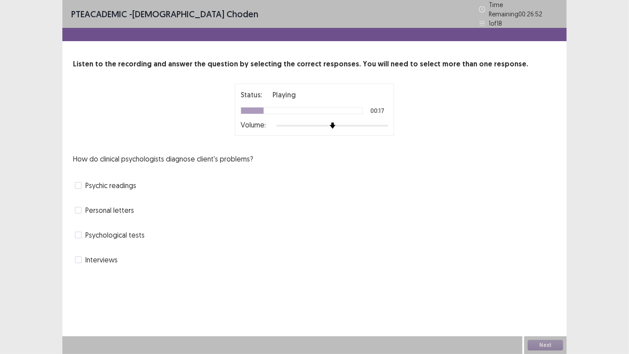
click at [75, 257] on span at bounding box center [78, 259] width 7 height 7
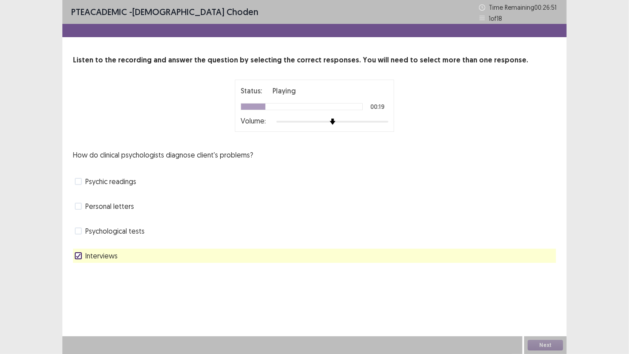
click at [79, 234] on label "Psychological tests" at bounding box center [110, 230] width 70 height 11
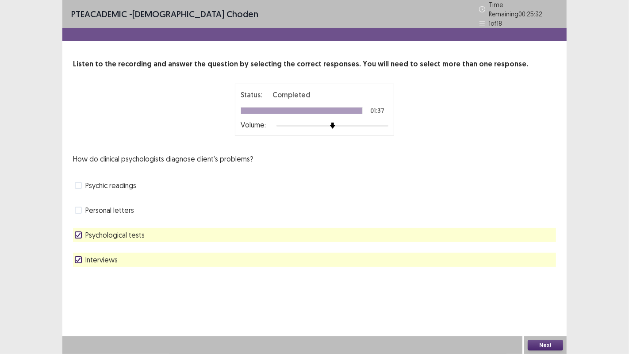
click at [547, 347] on button "Next" at bounding box center [544, 345] width 35 height 11
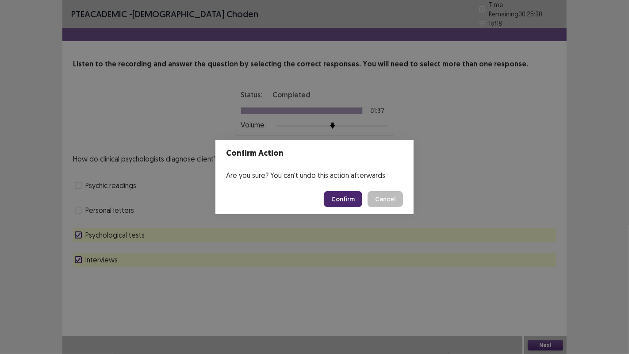
click at [341, 204] on button "Confirm" at bounding box center [343, 199] width 38 height 16
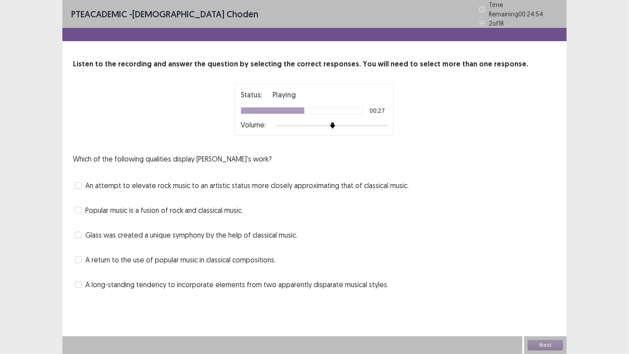
click at [84, 233] on label "Glass was created a unique symphony by the help of classical music." at bounding box center [186, 234] width 222 height 11
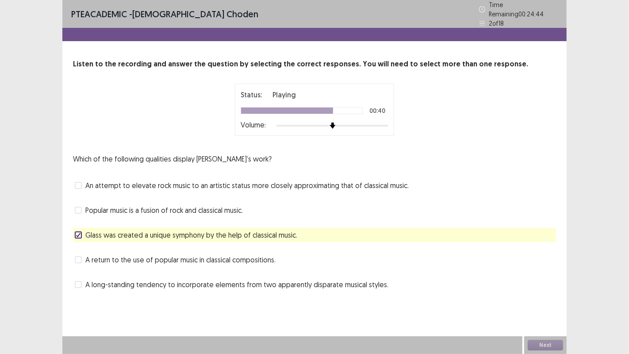
click at [82, 206] on label "Popular music is a fusion of rock and classical music." at bounding box center [159, 210] width 168 height 11
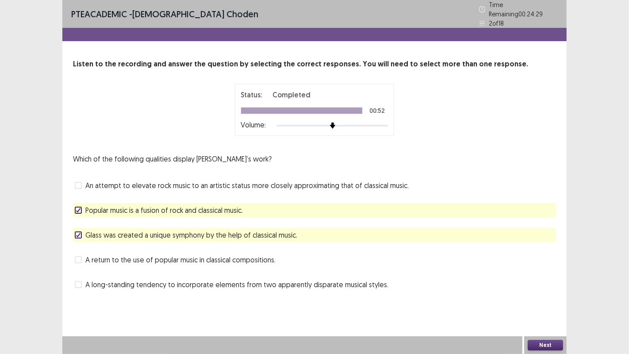
click at [543, 348] on button "Next" at bounding box center [544, 345] width 35 height 11
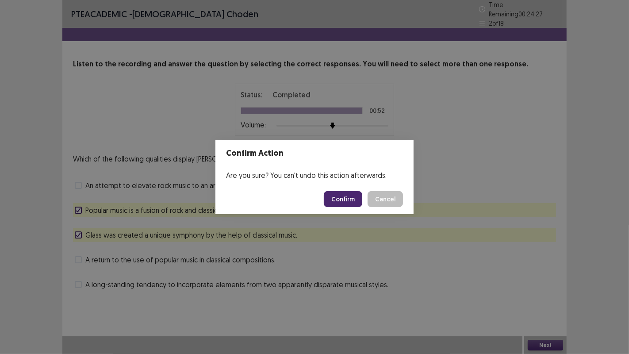
click at [344, 202] on button "Confirm" at bounding box center [343, 199] width 38 height 16
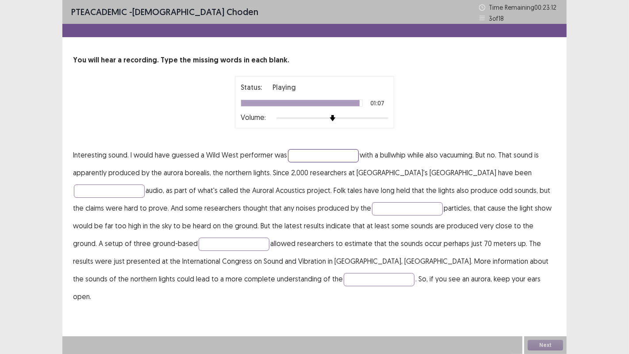
click at [337, 160] on input "text" at bounding box center [323, 155] width 71 height 13
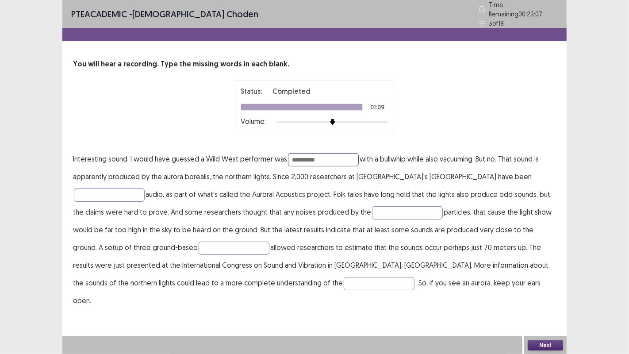
type input "**********"
type input "*********"
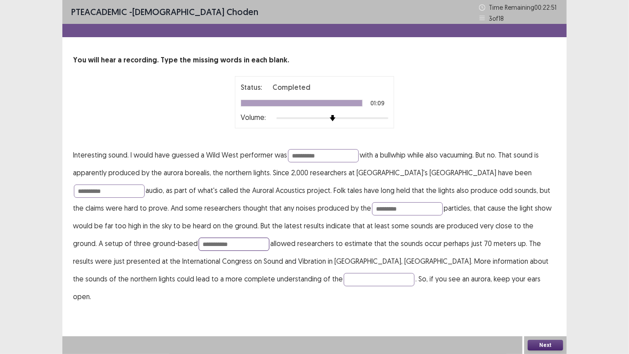
type input "**********"
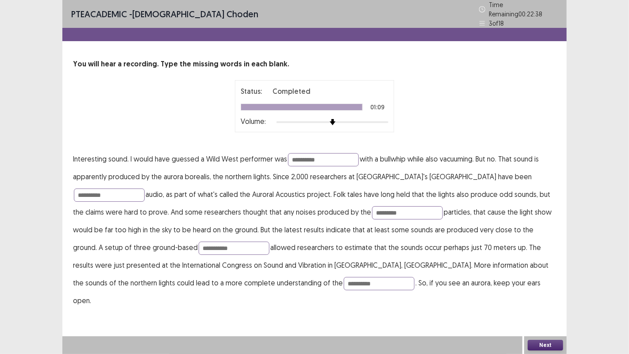
click at [553, 344] on button "Next" at bounding box center [544, 345] width 35 height 11
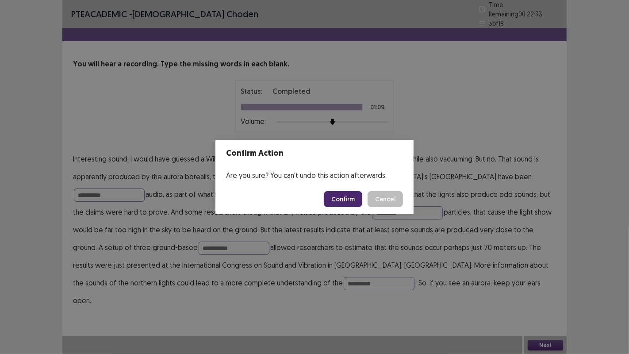
click at [182, 277] on div "Confirm Action Are you sure? You can't undo this action afterwards. Confirm Can…" at bounding box center [314, 177] width 629 height 354
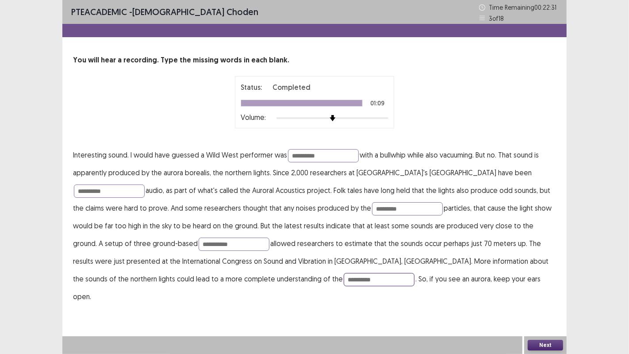
click at [344, 282] on input "**********" at bounding box center [379, 279] width 71 height 13
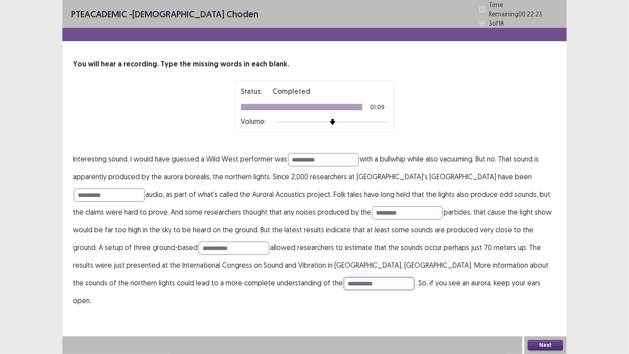
type input "**********"
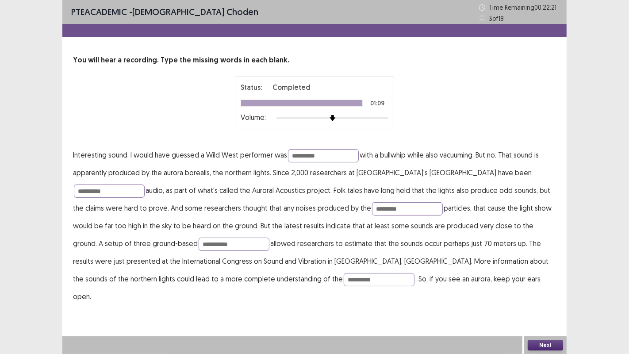
click at [539, 348] on button "Next" at bounding box center [544, 345] width 35 height 11
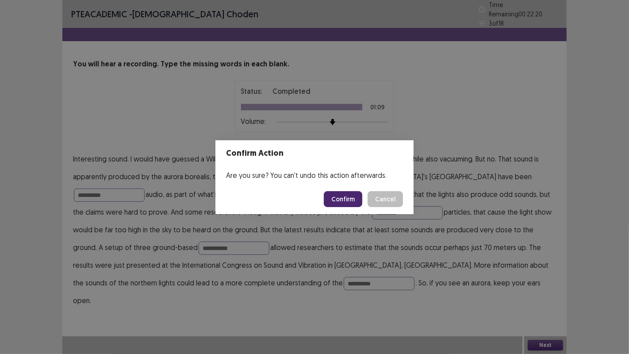
click at [352, 198] on button "Confirm" at bounding box center [343, 199] width 38 height 16
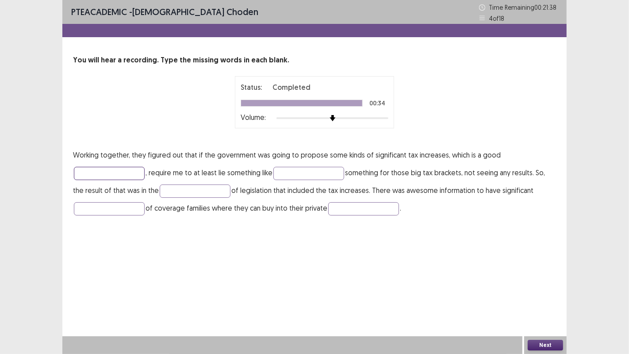
click at [103, 171] on input "text" at bounding box center [109, 173] width 71 height 13
click at [91, 173] on input "**********" at bounding box center [109, 173] width 71 height 13
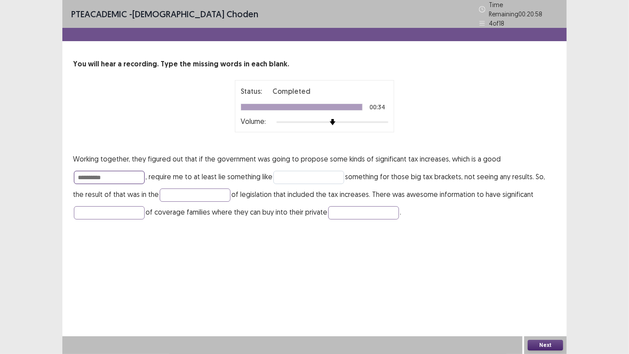
type input "**********"
click at [302, 172] on input "text" at bounding box center [308, 177] width 71 height 13
type input "*******"
type input "********"
click at [114, 206] on input "text" at bounding box center [109, 212] width 71 height 13
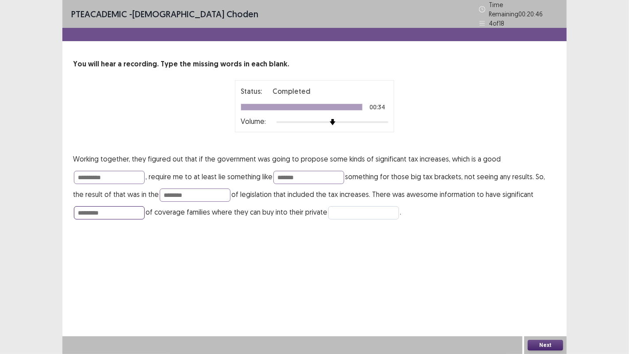
type input "*********"
click at [345, 212] on input "text" at bounding box center [363, 212] width 71 height 13
type input "*********"
click at [539, 346] on button "Next" at bounding box center [544, 345] width 35 height 11
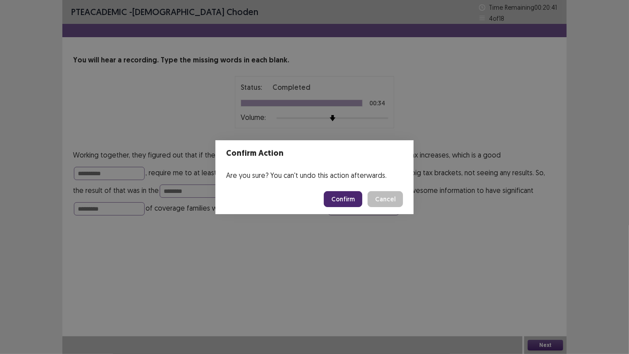
click at [348, 200] on button "Confirm" at bounding box center [343, 199] width 38 height 16
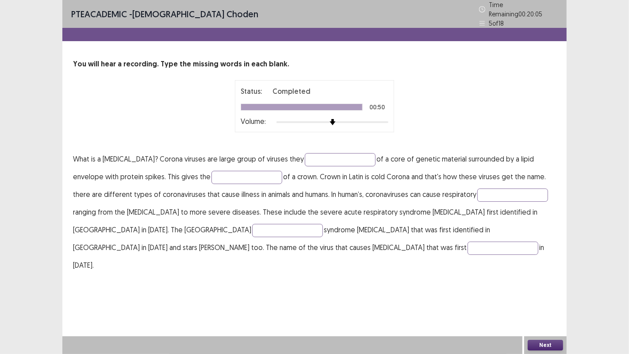
click at [307, 142] on div "You will hear a recording. Type the missing words in each blank. Status: Comple…" at bounding box center [314, 166] width 504 height 215
click at [308, 155] on input "text" at bounding box center [340, 159] width 71 height 13
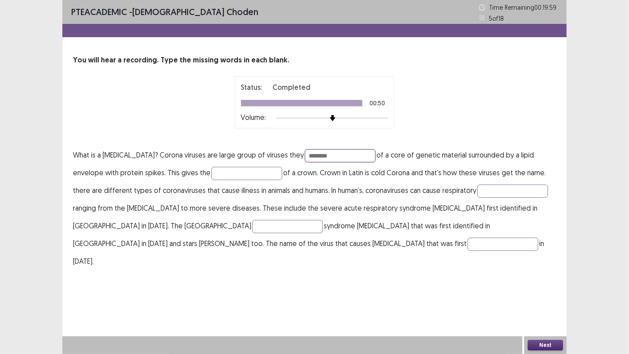
type input "********"
type input "**********"
type input "********"
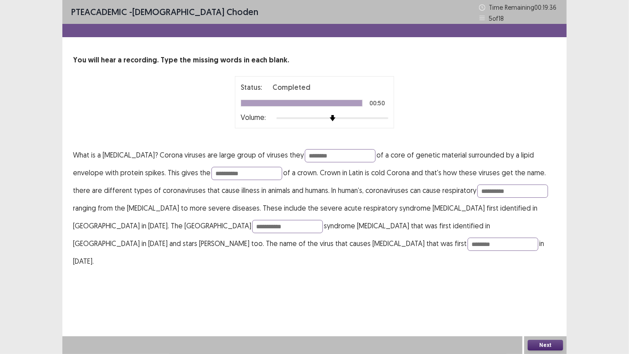
click at [540, 344] on button "Next" at bounding box center [544, 345] width 35 height 11
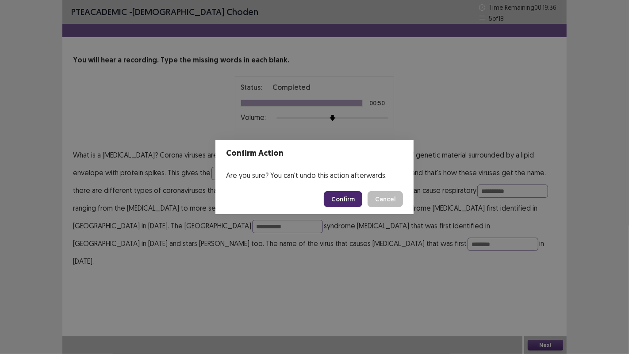
click at [353, 198] on button "Confirm" at bounding box center [343, 199] width 38 height 16
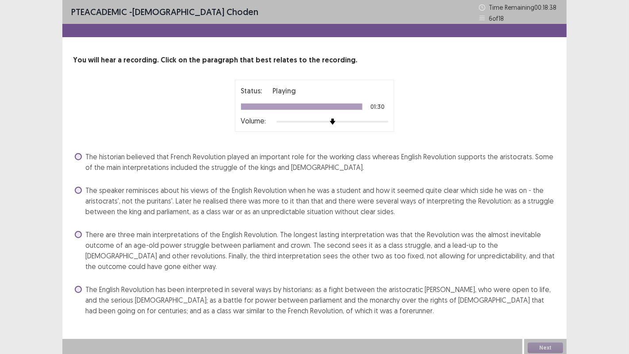
click at [76, 229] on label "There are three main interpretations of the English Revolution. The longest las…" at bounding box center [315, 250] width 481 height 42
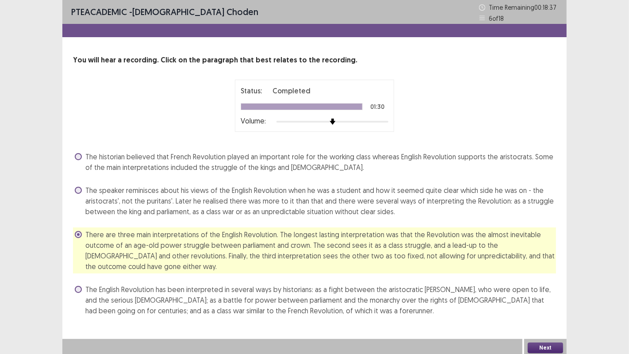
click at [535, 345] on button "Next" at bounding box center [544, 347] width 35 height 11
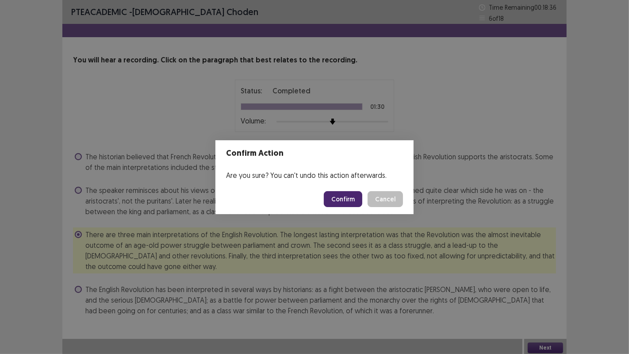
click at [348, 195] on button "Confirm" at bounding box center [343, 199] width 38 height 16
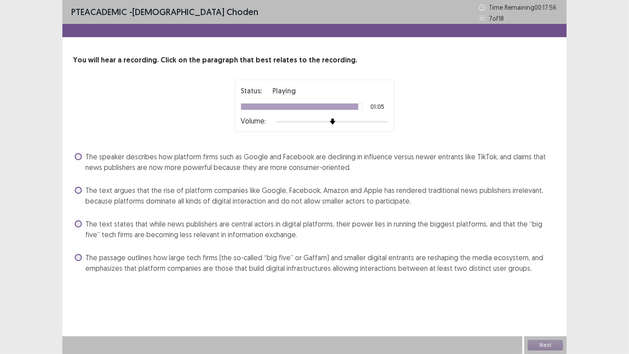
click at [80, 258] on span at bounding box center [78, 257] width 7 height 7
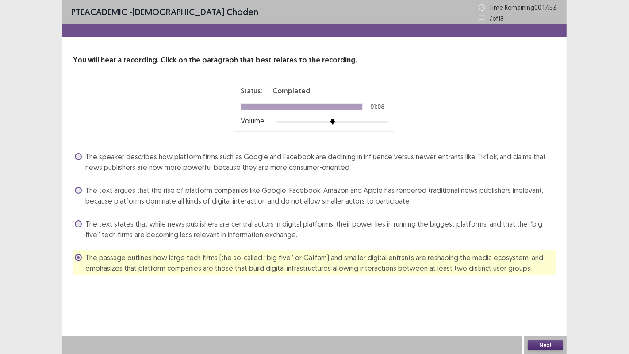
click at [550, 344] on button "Next" at bounding box center [544, 345] width 35 height 11
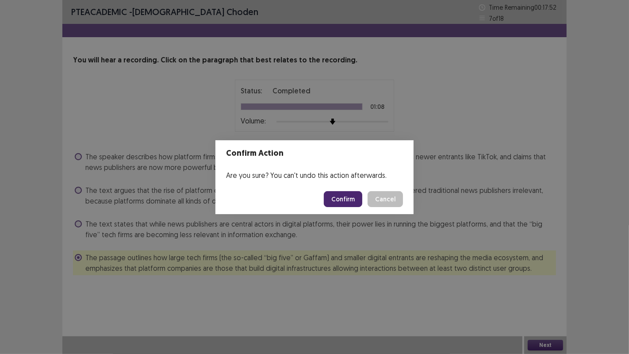
click at [341, 201] on button "Confirm" at bounding box center [343, 199] width 38 height 16
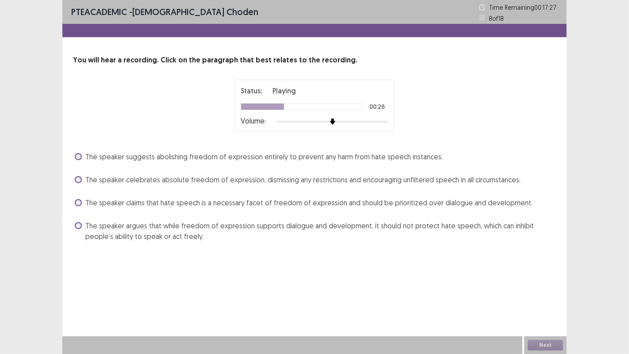
click at [80, 226] on span at bounding box center [78, 225] width 7 height 7
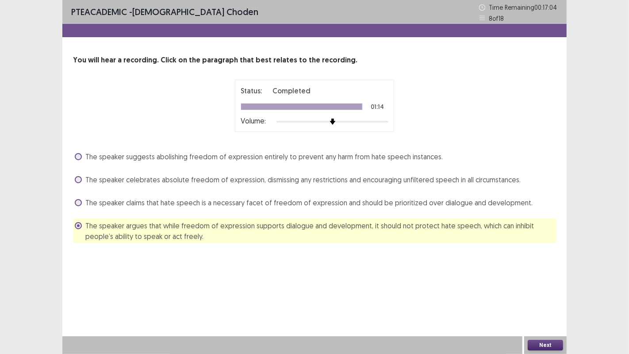
click at [549, 346] on button "Next" at bounding box center [544, 345] width 35 height 11
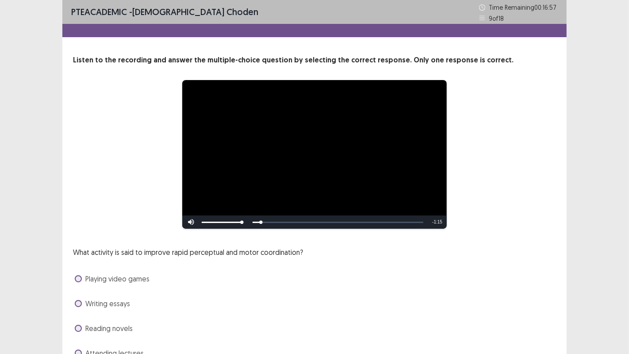
scroll to position [45, 0]
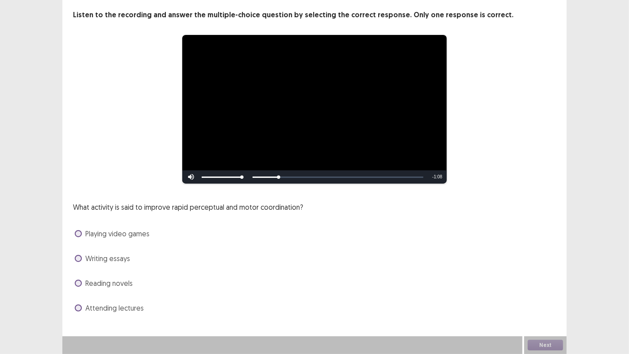
click at [77, 233] on span at bounding box center [78, 233] width 7 height 7
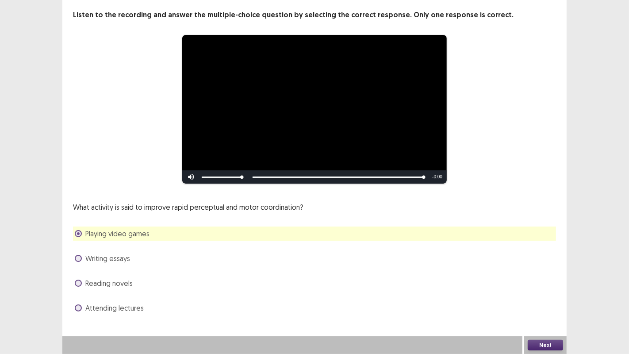
click at [540, 345] on button "Next" at bounding box center [544, 345] width 35 height 11
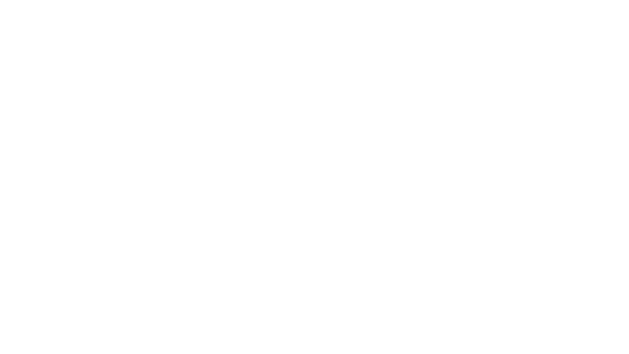
scroll to position [0, 0]
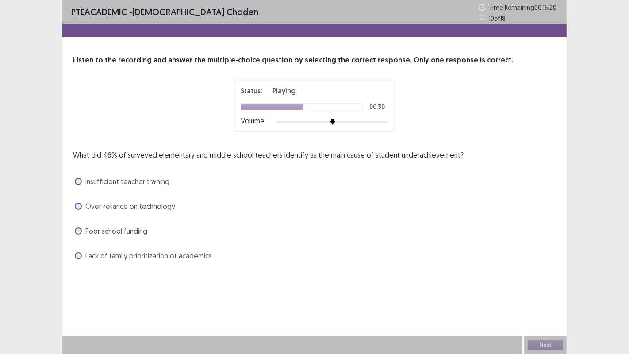
click at [80, 256] on span at bounding box center [78, 255] width 7 height 7
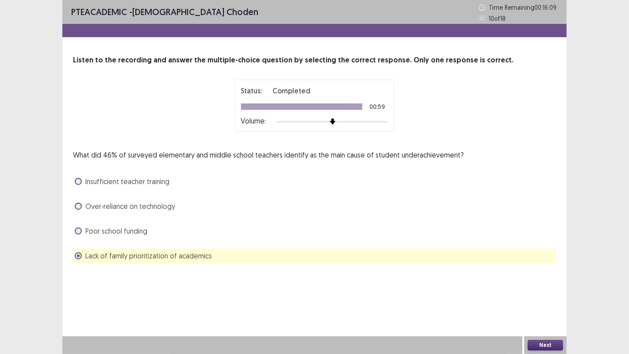
click at [543, 346] on button "Next" at bounding box center [544, 345] width 35 height 11
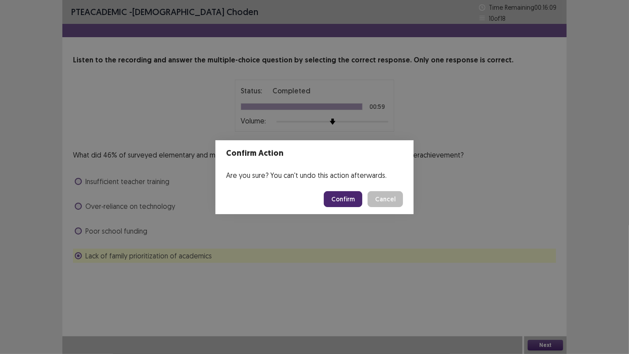
click at [357, 201] on button "Confirm" at bounding box center [343, 199] width 38 height 16
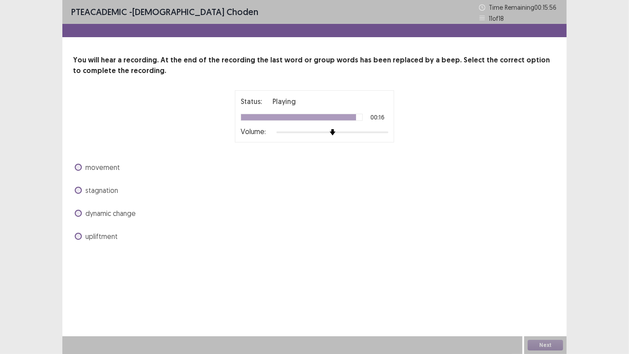
click at [82, 165] on label "movement" at bounding box center [97, 167] width 45 height 11
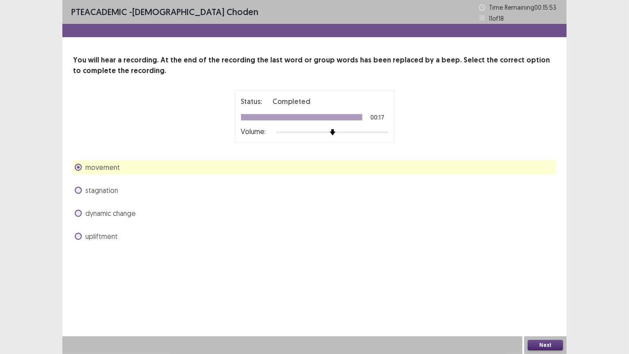
click at [539, 346] on button "Next" at bounding box center [544, 345] width 35 height 11
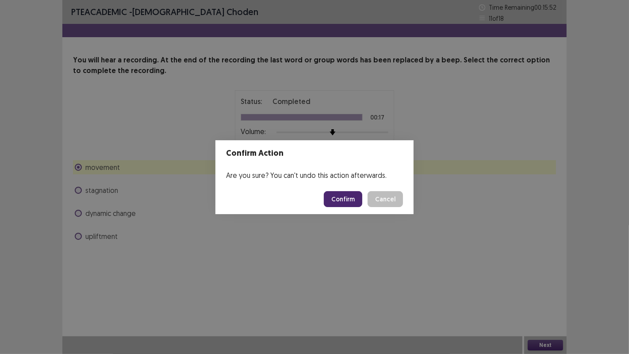
click at [347, 195] on button "Confirm" at bounding box center [343, 199] width 38 height 16
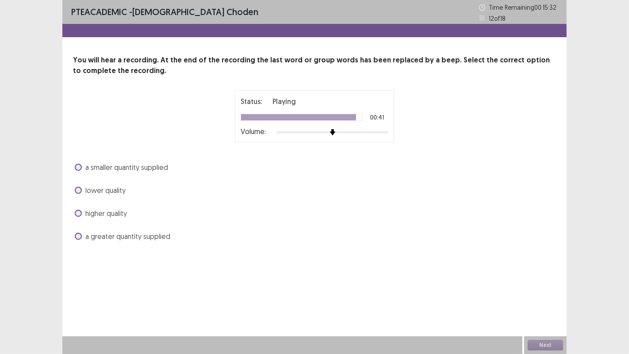
click at [77, 231] on label "a greater quantity supplied" at bounding box center [123, 236] width 96 height 11
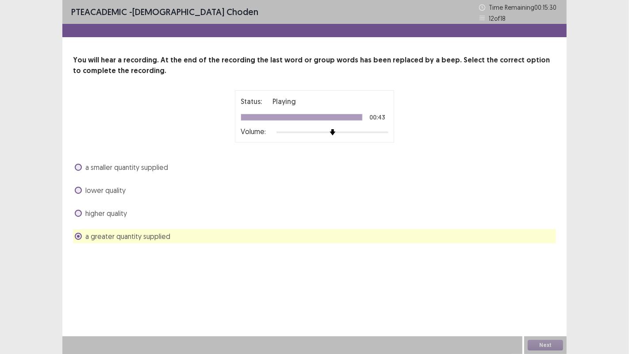
click at [552, 344] on div "Next" at bounding box center [545, 345] width 42 height 18
click at [552, 344] on button "Next" at bounding box center [544, 345] width 35 height 11
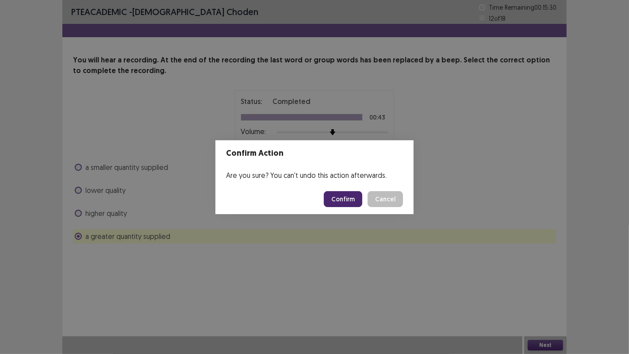
click at [338, 199] on button "Confirm" at bounding box center [343, 199] width 38 height 16
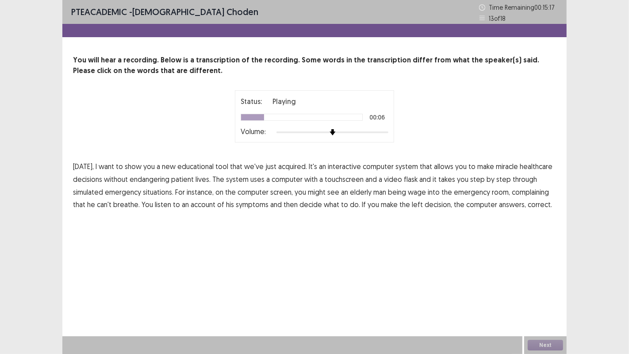
click at [501, 167] on span "miracle" at bounding box center [507, 166] width 22 height 11
click at [407, 182] on span "flask" at bounding box center [411, 179] width 14 height 11
click at [409, 188] on span "wage" at bounding box center [417, 192] width 18 height 11
click at [417, 201] on p "Today, I want to show you a new educational tool that we've just acquired. It's…" at bounding box center [314, 185] width 483 height 51
click at [414, 203] on span "left" at bounding box center [417, 204] width 11 height 11
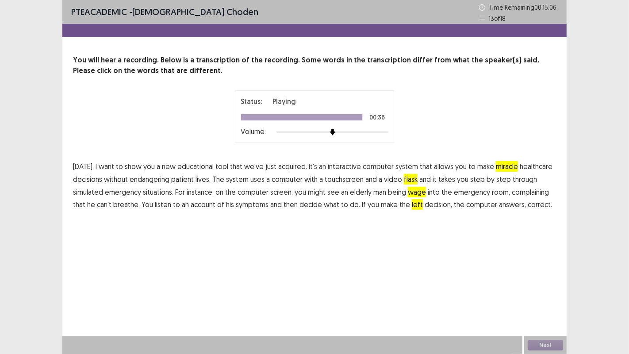
click at [539, 343] on div "Next" at bounding box center [545, 345] width 42 height 18
click at [539, 344] on button "Next" at bounding box center [544, 345] width 35 height 11
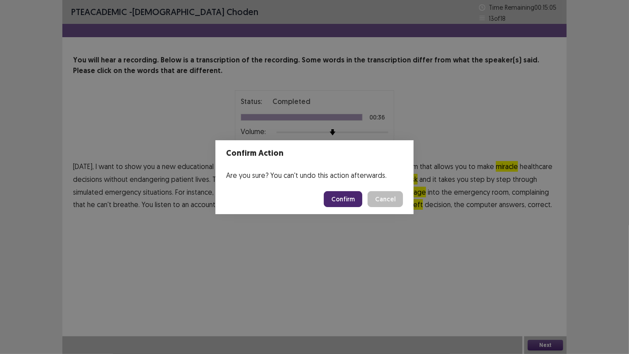
click at [338, 202] on button "Confirm" at bounding box center [343, 199] width 38 height 16
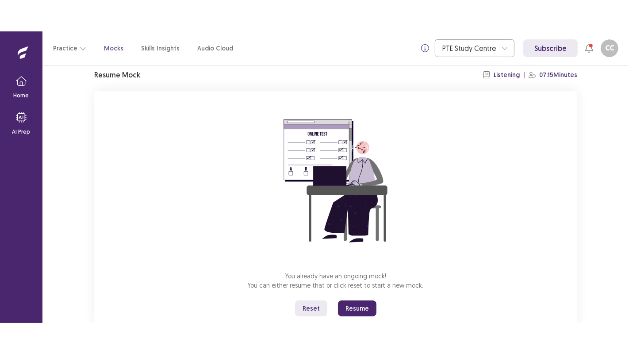
scroll to position [57, 0]
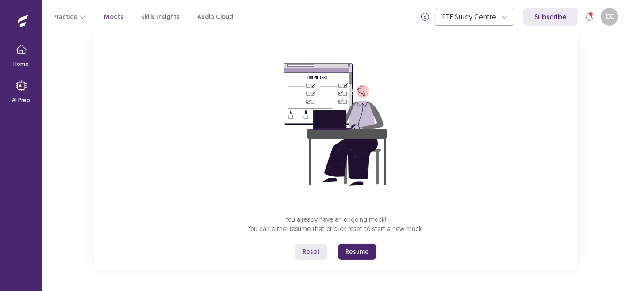
click at [360, 252] on button "Resume" at bounding box center [357, 252] width 38 height 16
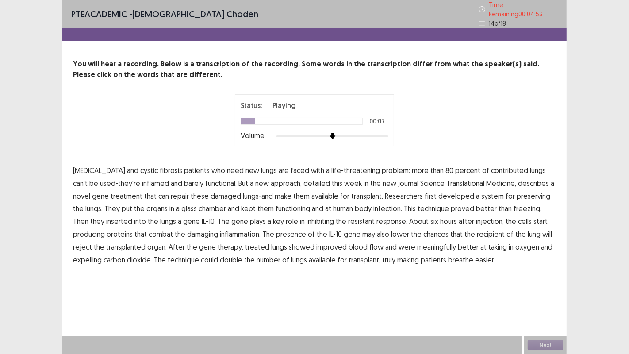
click at [493, 169] on span "contributed" at bounding box center [509, 170] width 37 height 11
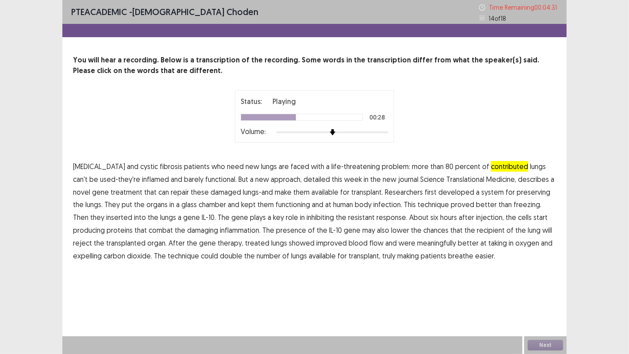
click at [373, 204] on span "infection." at bounding box center [387, 204] width 29 height 11
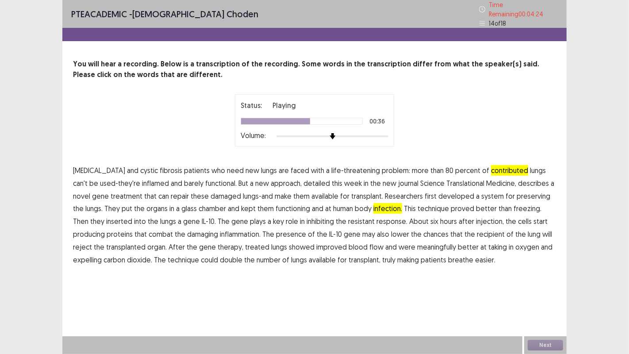
click at [348, 218] on span "resistant" at bounding box center [361, 221] width 27 height 11
click at [417, 242] on span "meaningfully" at bounding box center [436, 246] width 39 height 11
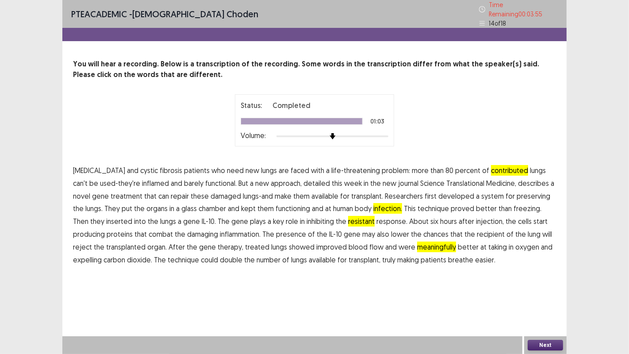
click at [539, 291] on button "Next" at bounding box center [544, 345] width 35 height 11
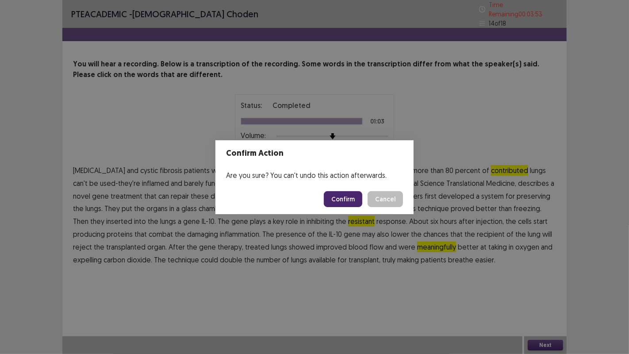
click at [341, 203] on button "Confirm" at bounding box center [343, 199] width 38 height 16
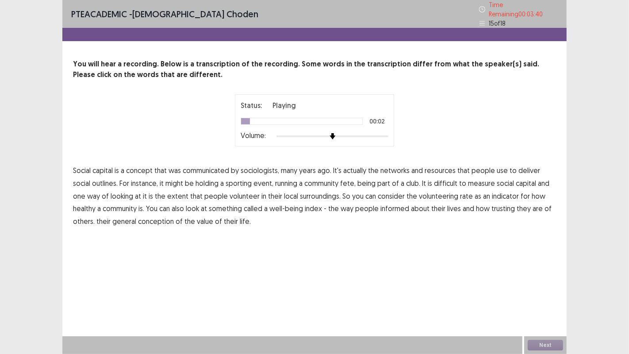
click at [218, 167] on span "communicated" at bounding box center [206, 170] width 46 height 11
click at [93, 180] on span "outlines." at bounding box center [105, 183] width 26 height 11
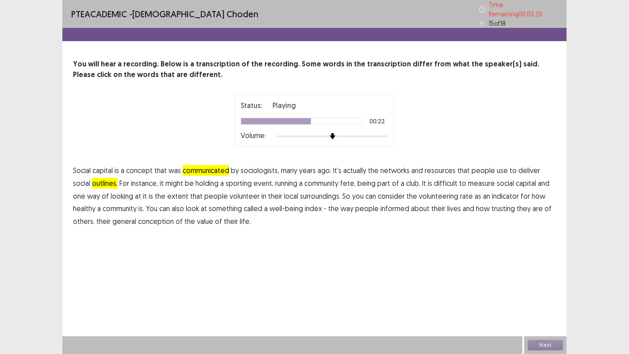
click at [302, 191] on span "surroundings." at bounding box center [320, 196] width 41 height 11
click at [380, 203] on span "informed" at bounding box center [394, 208] width 29 height 11
click at [138, 218] on span "conception" at bounding box center [156, 221] width 36 height 11
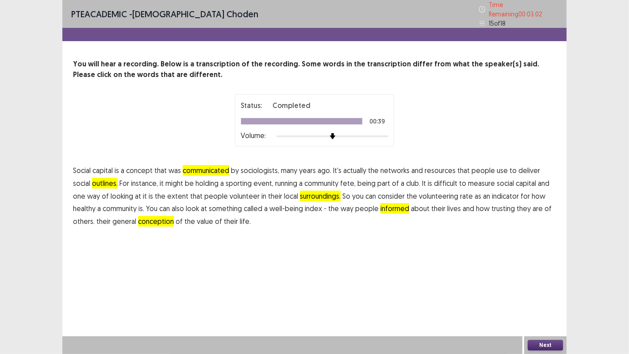
click at [541, 291] on button "Next" at bounding box center [544, 345] width 35 height 11
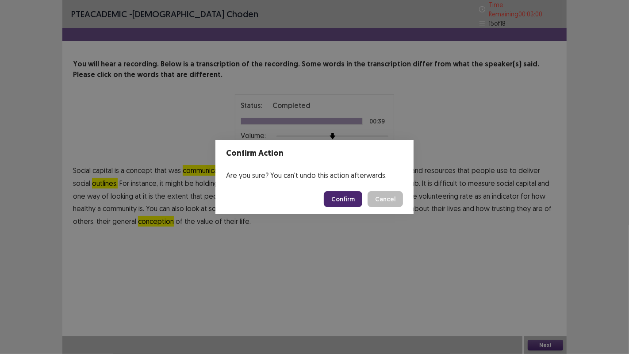
click at [340, 195] on button "Confirm" at bounding box center [343, 199] width 38 height 16
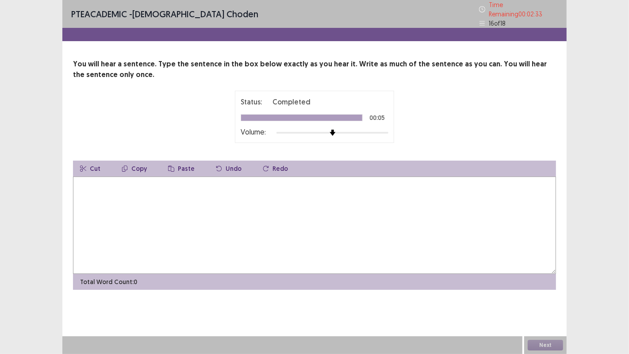
click at [87, 184] on textarea at bounding box center [314, 224] width 483 height 97
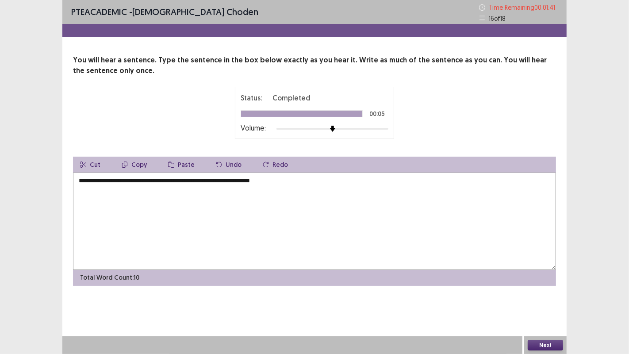
type textarea "**********"
click at [547, 291] on button "Next" at bounding box center [544, 345] width 35 height 11
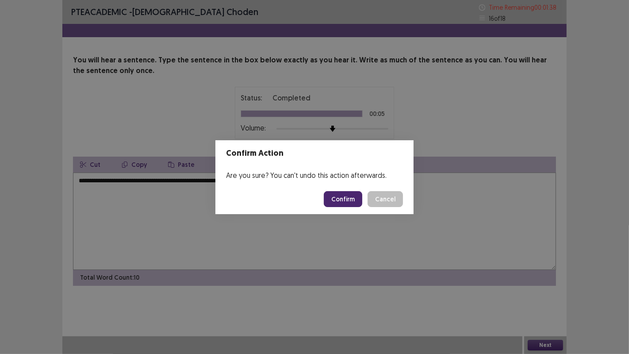
click at [344, 201] on button "Confirm" at bounding box center [343, 199] width 38 height 16
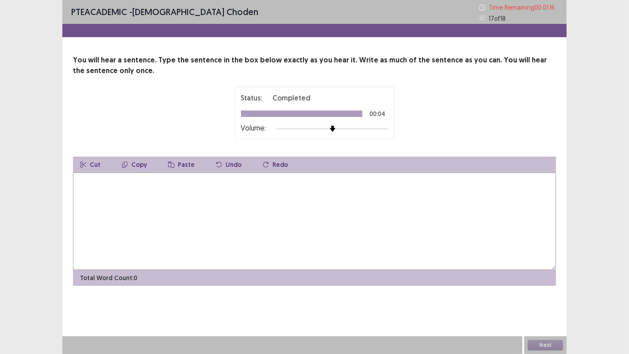
click at [89, 193] on textarea at bounding box center [314, 220] width 483 height 97
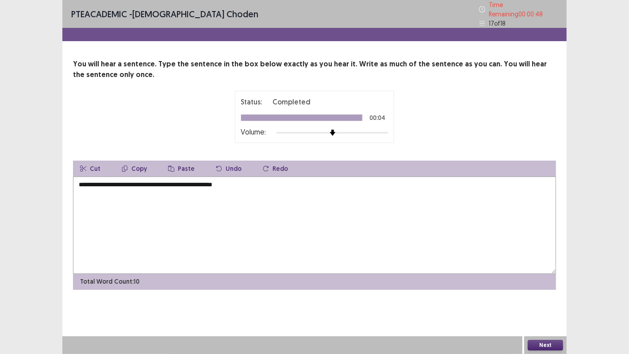
type textarea "**********"
click at [540, 291] on button "Next" at bounding box center [544, 345] width 35 height 11
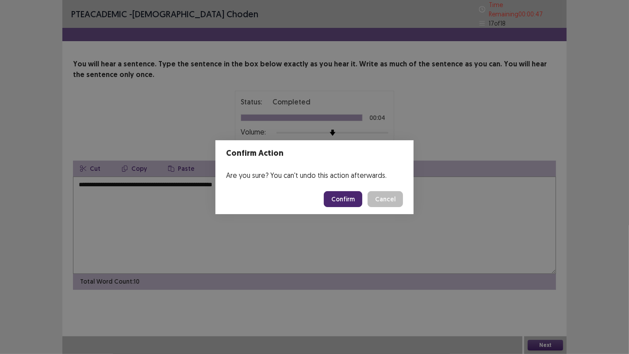
click at [338, 249] on div "Confirm Action Are you sure? You can't undo this action afterwards. Confirm Can…" at bounding box center [314, 177] width 629 height 354
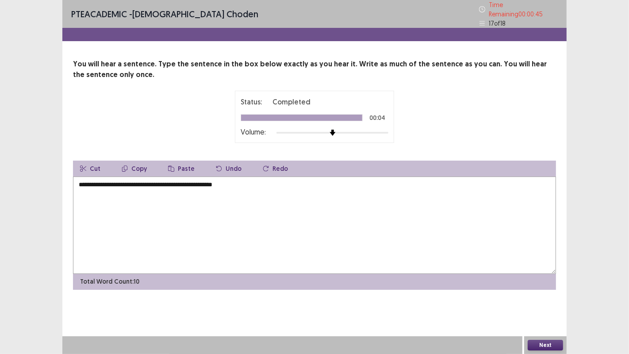
click at [534, 291] on button "Next" at bounding box center [544, 345] width 35 height 11
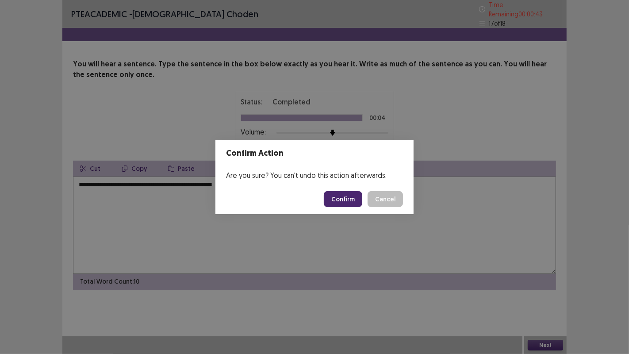
click at [335, 202] on button "Confirm" at bounding box center [343, 199] width 38 height 16
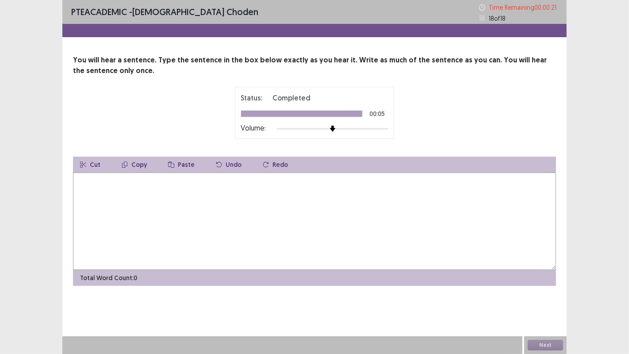
click at [130, 201] on textarea at bounding box center [314, 220] width 483 height 97
type textarea "**********"
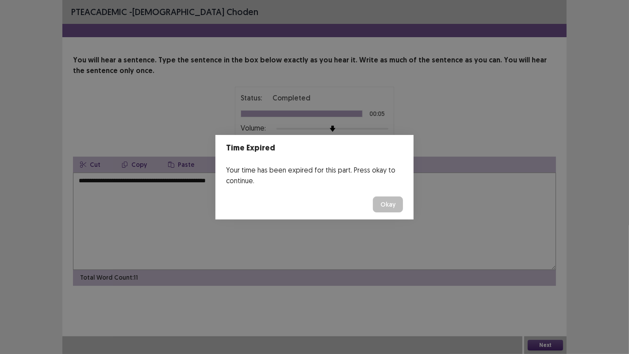
click at [383, 203] on button "Okay" at bounding box center [388, 204] width 30 height 16
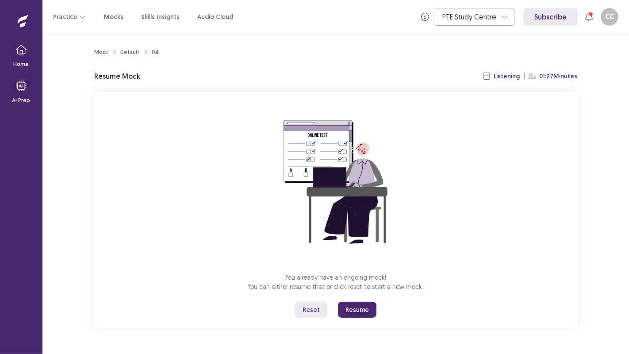
click at [365, 291] on button "Resume" at bounding box center [357, 310] width 38 height 16
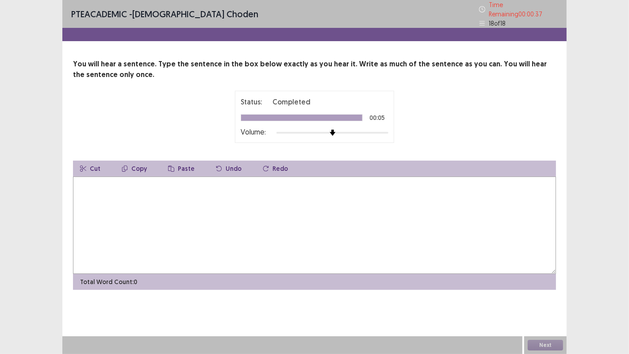
click at [93, 196] on textarea at bounding box center [314, 224] width 483 height 97
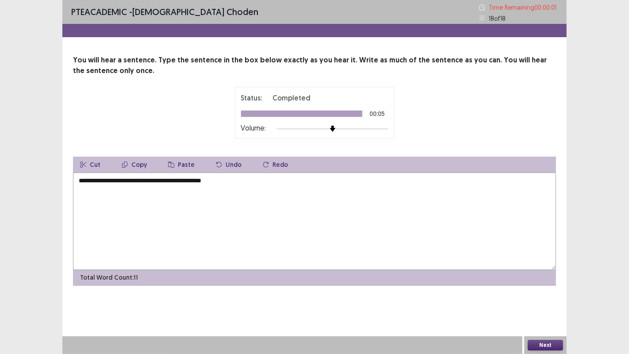
type textarea "**********"
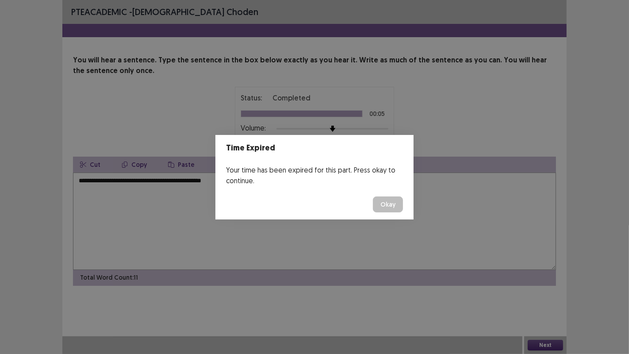
click at [543, 291] on div "Time Expired Your time has been expired for this part. Press okay to continue. …" at bounding box center [314, 177] width 629 height 354
click at [395, 204] on button "Okay" at bounding box center [388, 204] width 30 height 16
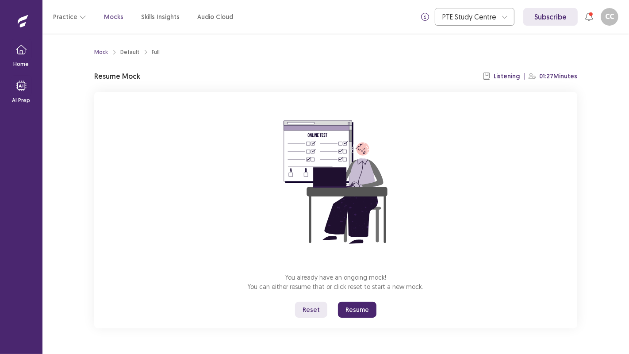
click at [366, 291] on button "Resume" at bounding box center [357, 310] width 38 height 16
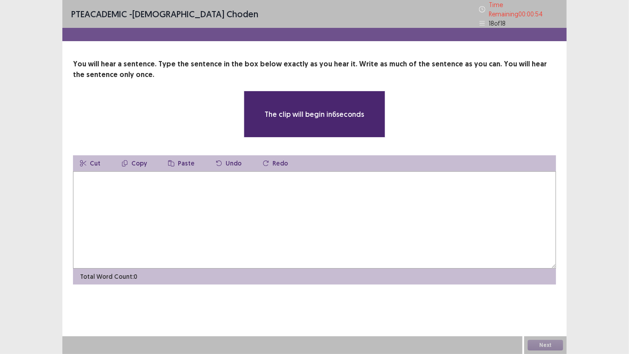
click at [96, 197] on textarea at bounding box center [314, 219] width 483 height 97
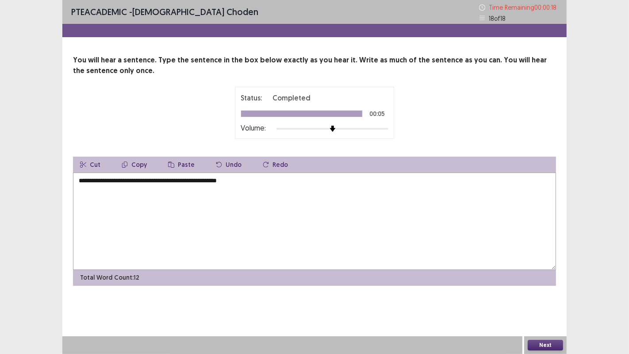
click at [97, 180] on textarea "**********" at bounding box center [314, 220] width 483 height 97
type textarea "**********"
click at [540, 291] on button "Next" at bounding box center [544, 345] width 35 height 11
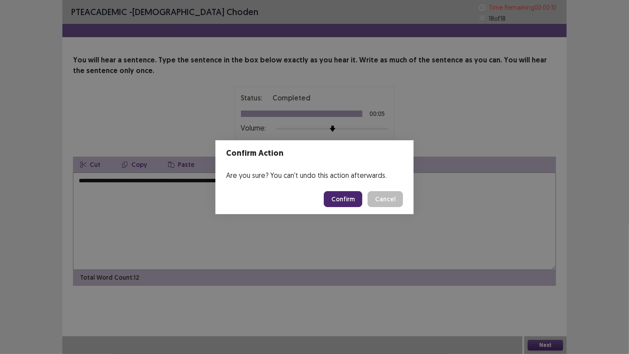
click at [349, 206] on button "Confirm" at bounding box center [343, 199] width 38 height 16
